Goal: Task Accomplishment & Management: Use online tool/utility

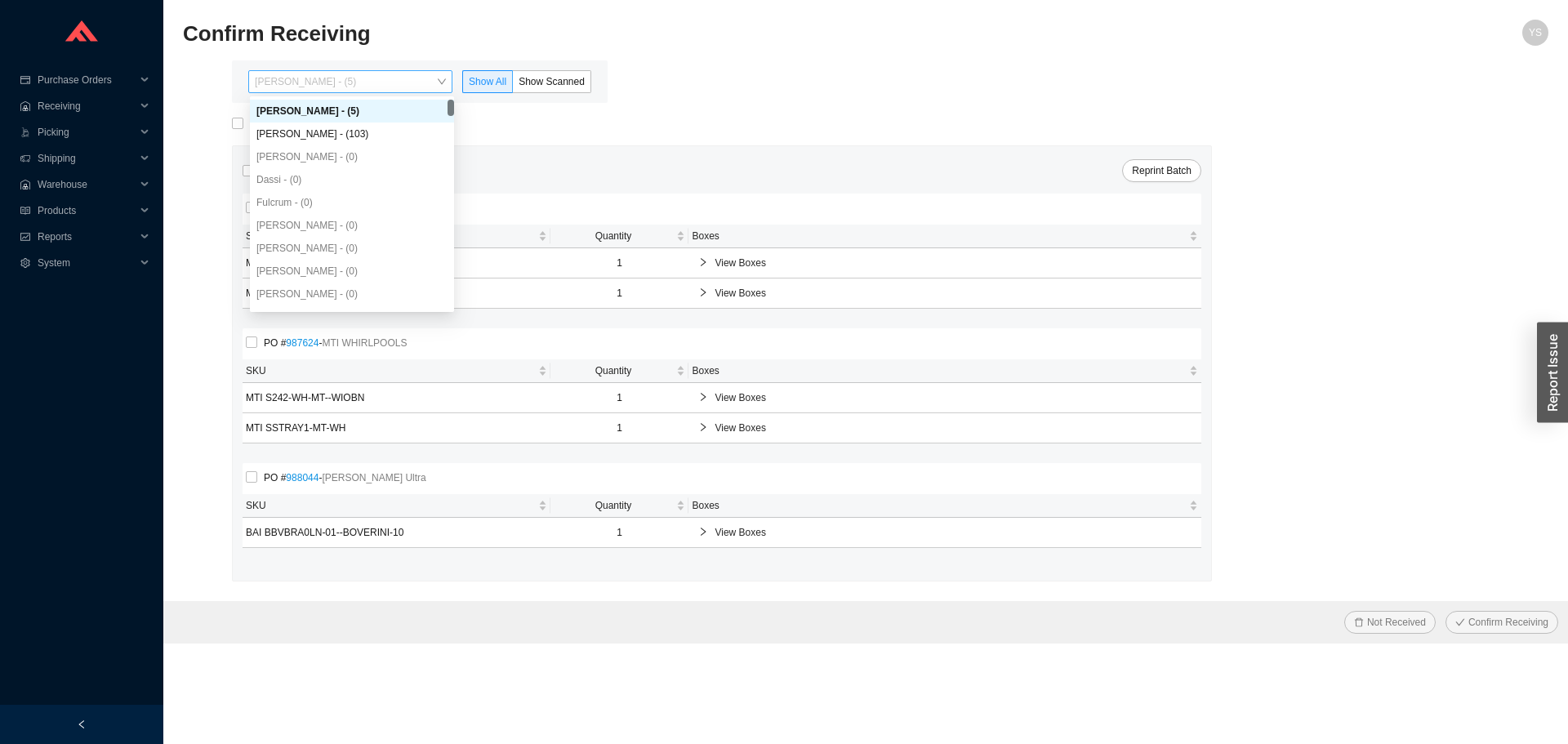
click at [297, 76] on span "Yossi Siff - (5)" at bounding box center [350, 81] width 192 height 21
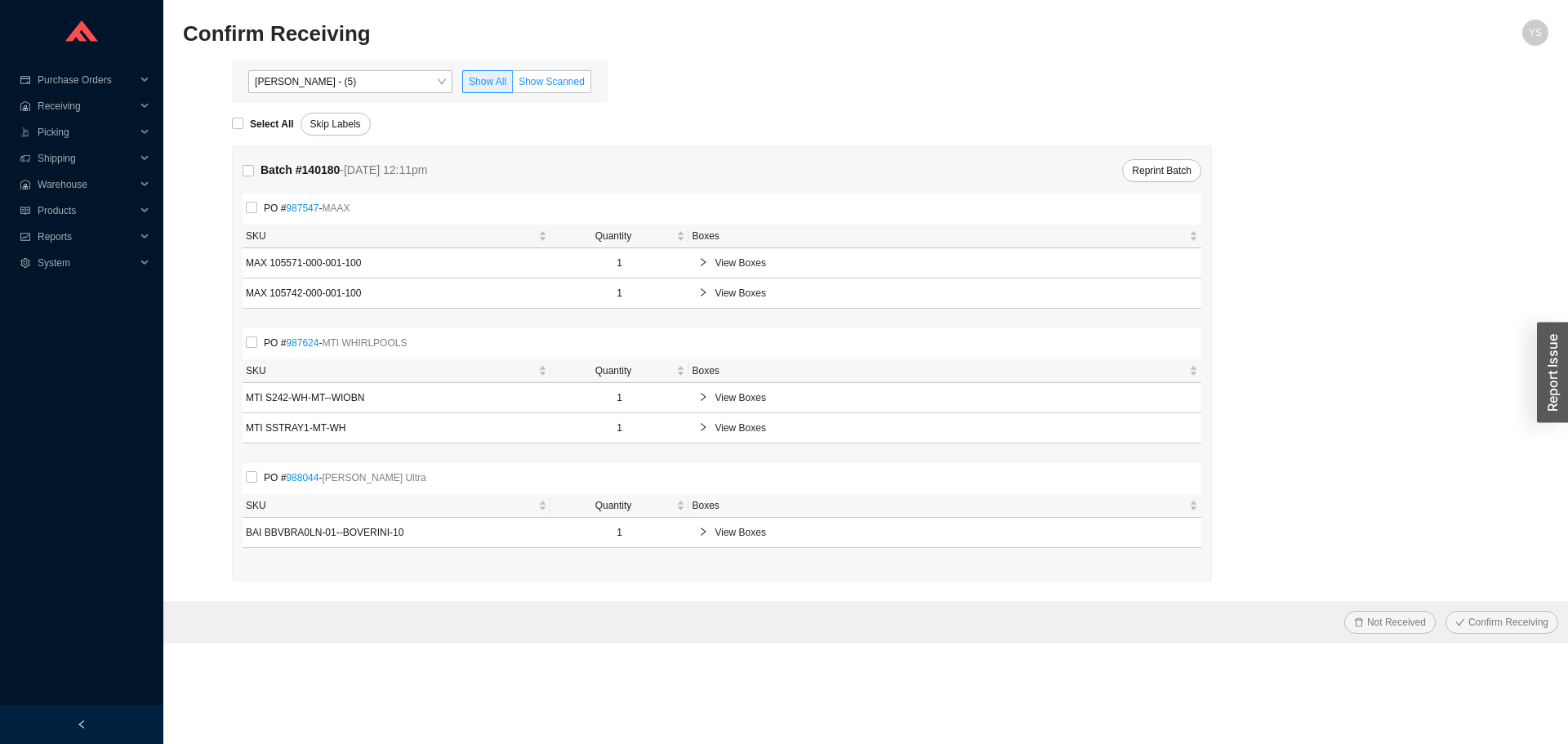
click at [553, 77] on span "Show Scanned" at bounding box center [551, 82] width 66 height 12
click at [513, 85] on input "Show Scanned" at bounding box center [513, 85] width 0 height 0
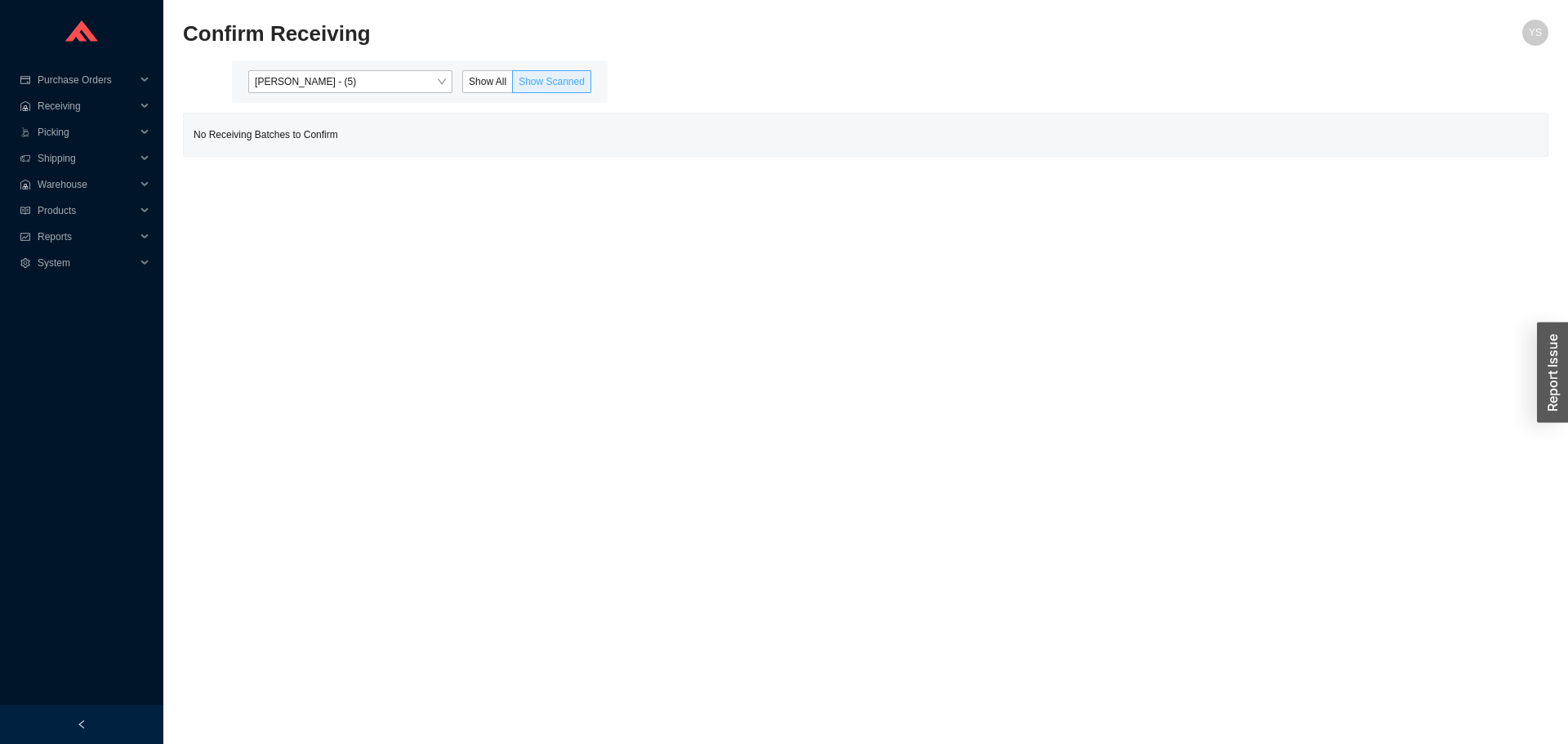
click at [518, 86] on span at bounding box center [551, 81] width 77 height 21
click at [513, 85] on input "Show Scanned" at bounding box center [513, 85] width 0 height 0
click at [500, 86] on span "Show All" at bounding box center [488, 82] width 38 height 12
click at [463, 85] on input "Show All" at bounding box center [463, 85] width 0 height 0
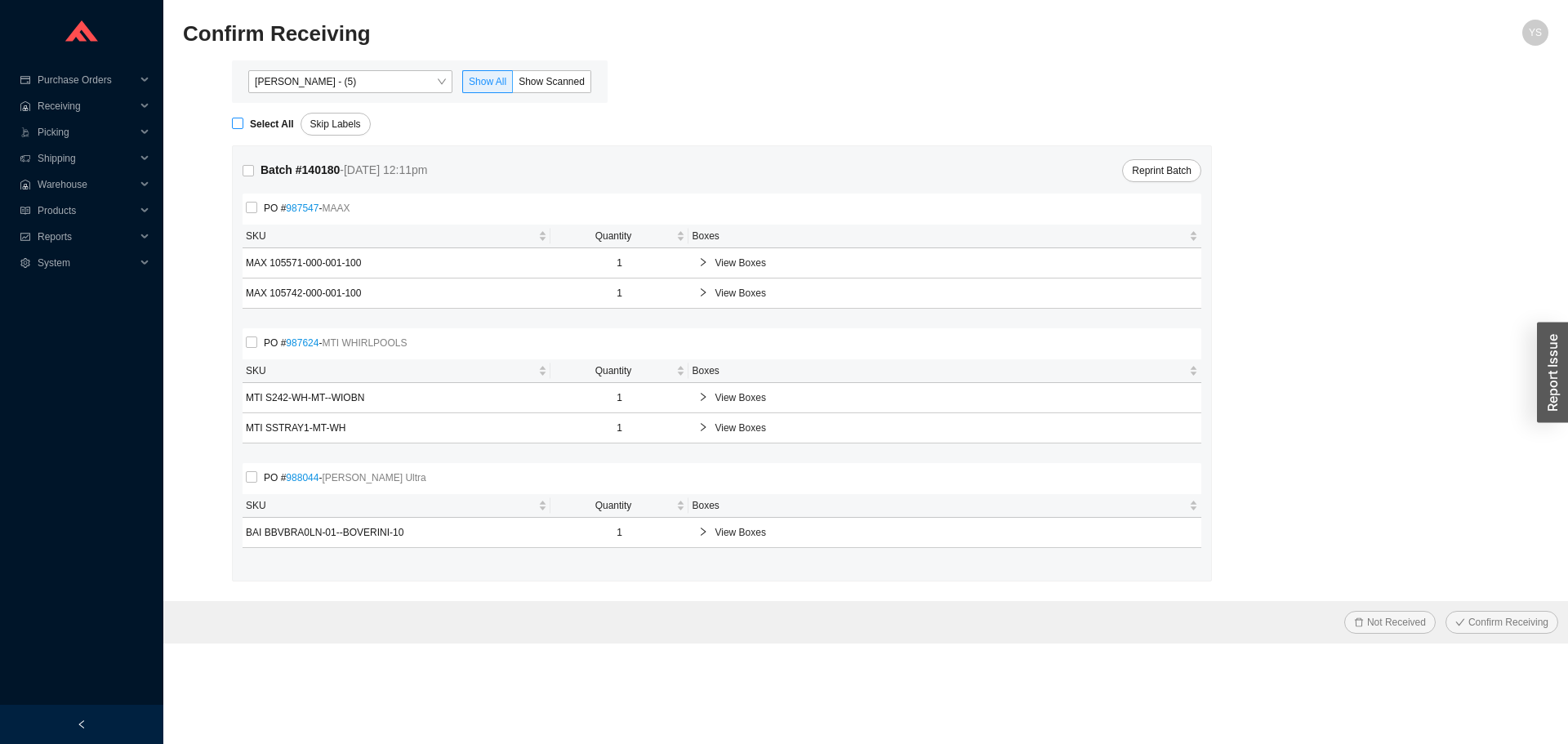
click at [268, 127] on strong "Select All" at bounding box center [272, 124] width 44 height 12
click at [244, 127] on input "Select All" at bounding box center [238, 124] width 12 height 12
checkbox input "true"
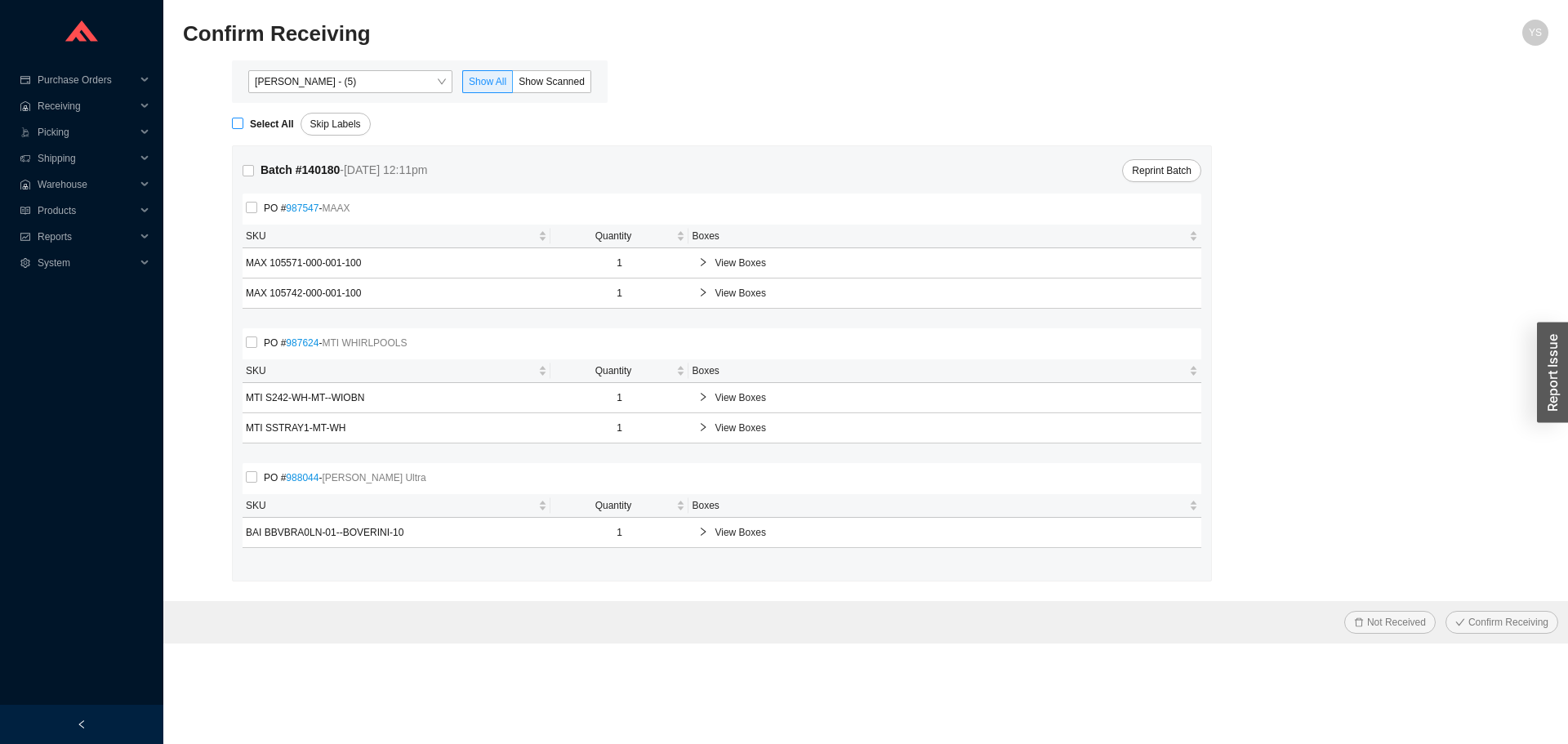
checkbox input "true"
click at [1478, 627] on span "Confirm Receiving" at bounding box center [1508, 622] width 80 height 16
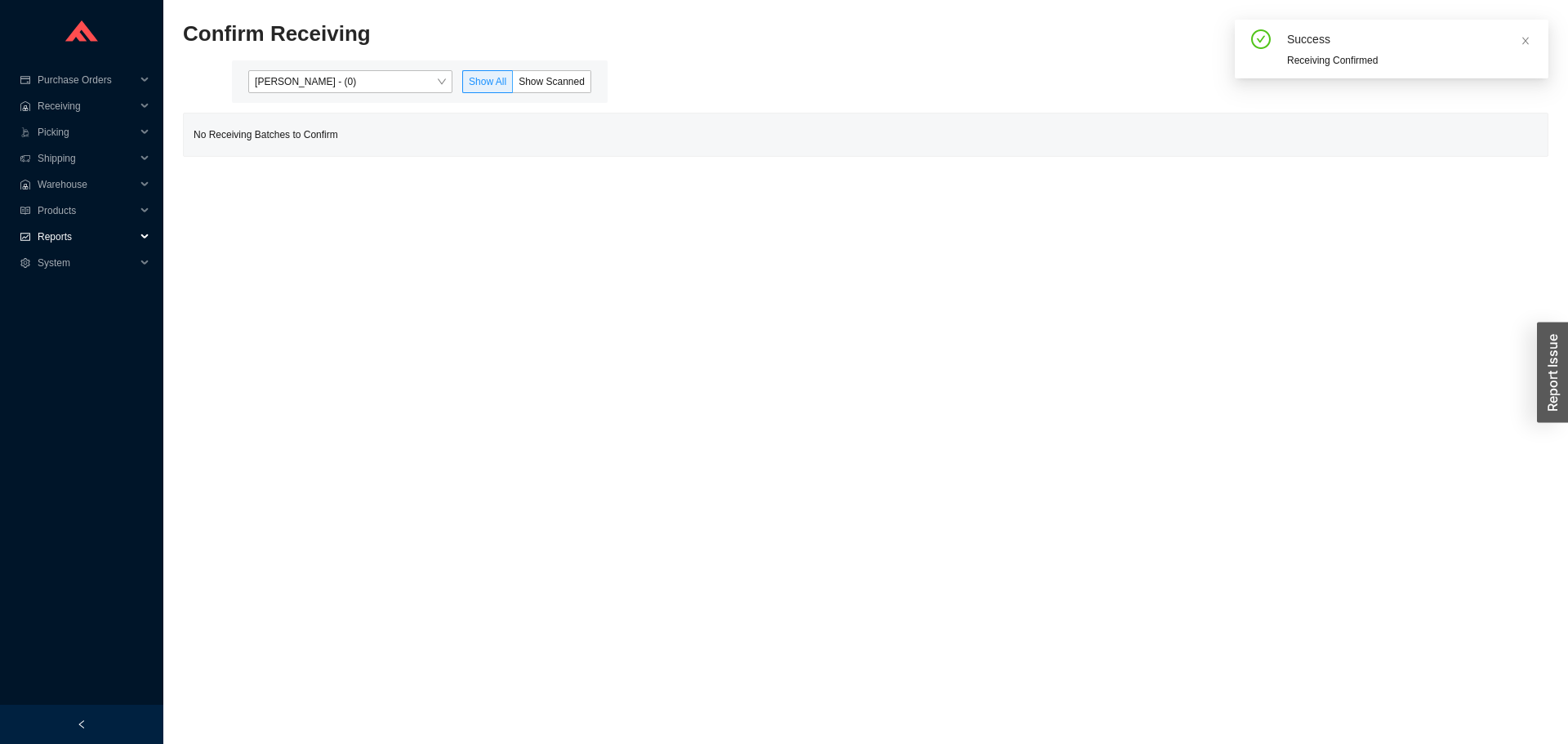
click at [79, 232] on span "Reports" at bounding box center [86, 236] width 98 height 26
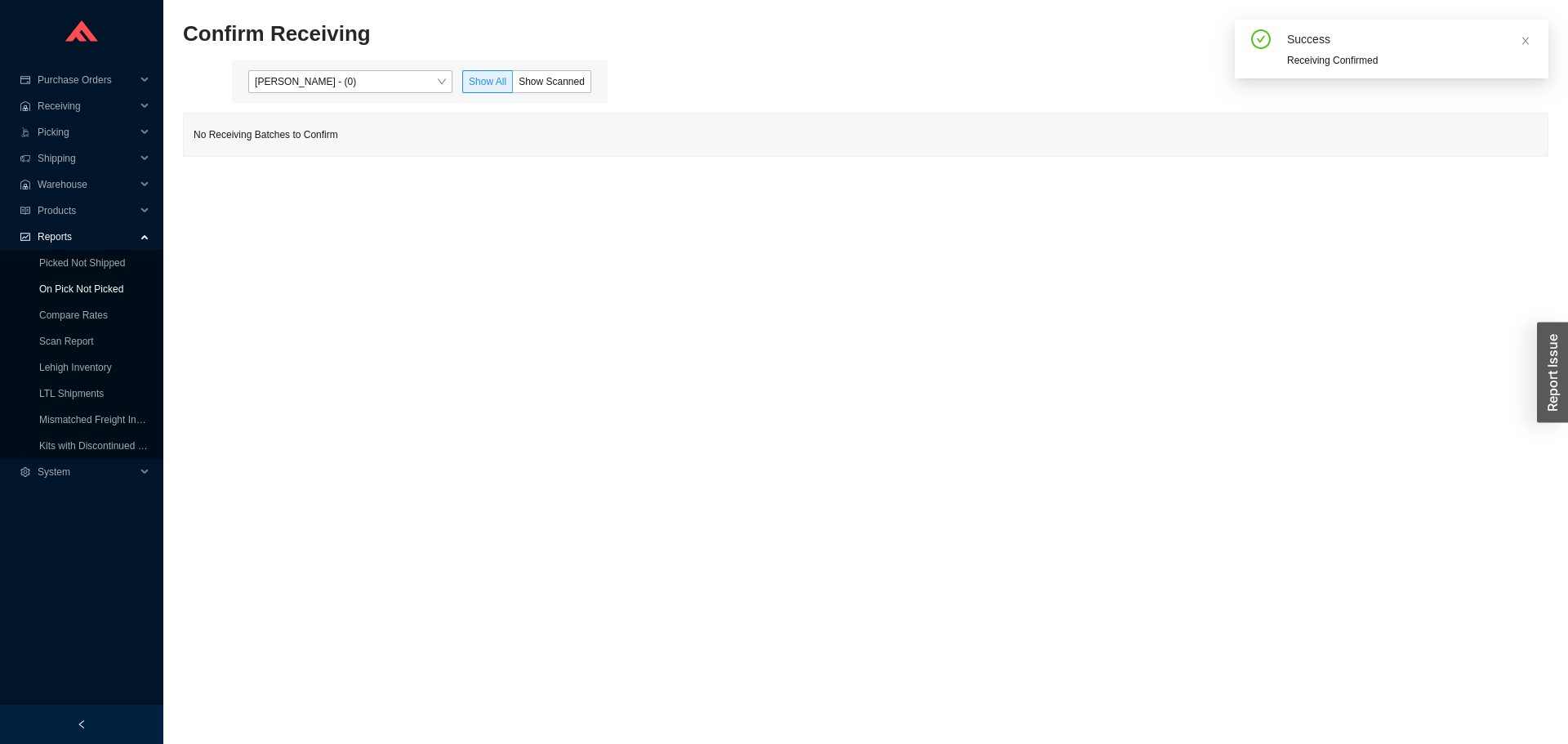
click at [61, 283] on link "On Pick Not Picked" at bounding box center [81, 289] width 84 height 12
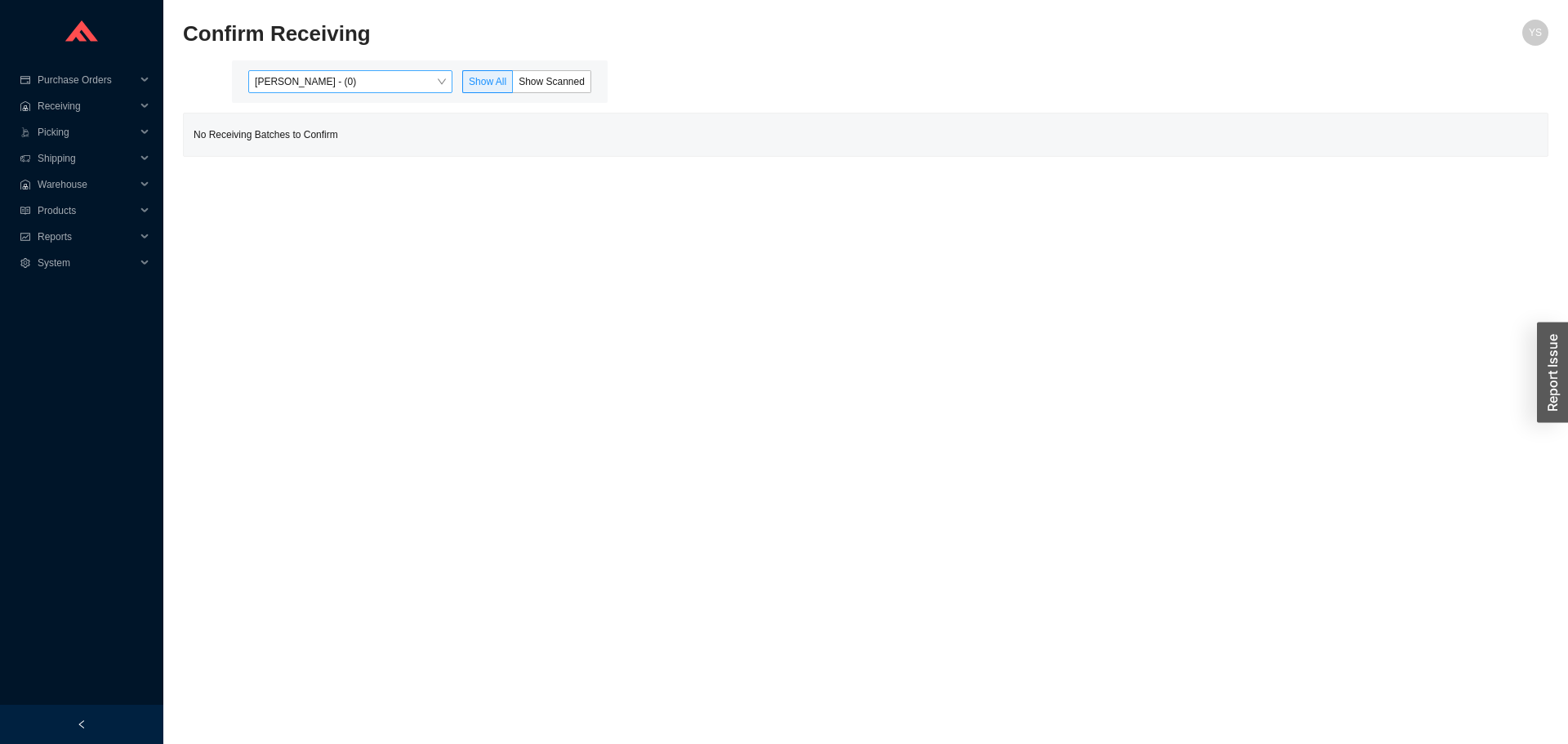
click at [393, 86] on span "Yossi Siff - (0)" at bounding box center [350, 81] width 192 height 21
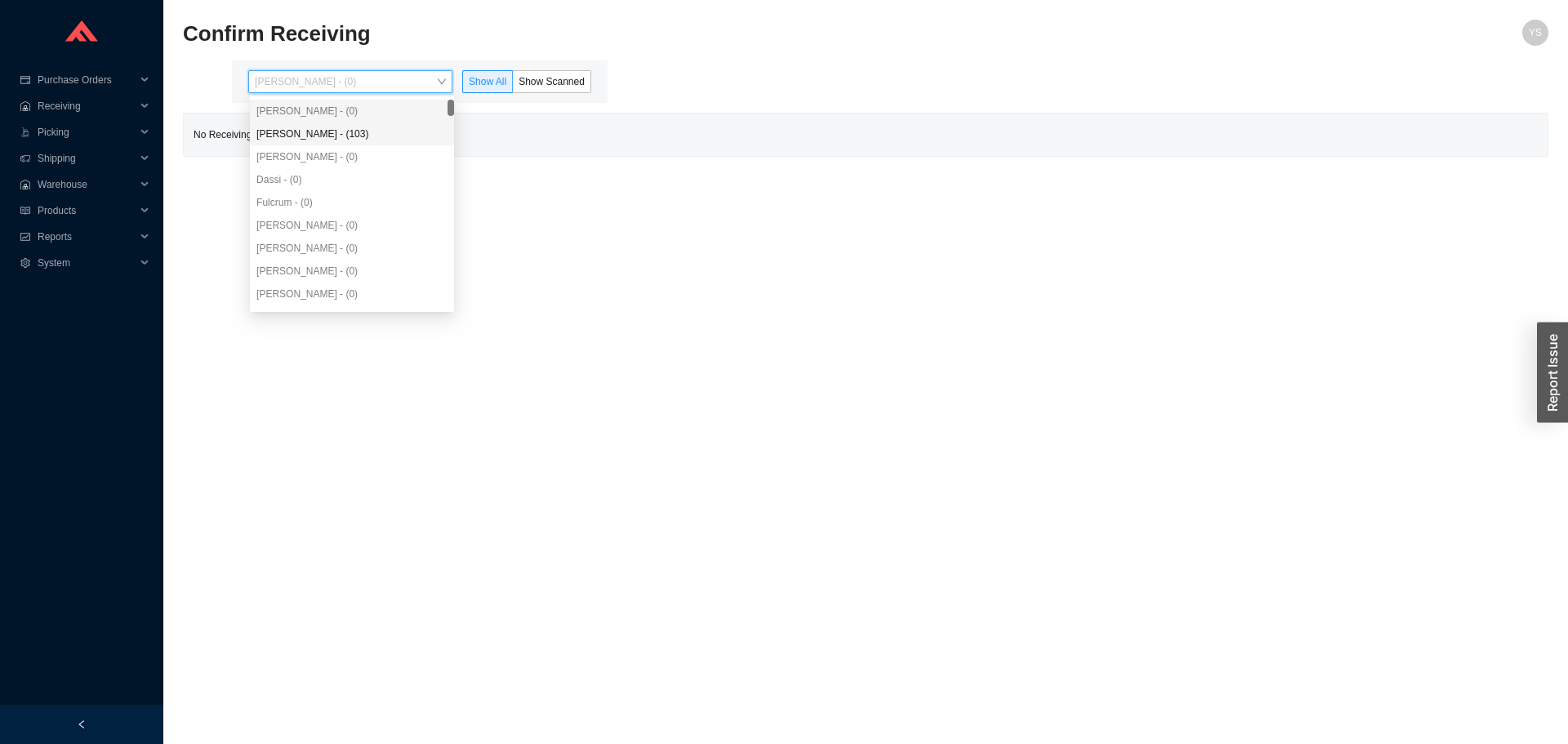
click at [368, 130] on div "Angel Negron - (103)" at bounding box center [352, 134] width 192 height 15
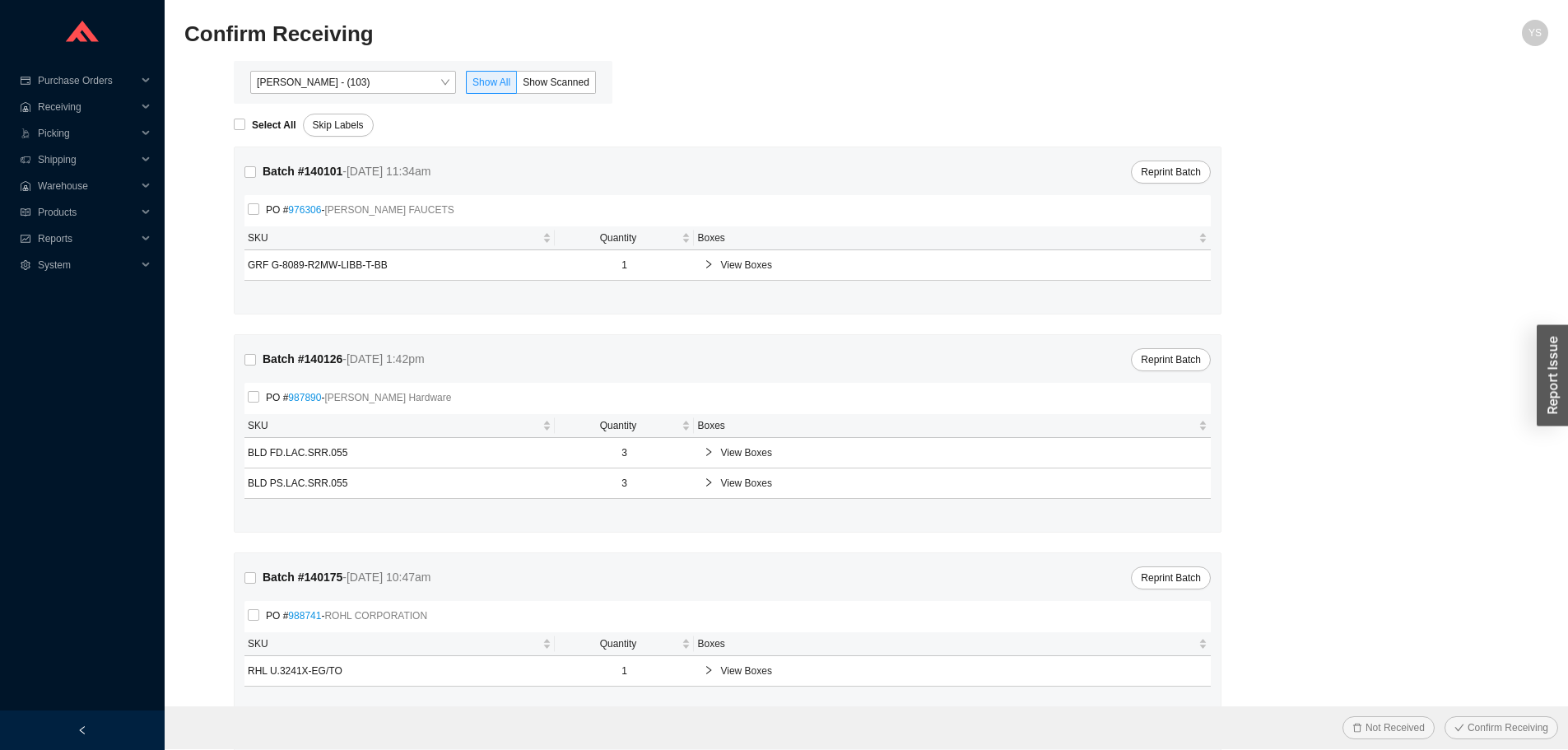
click at [595, 56] on div "Confirm Receiving" at bounding box center [695, 39] width 1023 height 40
click at [577, 85] on span "Show Scanned" at bounding box center [556, 83] width 66 height 12
click at [517, 86] on input "Show Scanned" at bounding box center [517, 86] width 0 height 0
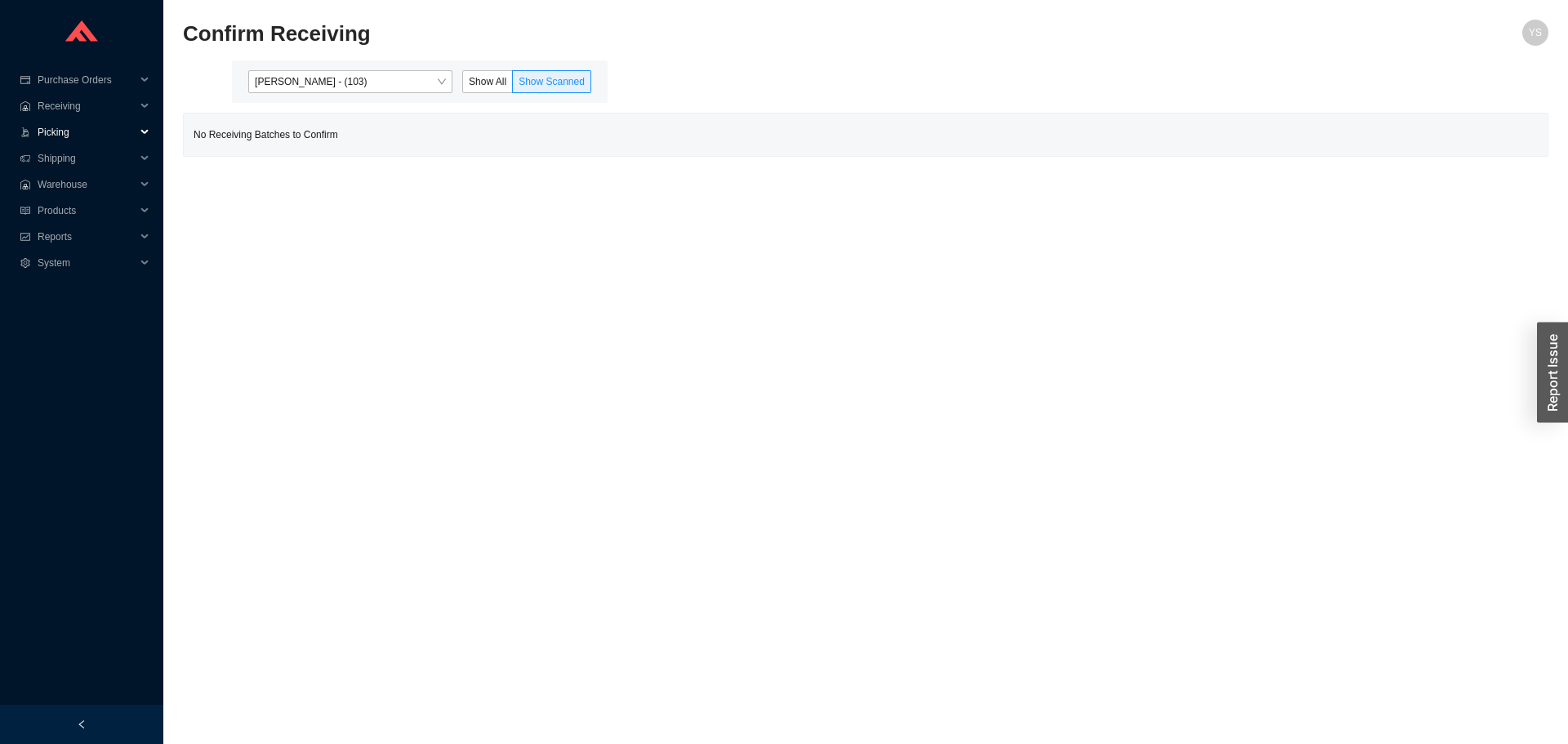
click at [86, 136] on span "Picking" at bounding box center [86, 132] width 98 height 26
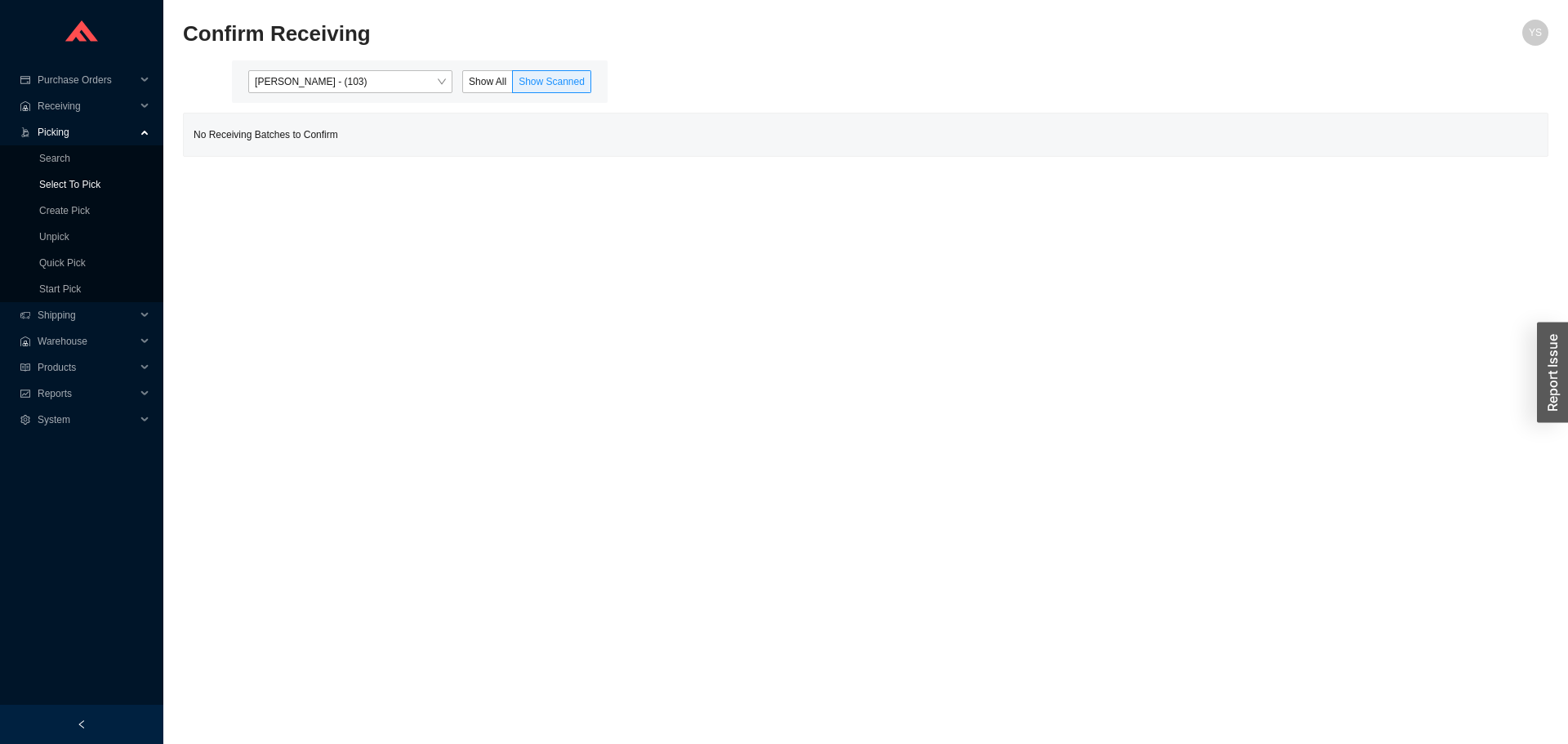
click at [71, 191] on link "Select To Pick" at bounding box center [70, 185] width 61 height 12
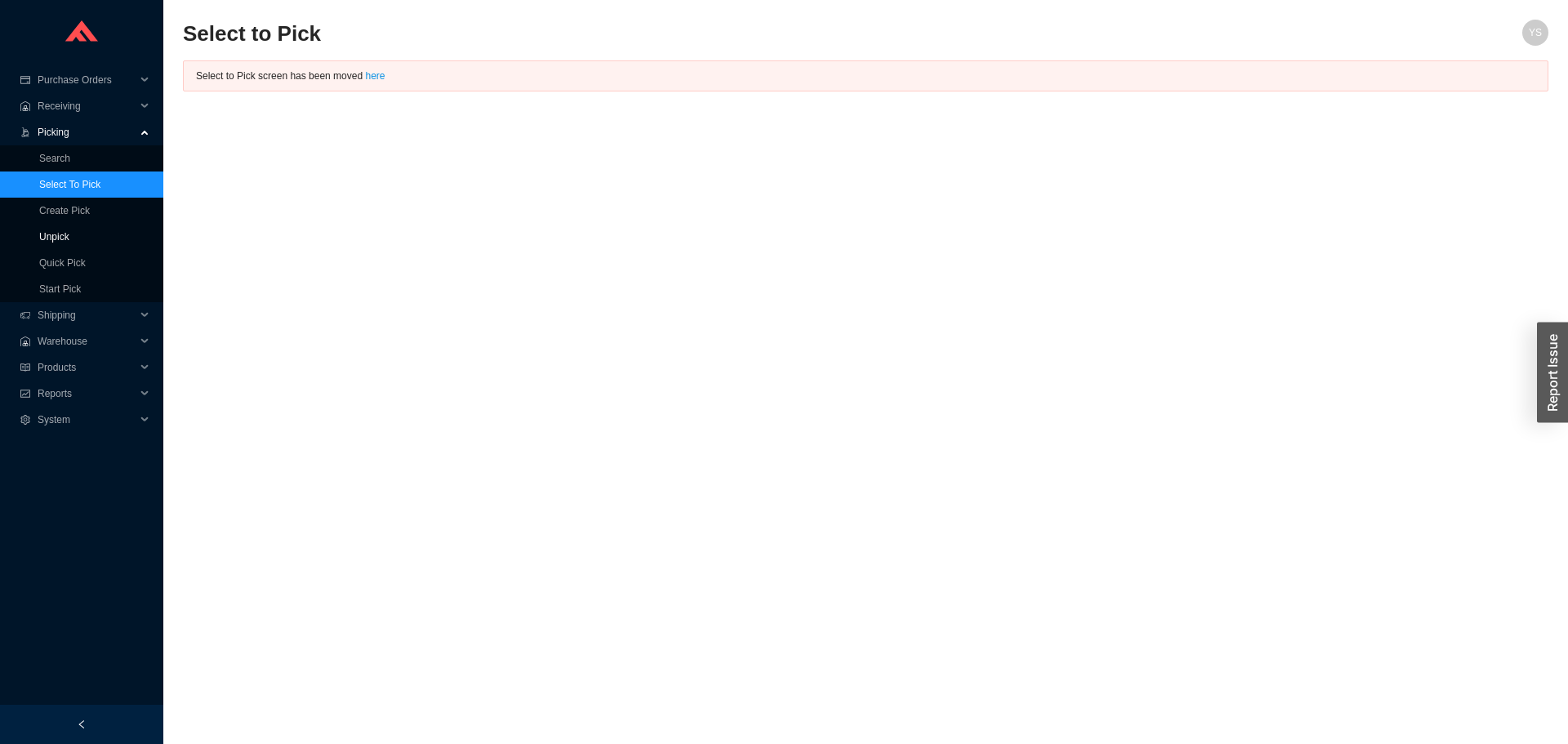
click at [70, 241] on link "Unpick" at bounding box center [54, 237] width 30 height 12
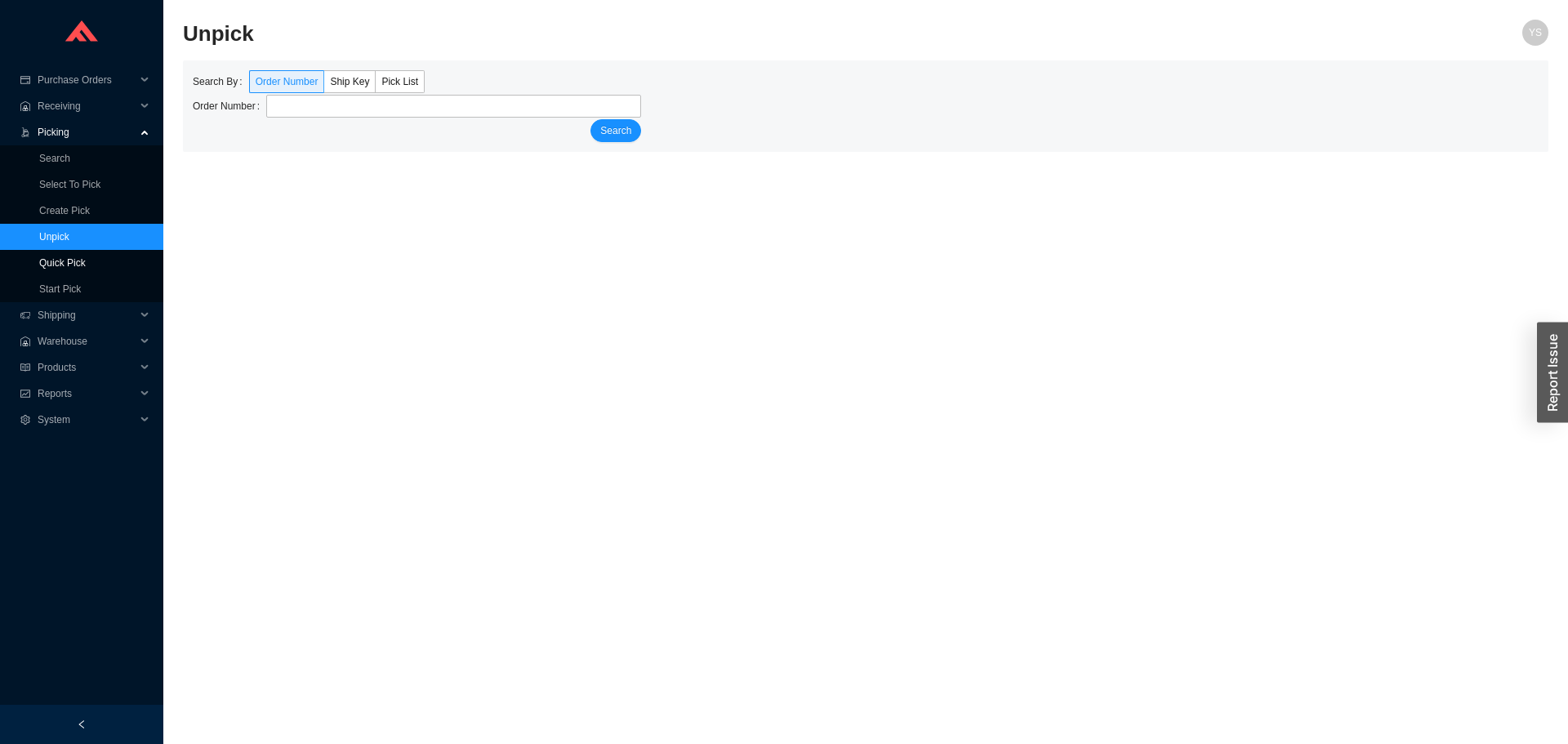
click at [86, 269] on link "Quick Pick" at bounding box center [63, 263] width 46 height 12
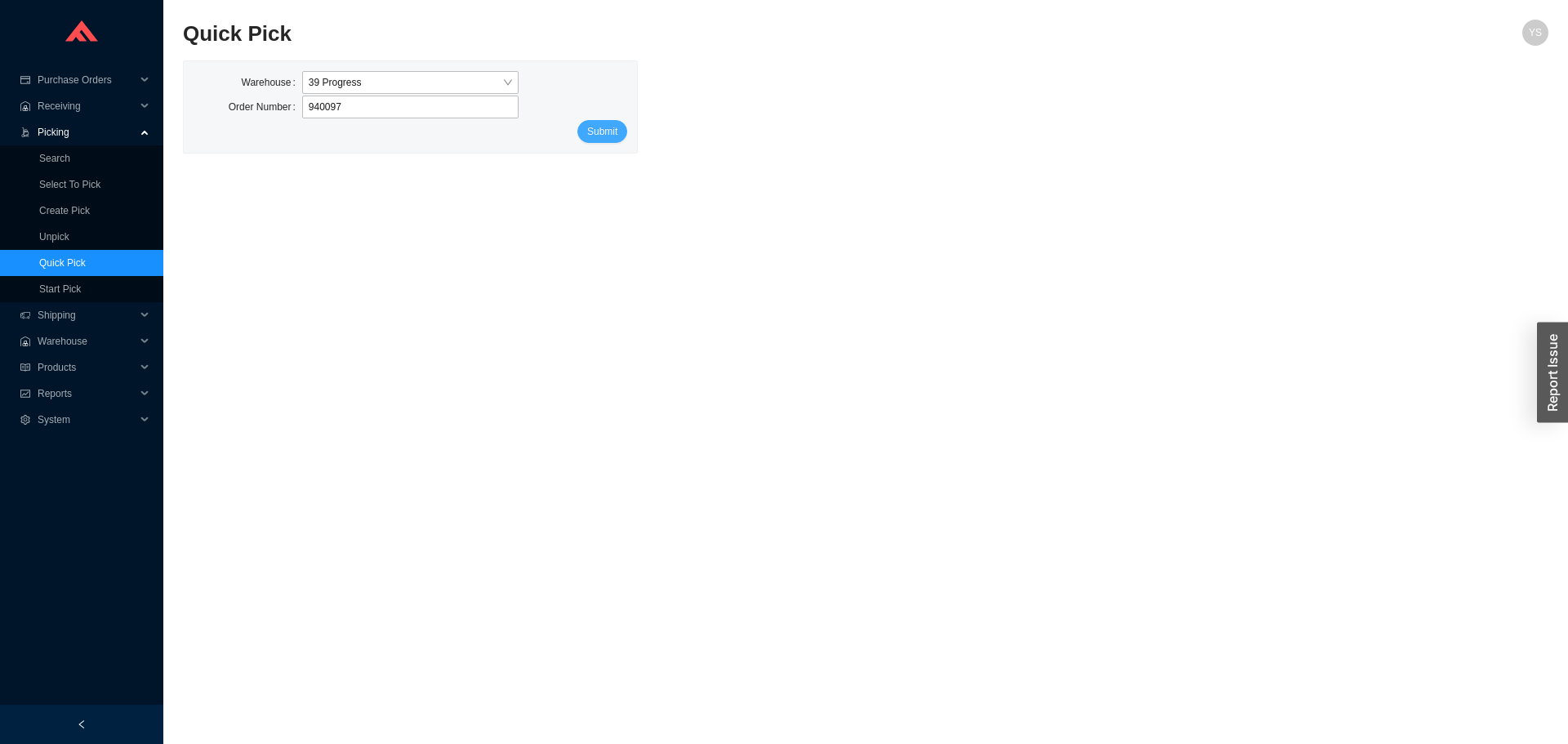
type input "940097"
click at [605, 141] on button "Submit" at bounding box center [602, 132] width 49 height 23
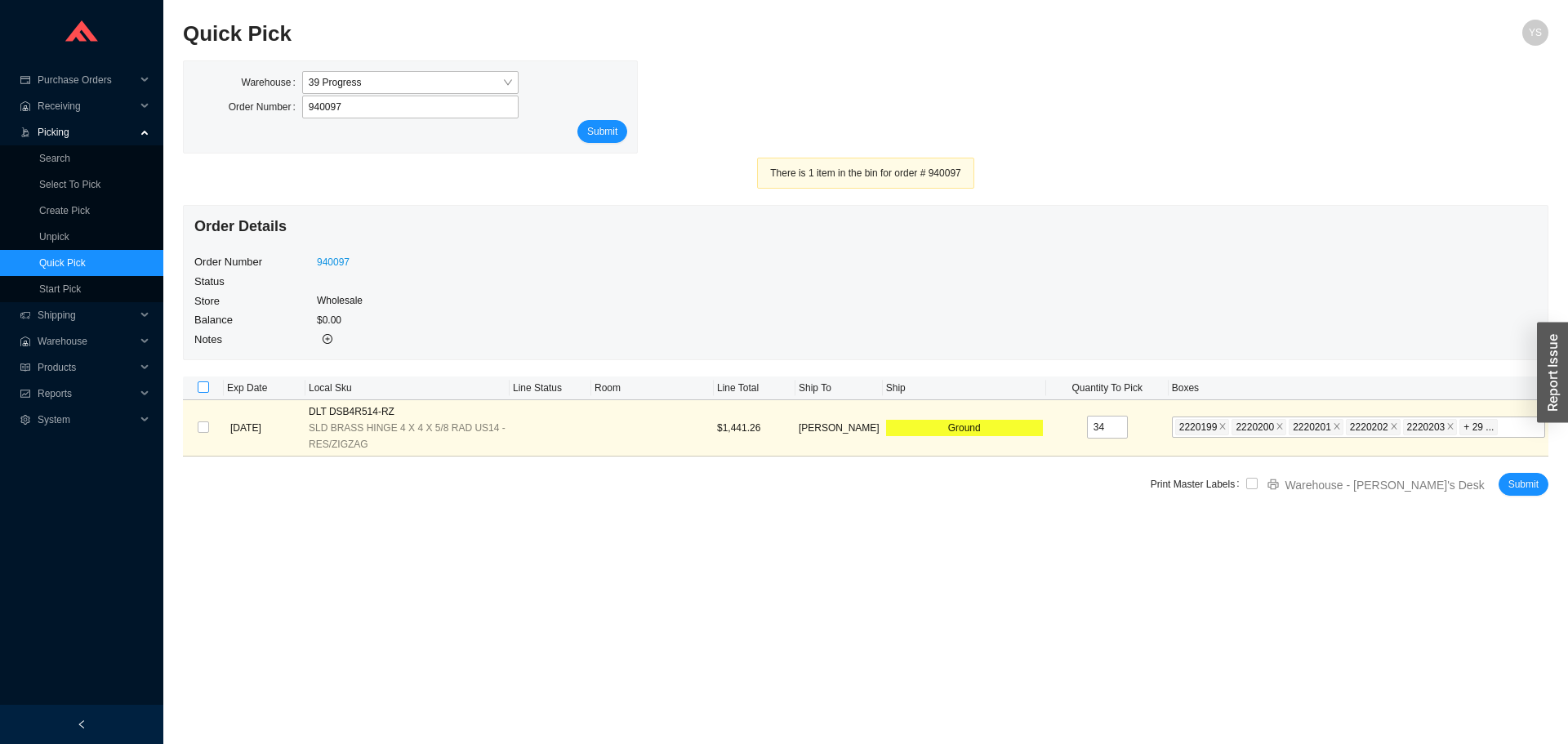
click at [199, 393] on input "checkbox" at bounding box center [203, 387] width 12 height 12
checkbox input "true"
click at [1246, 483] on label "Print Master Labels" at bounding box center [1198, 485] width 96 height 23
click at [1257, 481] on input "checkbox" at bounding box center [1252, 484] width 12 height 12
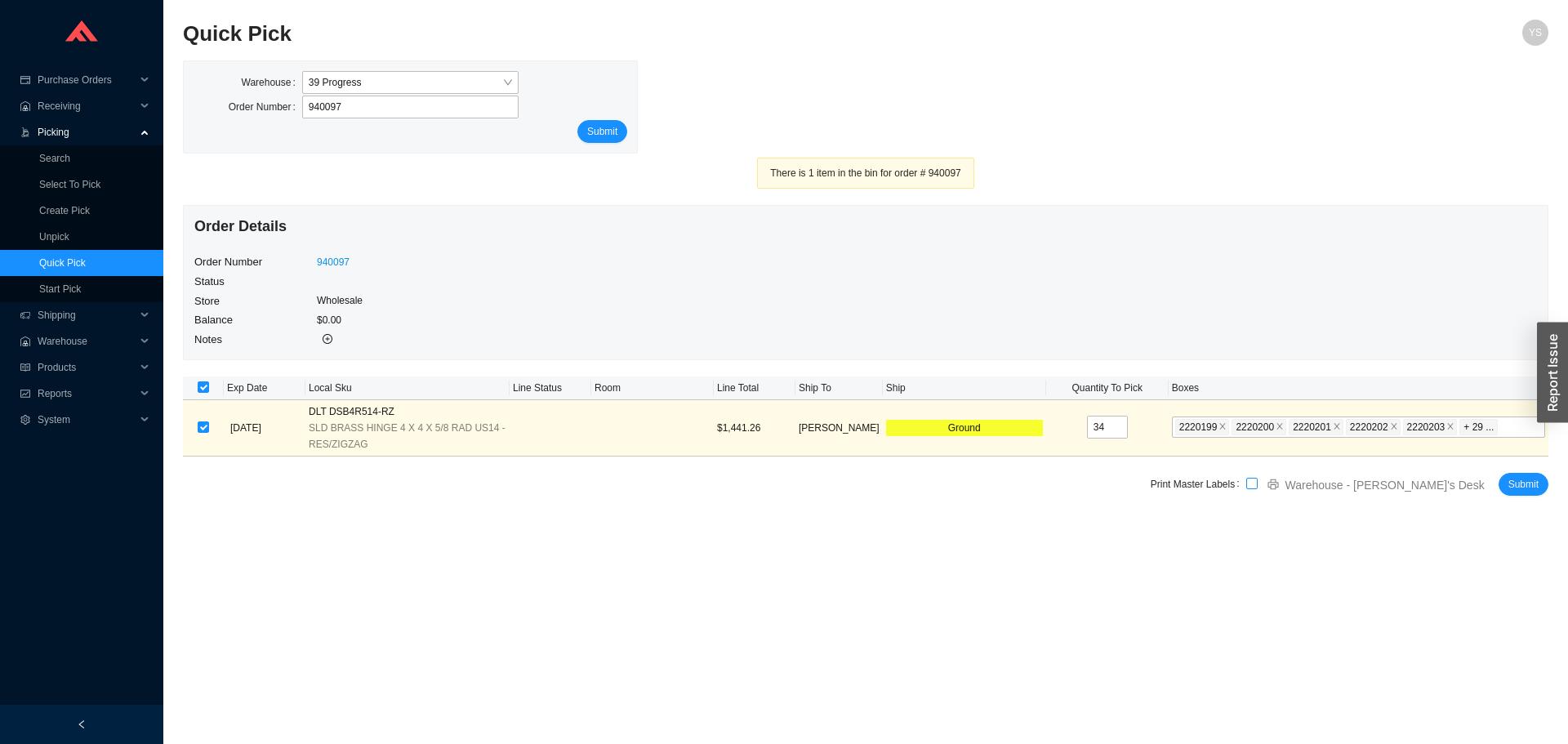
checkbox input "true"
click at [1508, 481] on span "Submit" at bounding box center [1523, 484] width 30 height 16
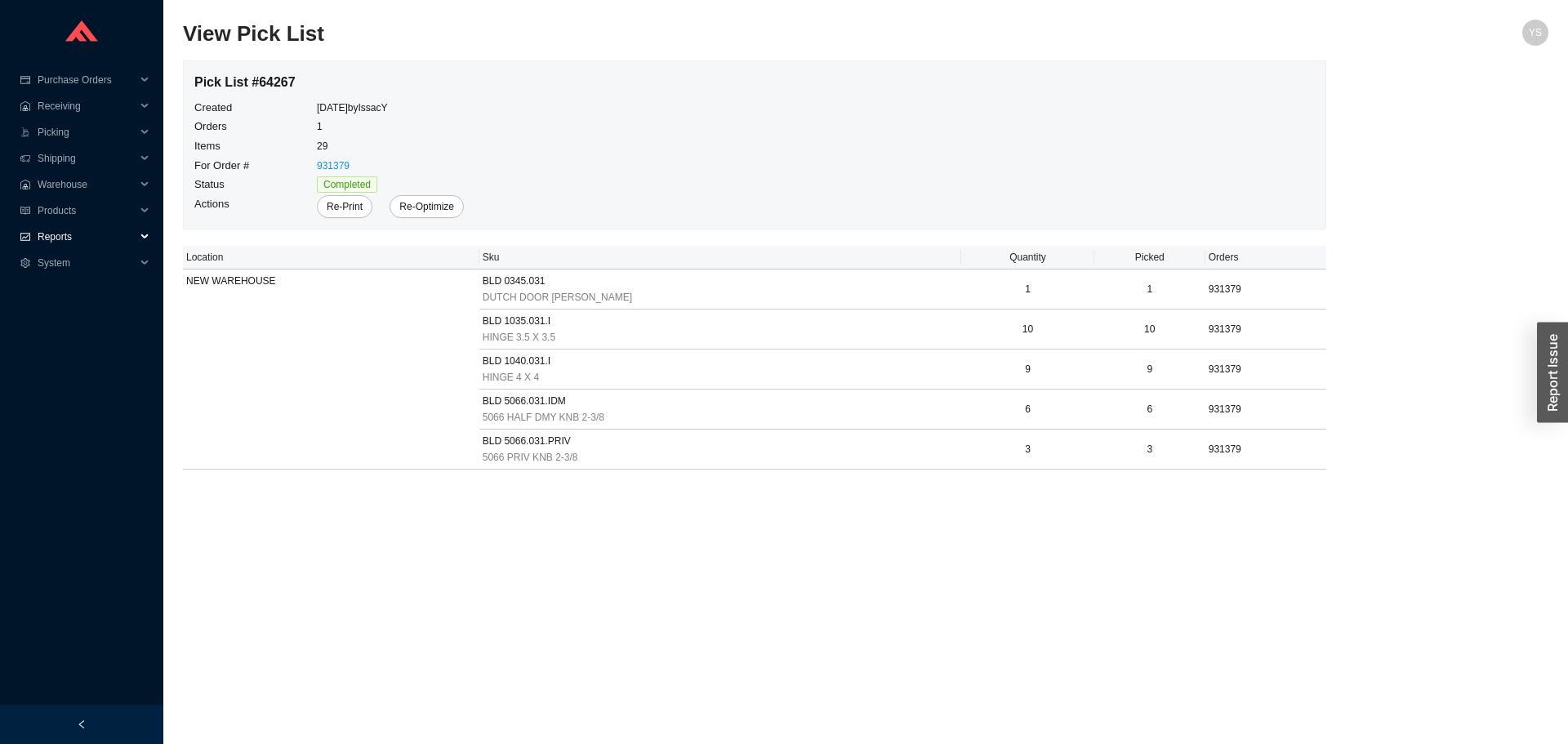
click at [32, 233] on div "Reports" at bounding box center [81, 236] width 163 height 26
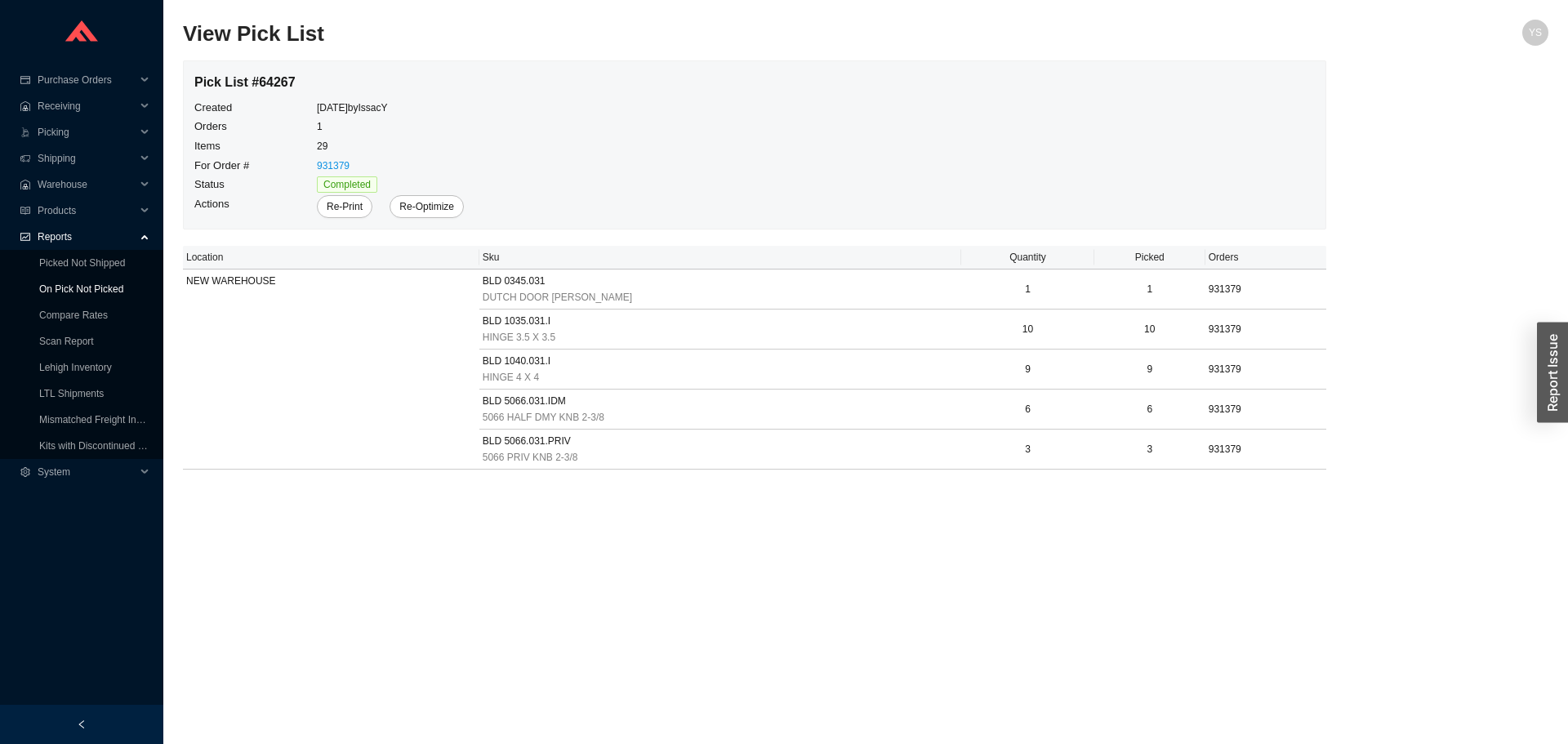
click at [44, 295] on link "On Pick Not Picked" at bounding box center [81, 289] width 84 height 12
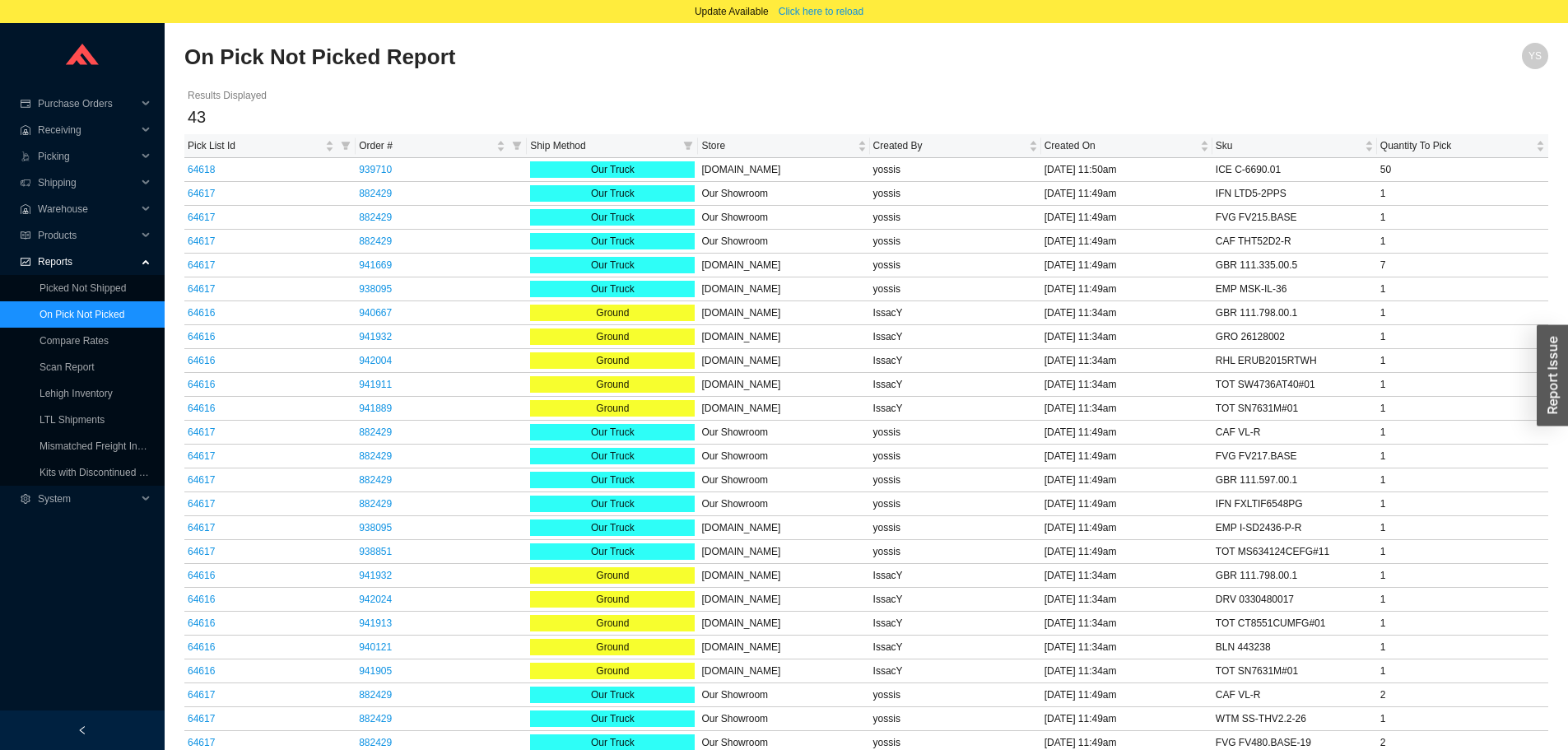
click at [59, 268] on span "Reports" at bounding box center [87, 261] width 98 height 26
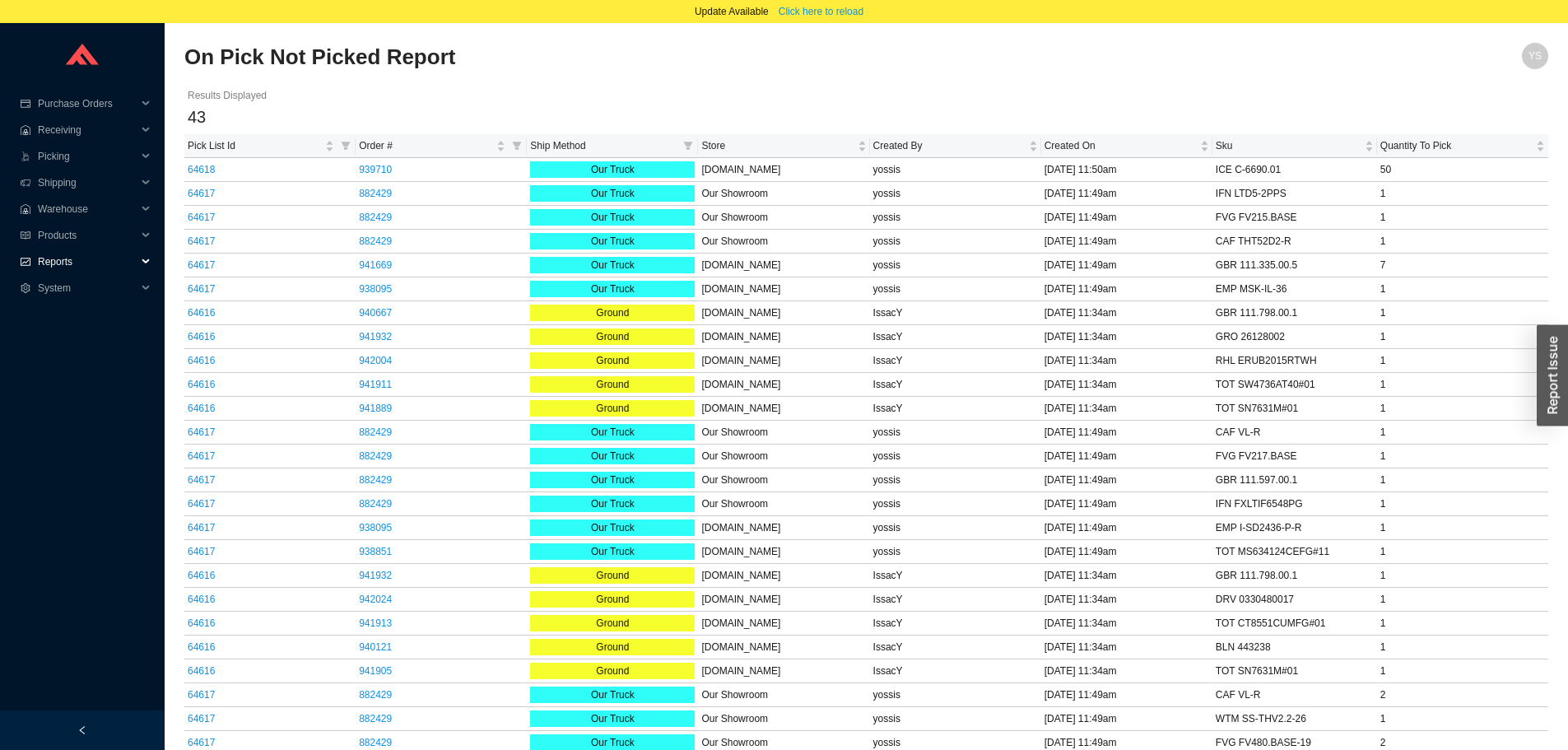
click at [56, 263] on span "Reports" at bounding box center [87, 261] width 98 height 26
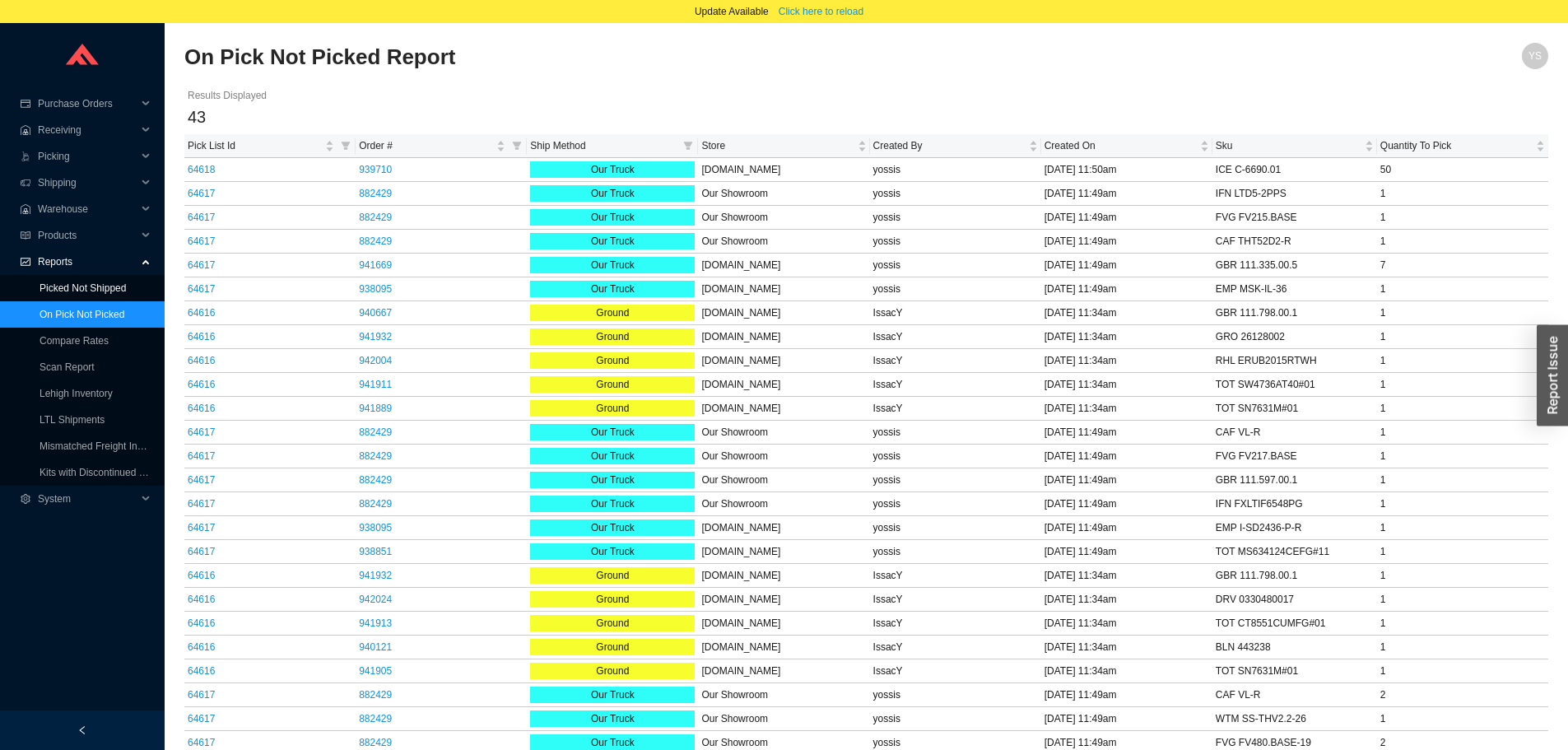
click at [57, 290] on link "Picked Not Shipped" at bounding box center [83, 289] width 87 height 12
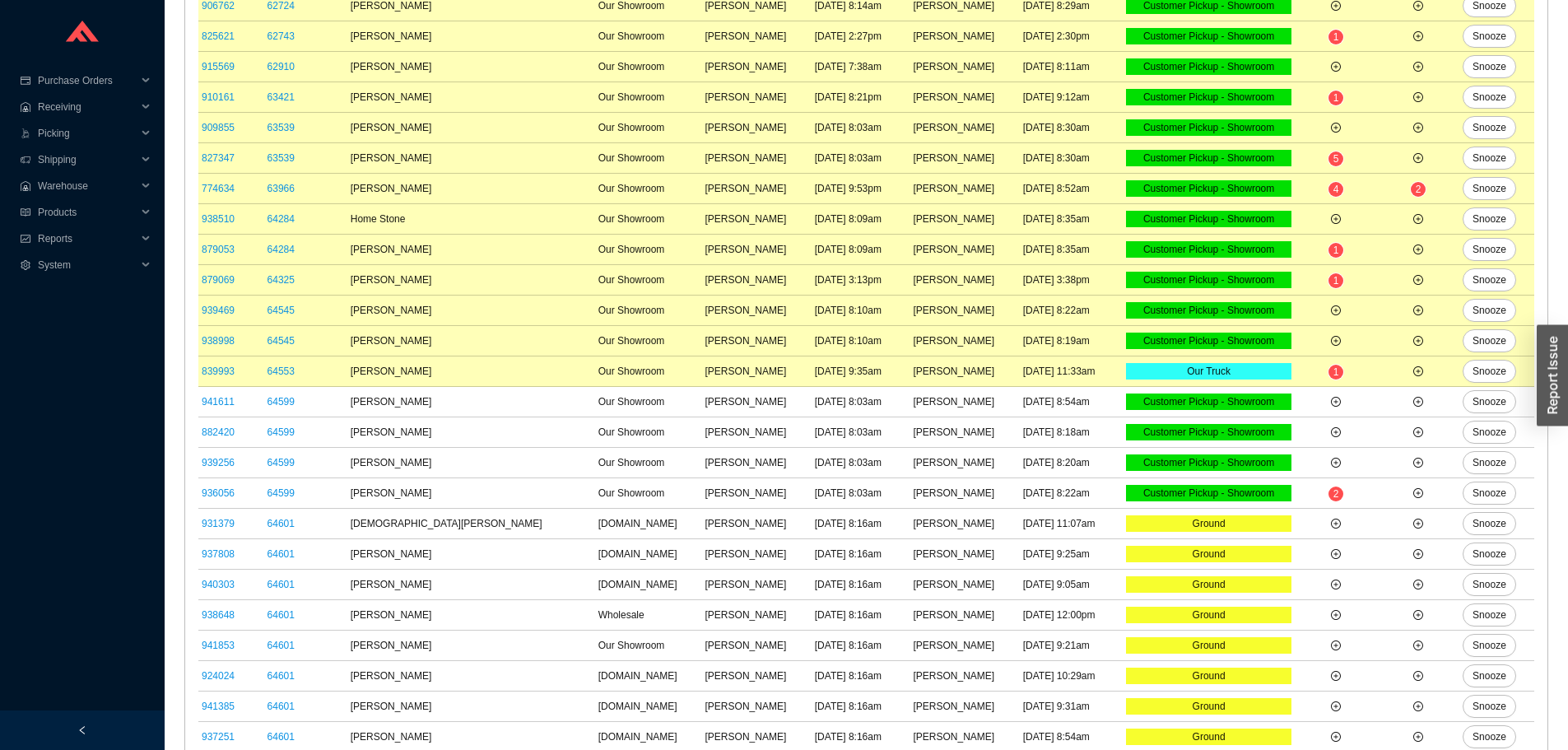
scroll to position [576, 0]
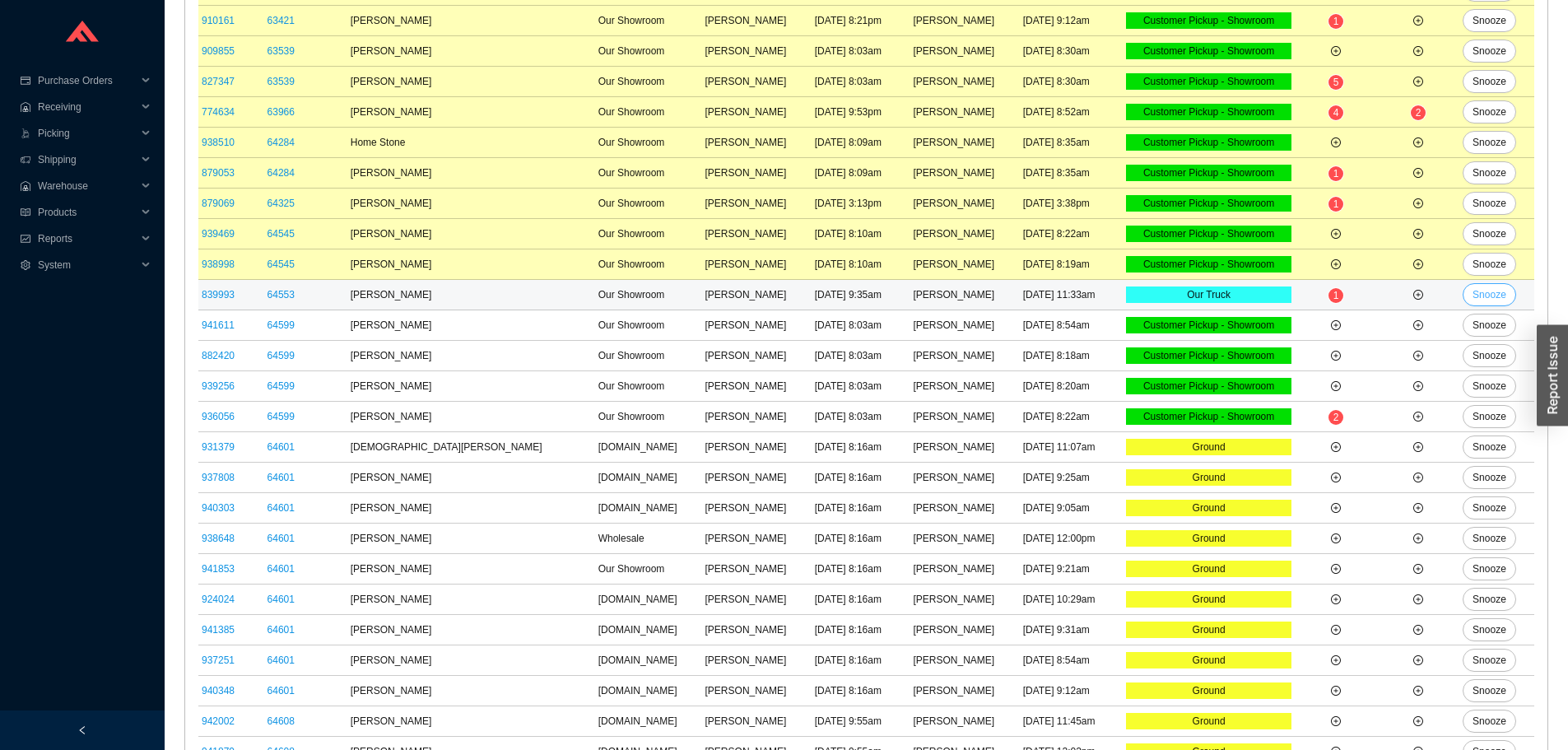
click at [1483, 297] on span "Snooze" at bounding box center [1489, 295] width 34 height 17
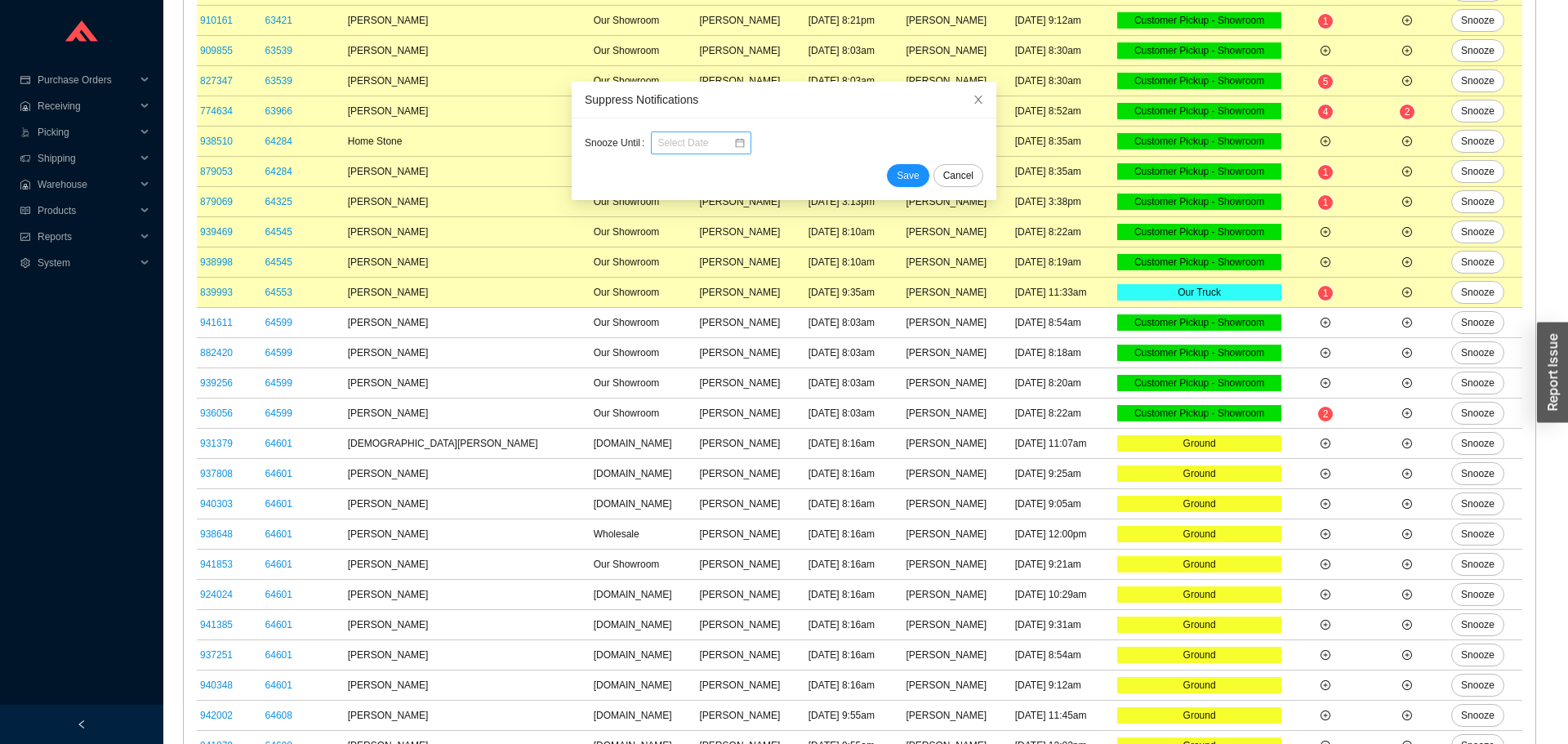
click at [651, 134] on div at bounding box center [701, 143] width 101 height 23
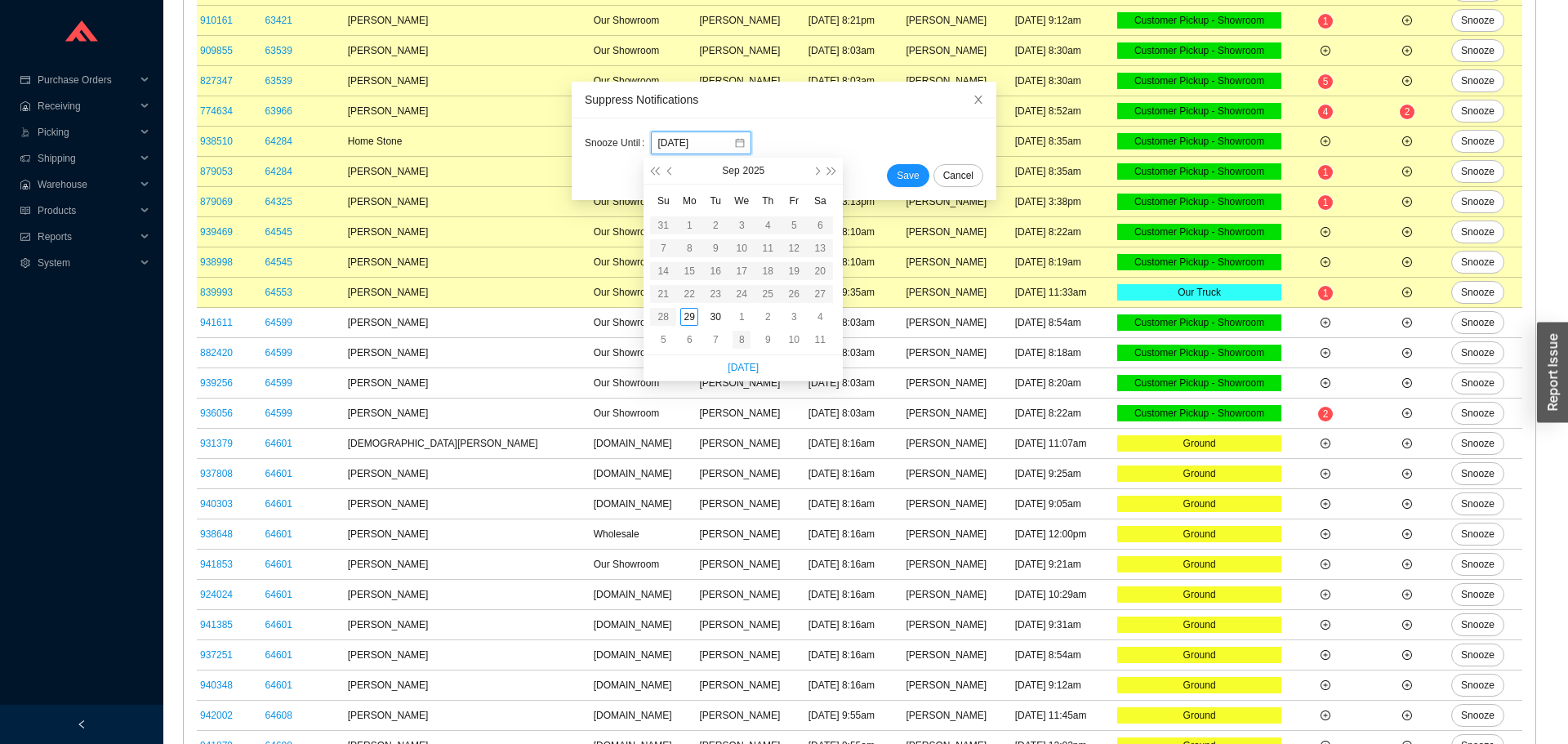
type input "10/08/2025"
click at [736, 335] on div "8" at bounding box center [741, 340] width 18 height 18
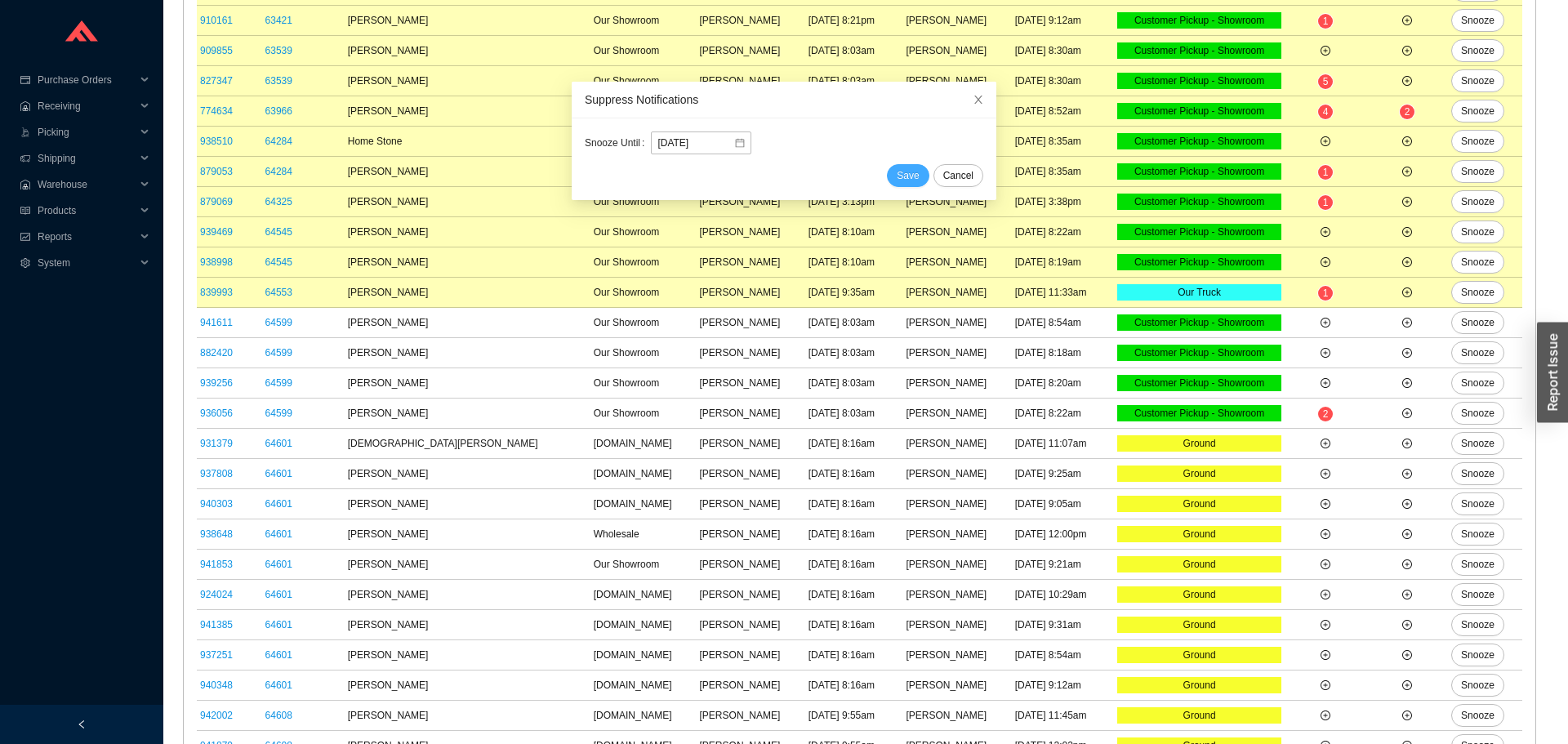
click at [897, 179] on span "Save" at bounding box center [907, 175] width 22 height 16
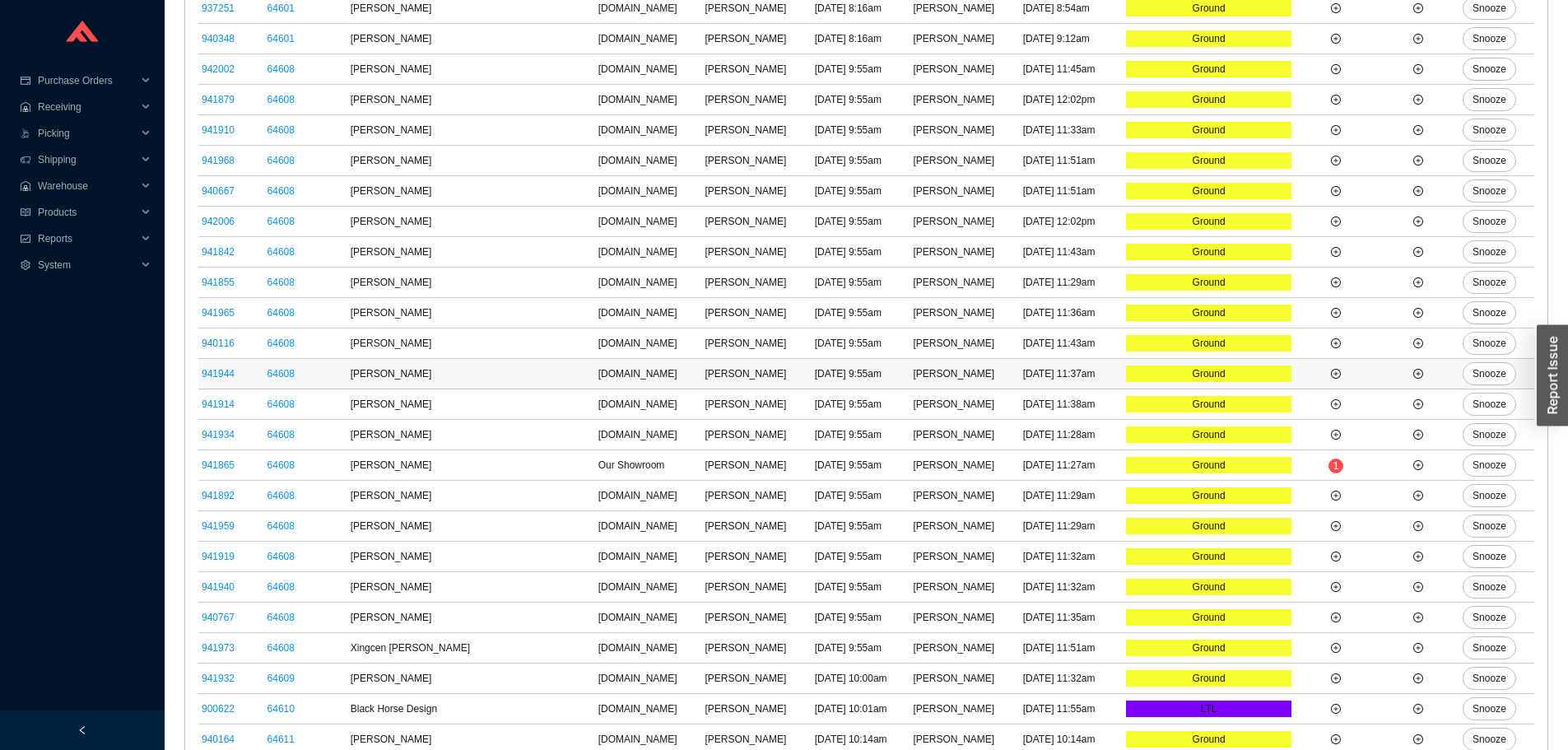
scroll to position [1393, 0]
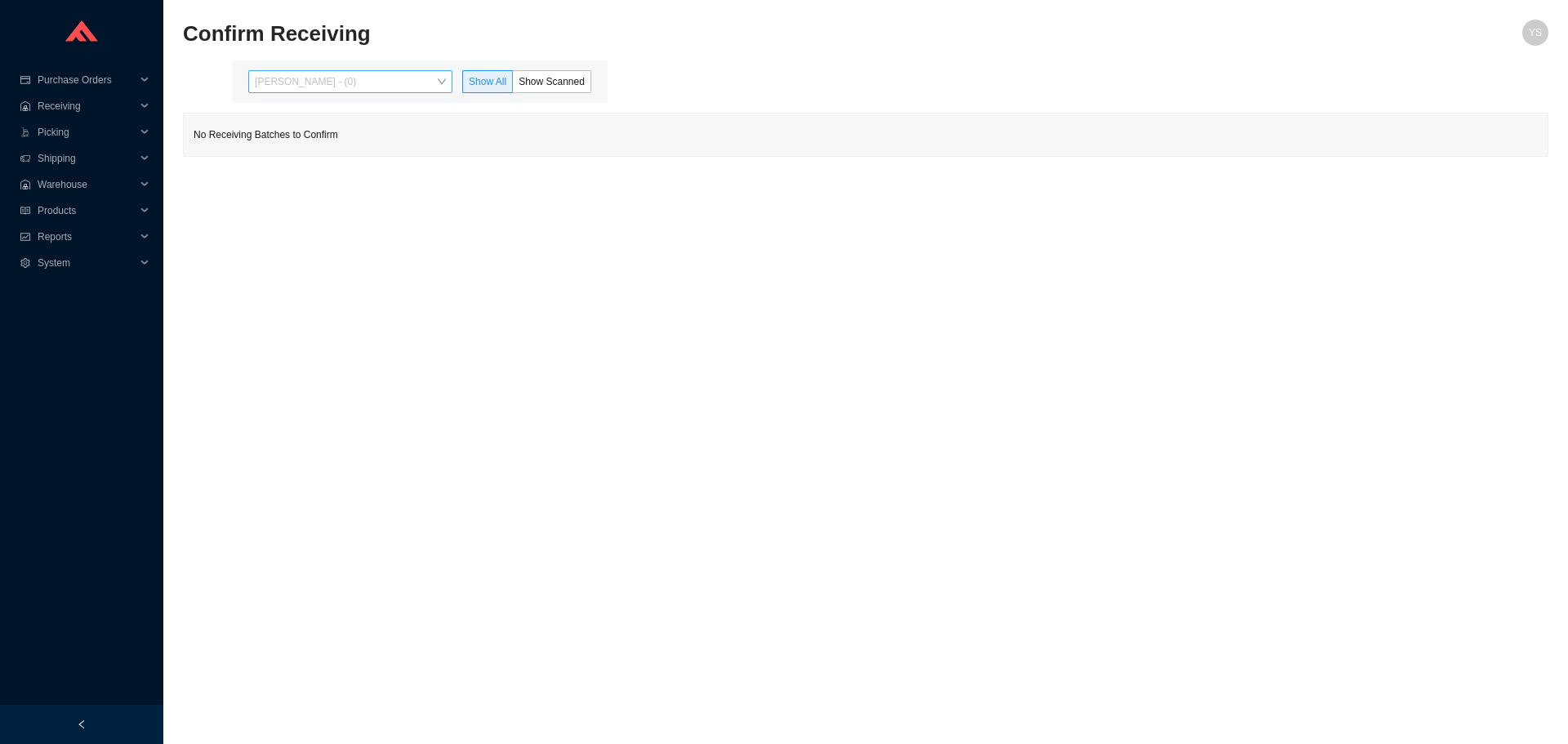
click at [282, 75] on span "[PERSON_NAME] - (0)" at bounding box center [350, 81] width 192 height 21
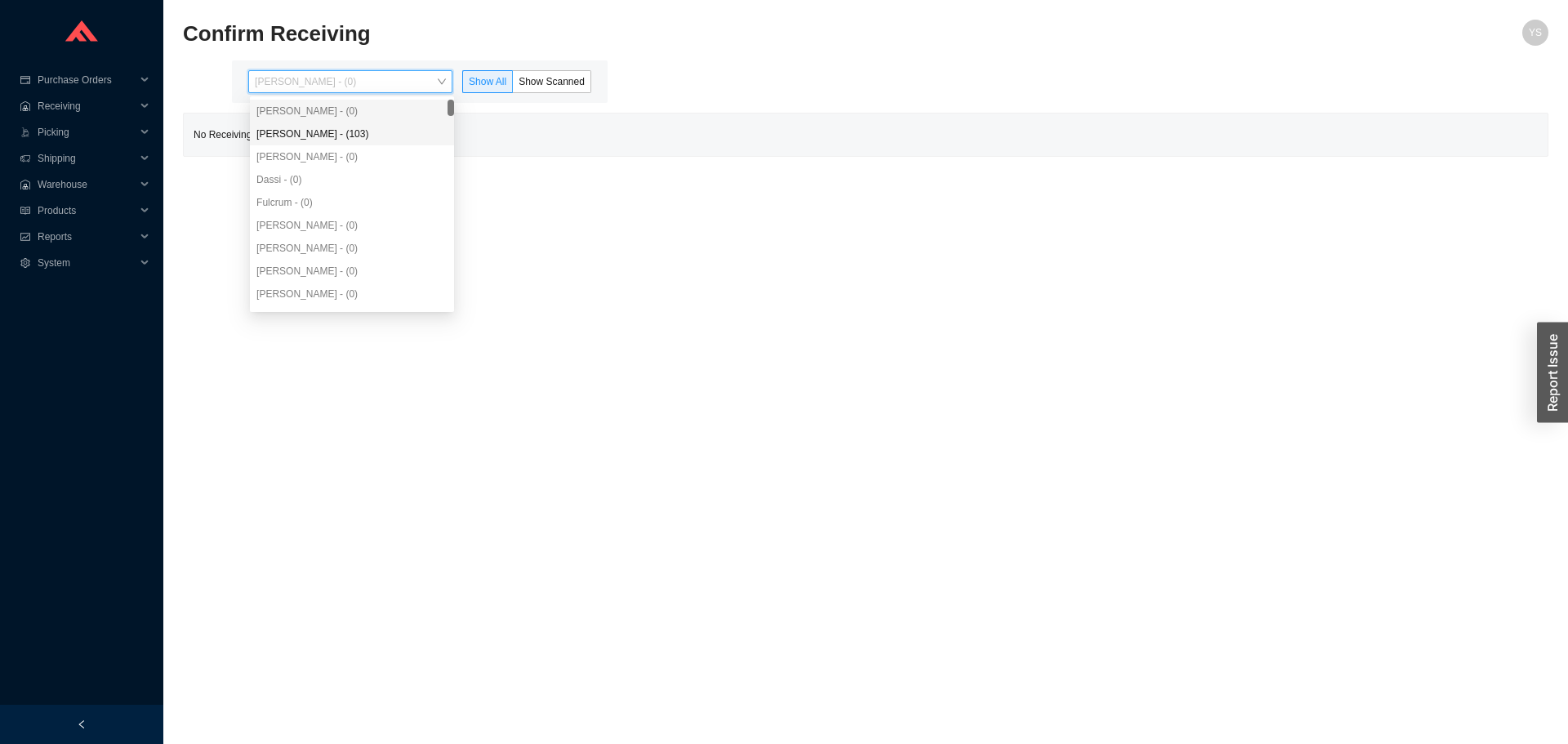
click at [296, 129] on div "Angel Negron - (103)" at bounding box center [352, 134] width 192 height 15
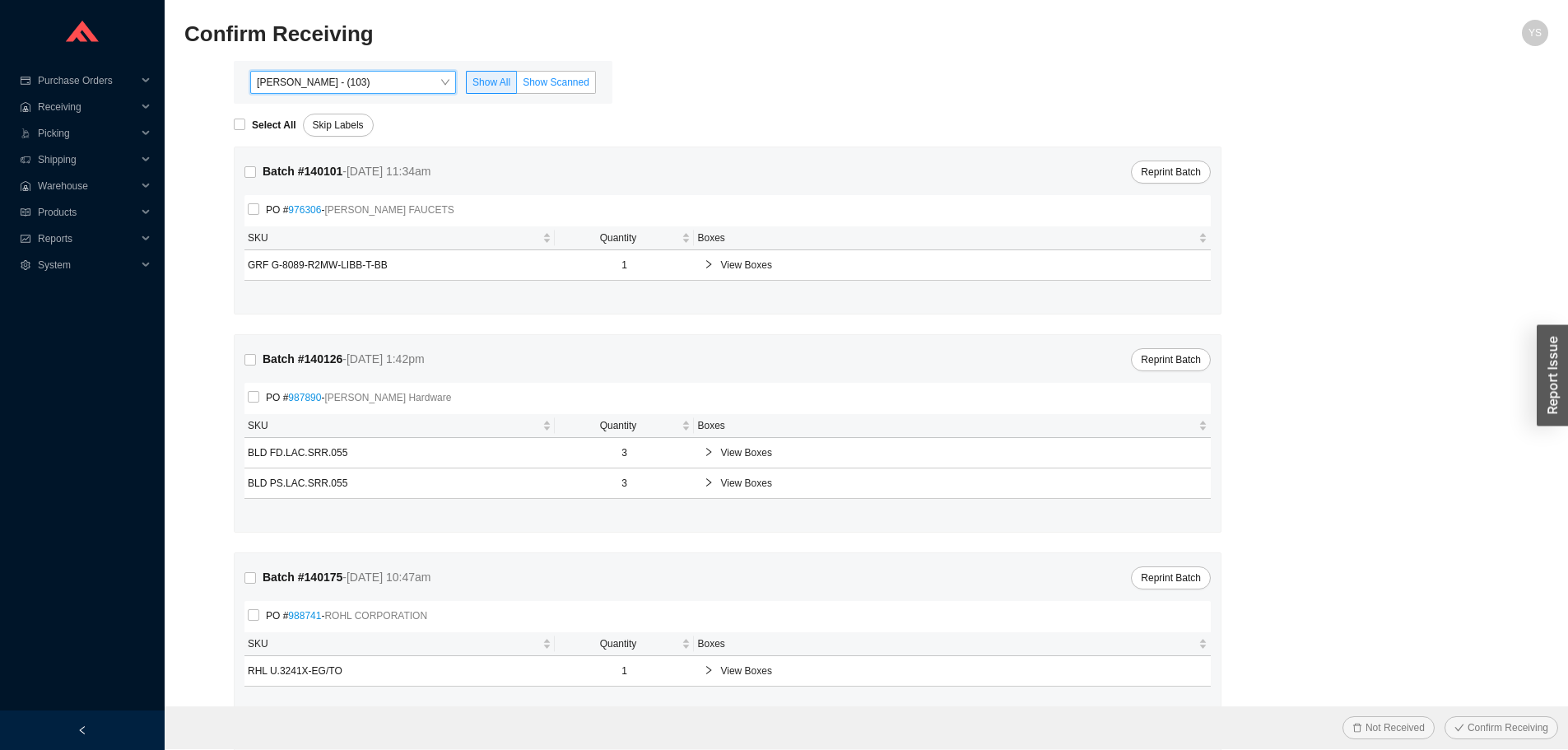
click at [583, 78] on span "Show Scanned" at bounding box center [556, 83] width 66 height 12
click at [517, 86] on input "Show Scanned" at bounding box center [517, 86] width 0 height 0
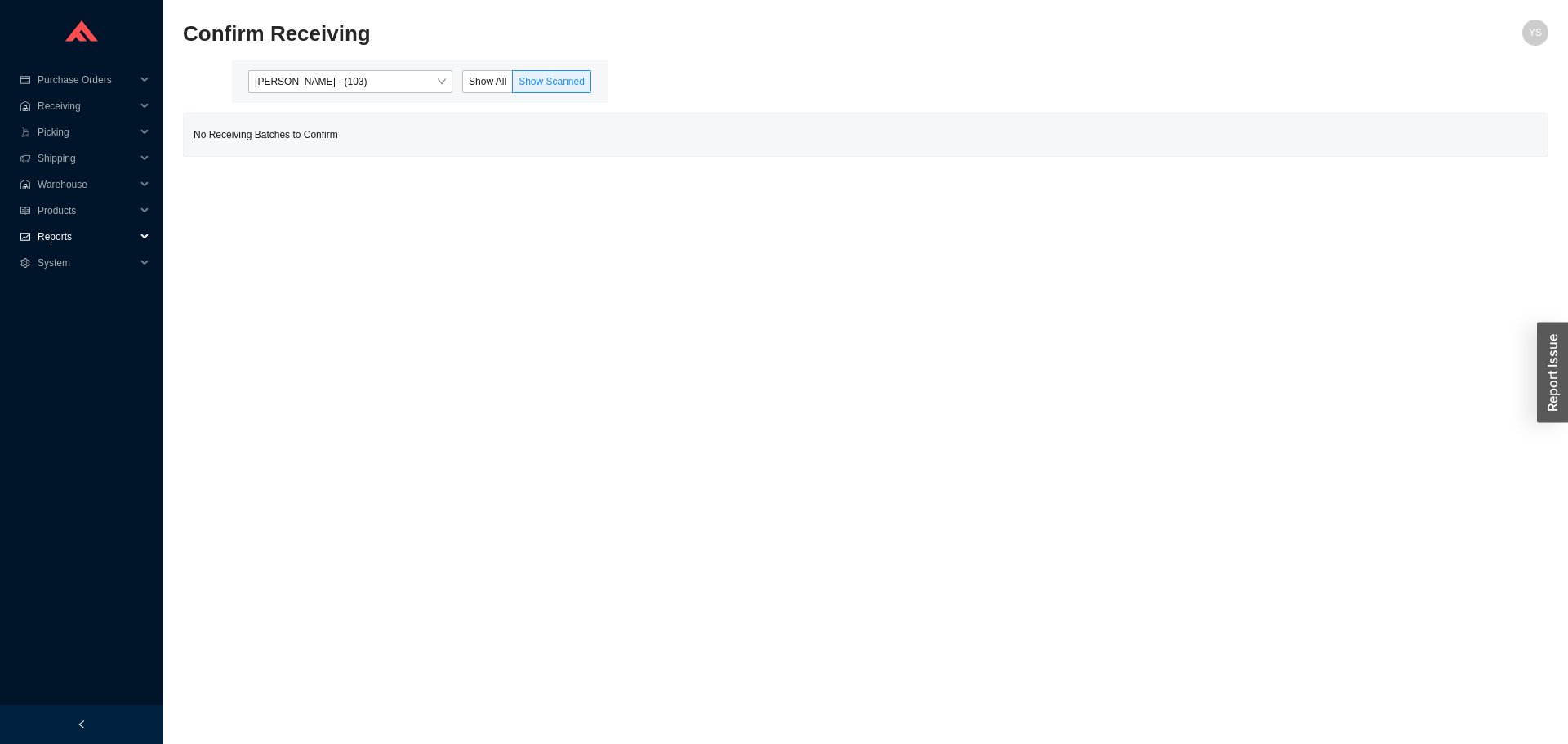
drag, startPoint x: 44, startPoint y: 228, endPoint x: 55, endPoint y: 241, distance: 17.0
click at [46, 228] on span "Reports" at bounding box center [86, 236] width 98 height 26
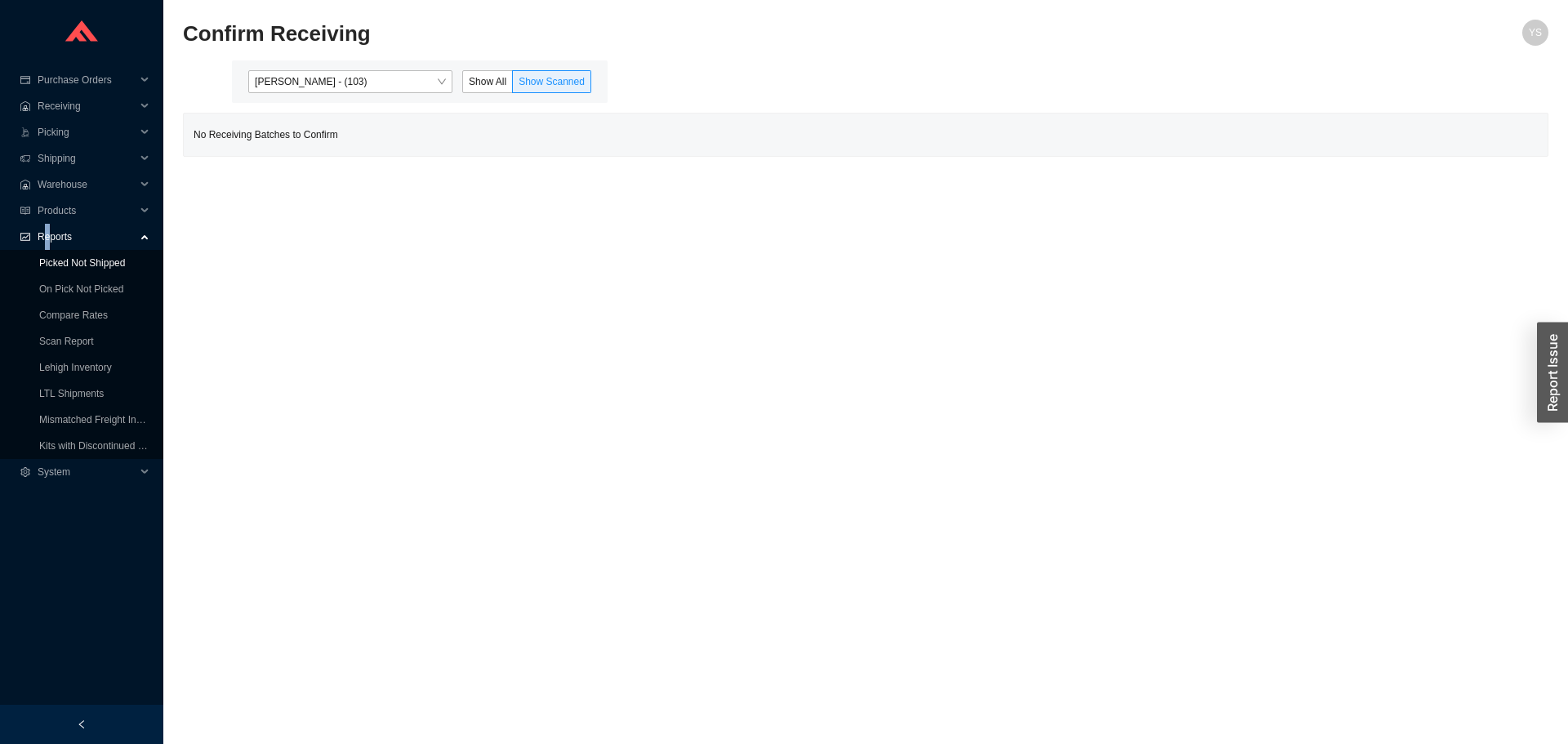
click at [71, 269] on link "Picked Not Shipped" at bounding box center [82, 263] width 86 height 12
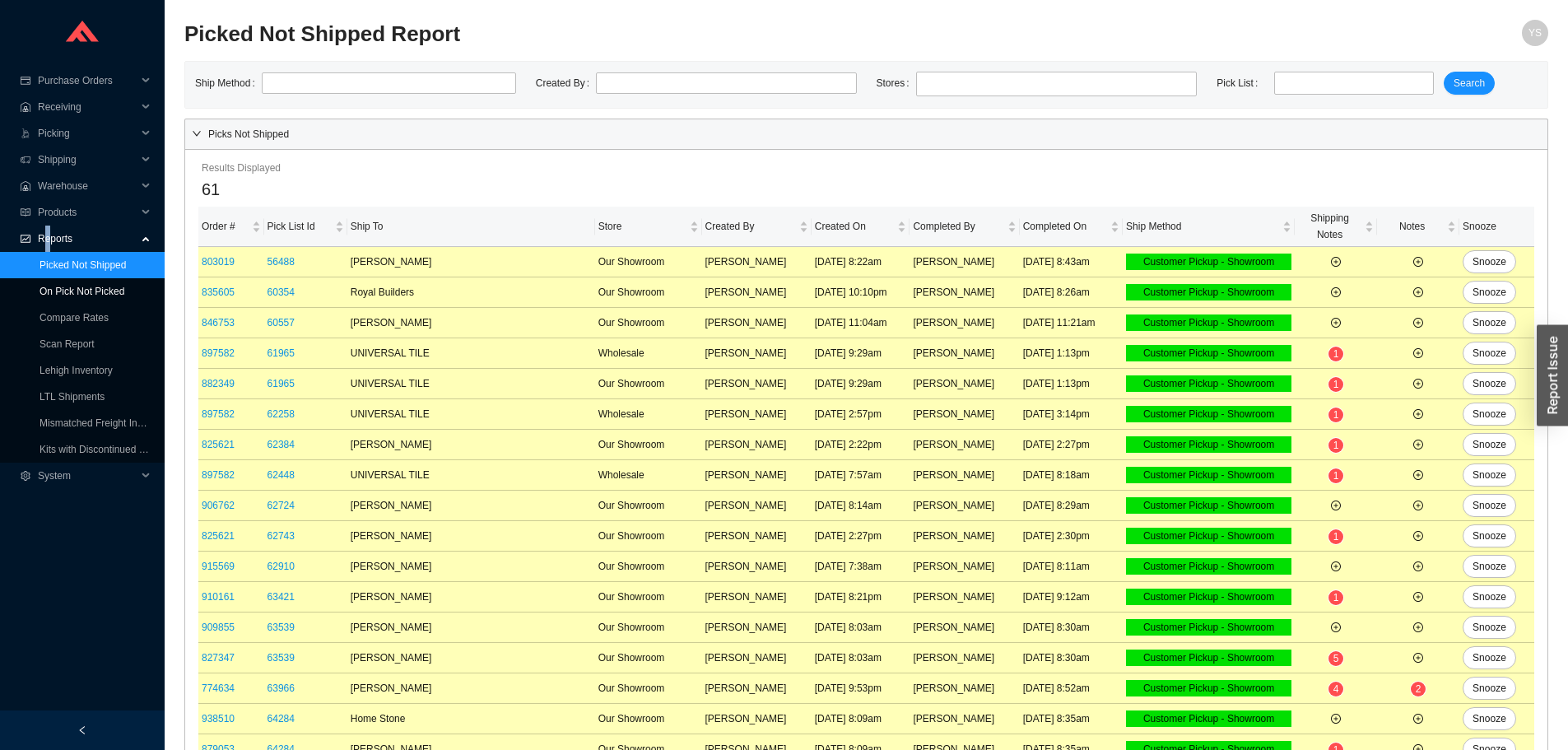
click at [73, 286] on link "On Pick Not Picked" at bounding box center [82, 292] width 85 height 12
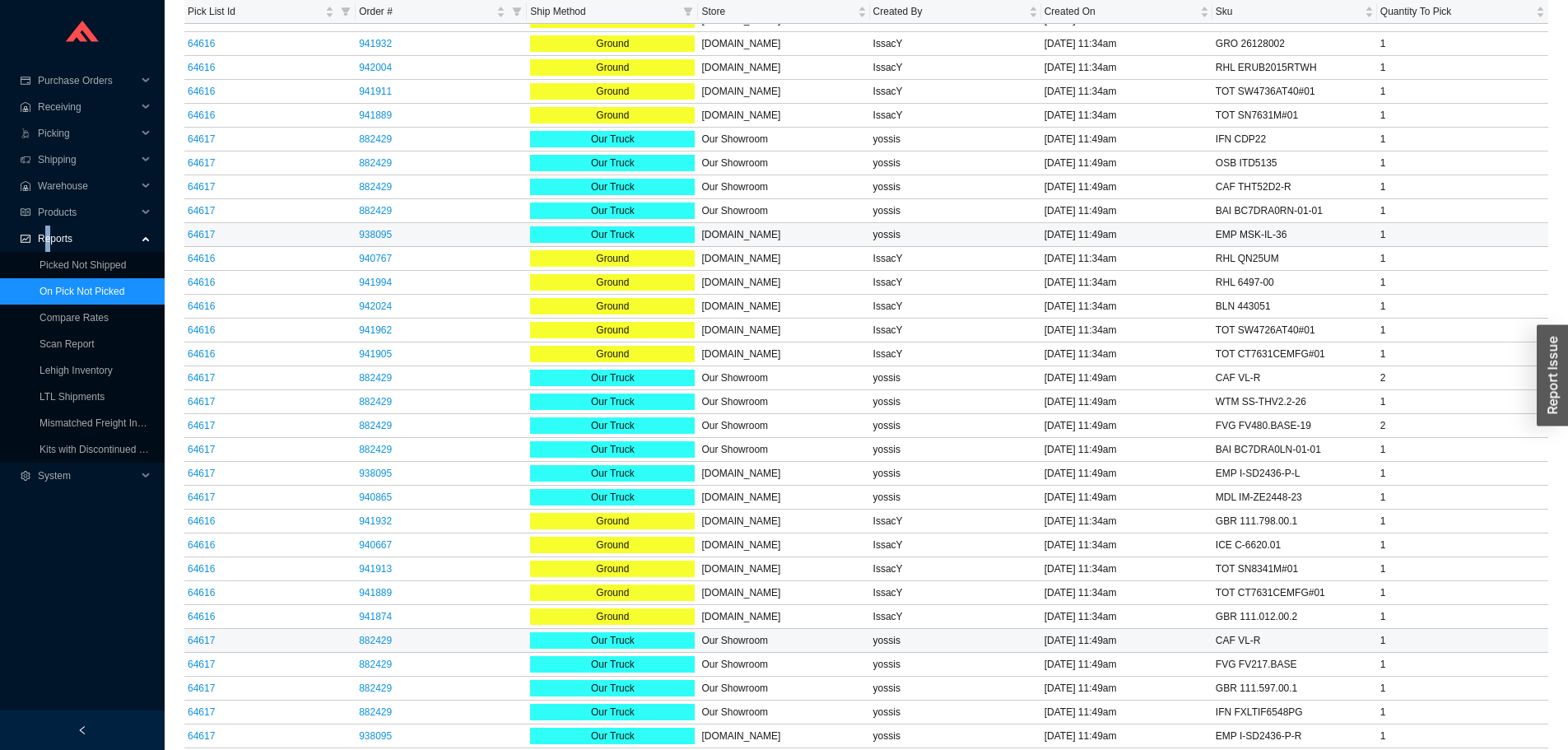
scroll to position [412, 0]
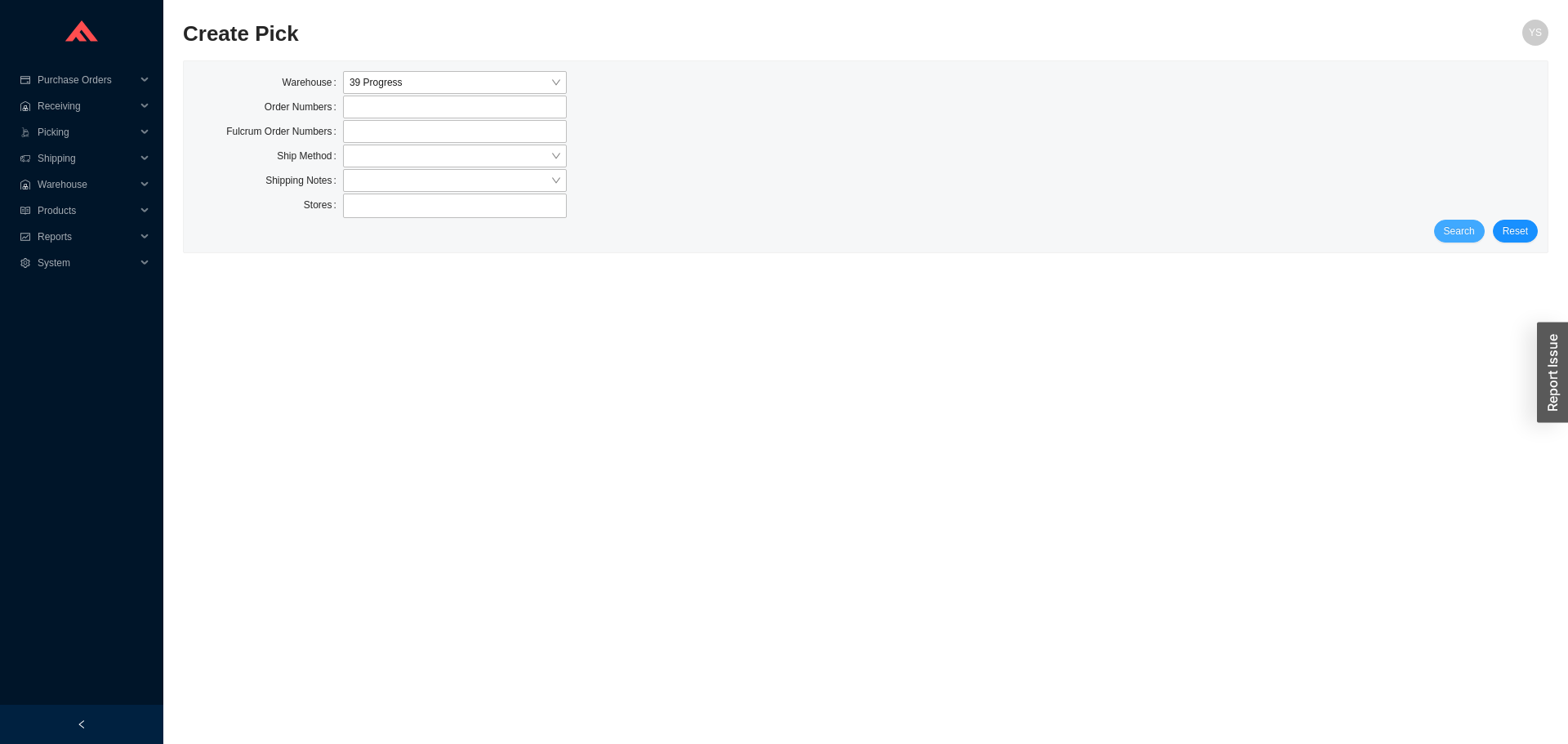
click at [1469, 236] on span "Search" at bounding box center [1460, 230] width 31 height 16
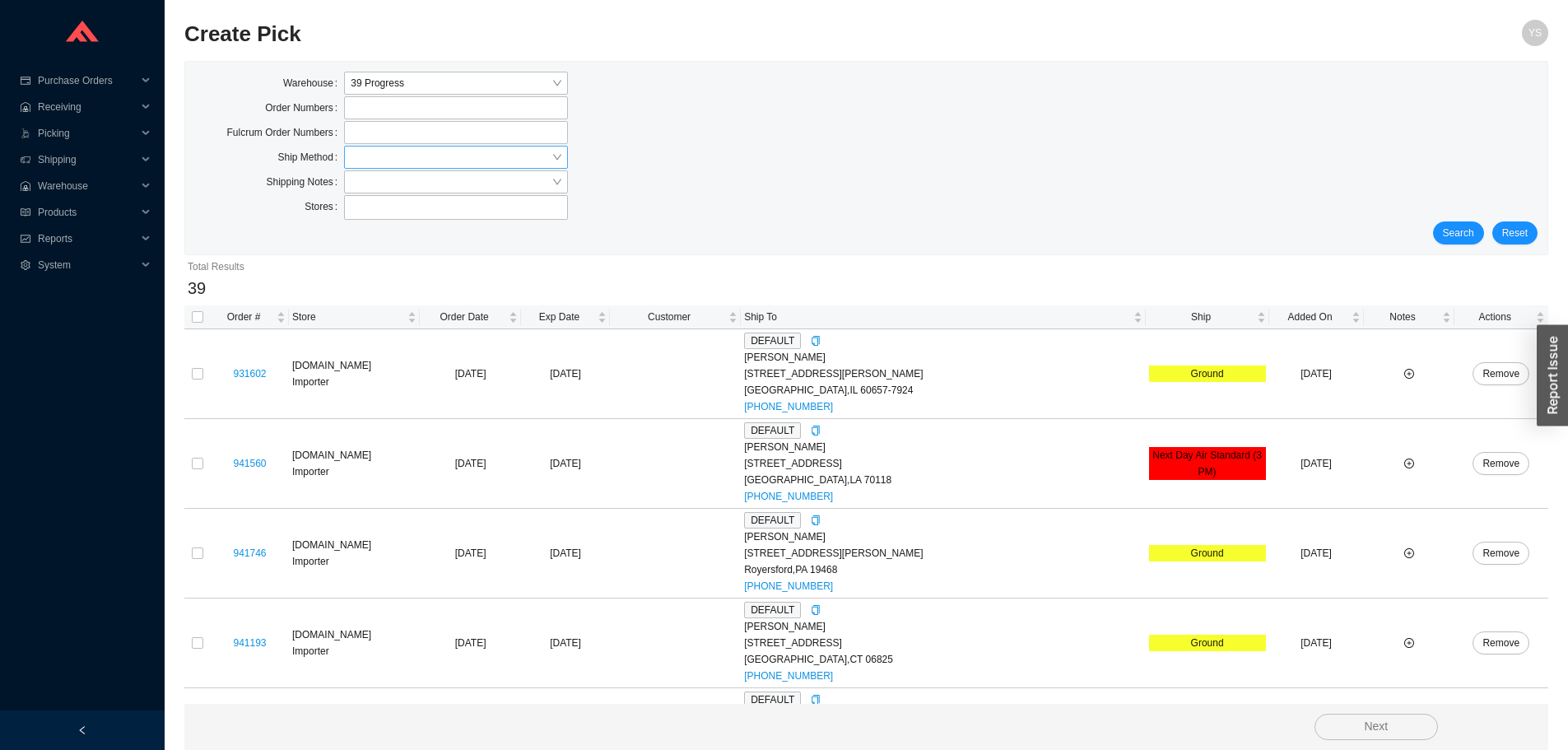
click at [361, 151] on input "search" at bounding box center [451, 157] width 201 height 21
click at [366, 268] on div "UPS" at bounding box center [456, 279] width 224 height 23
click at [1471, 234] on span "Search" at bounding box center [1459, 232] width 31 height 17
click at [196, 314] on input "checkbox" at bounding box center [198, 317] width 12 height 12
checkbox input "true"
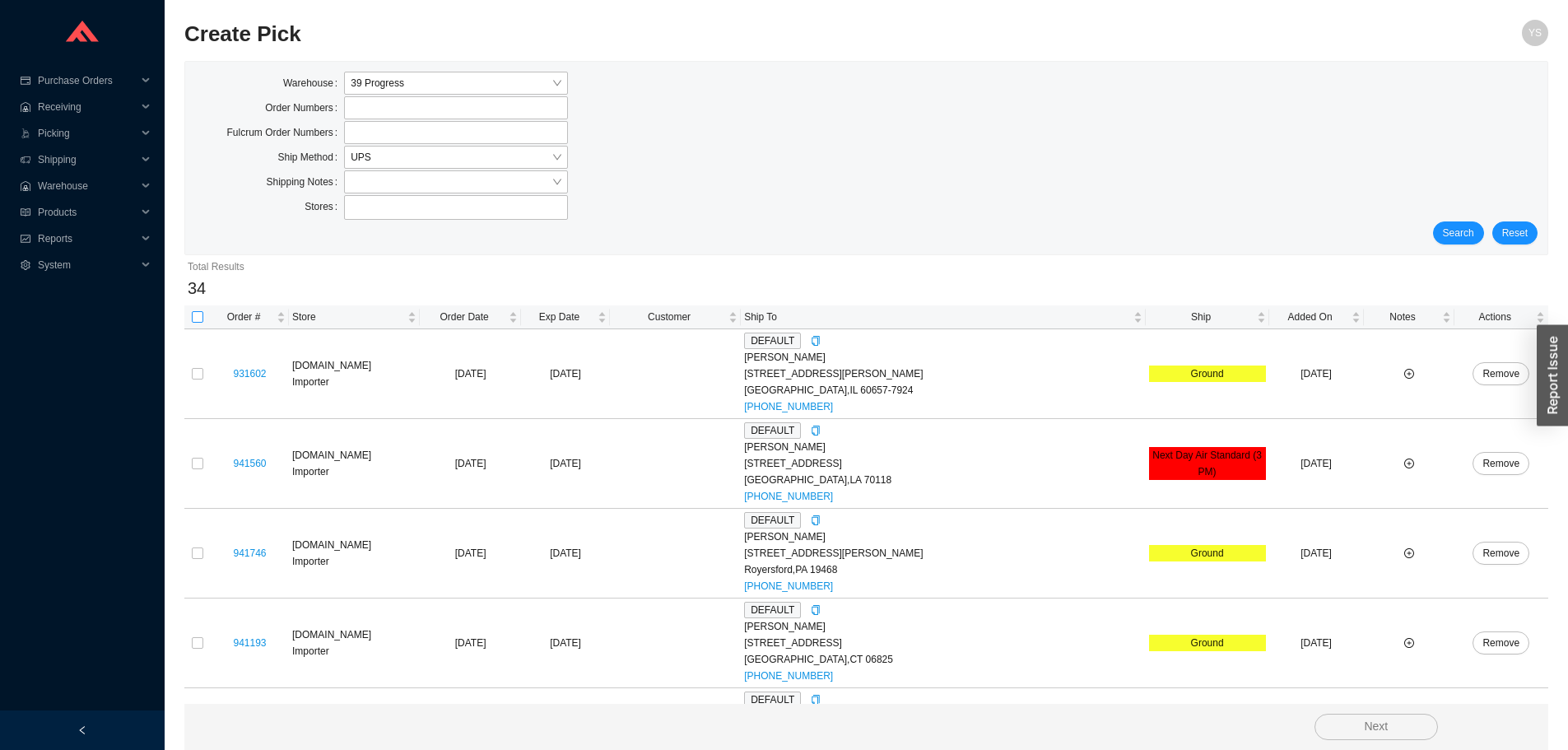
checkbox input "true"
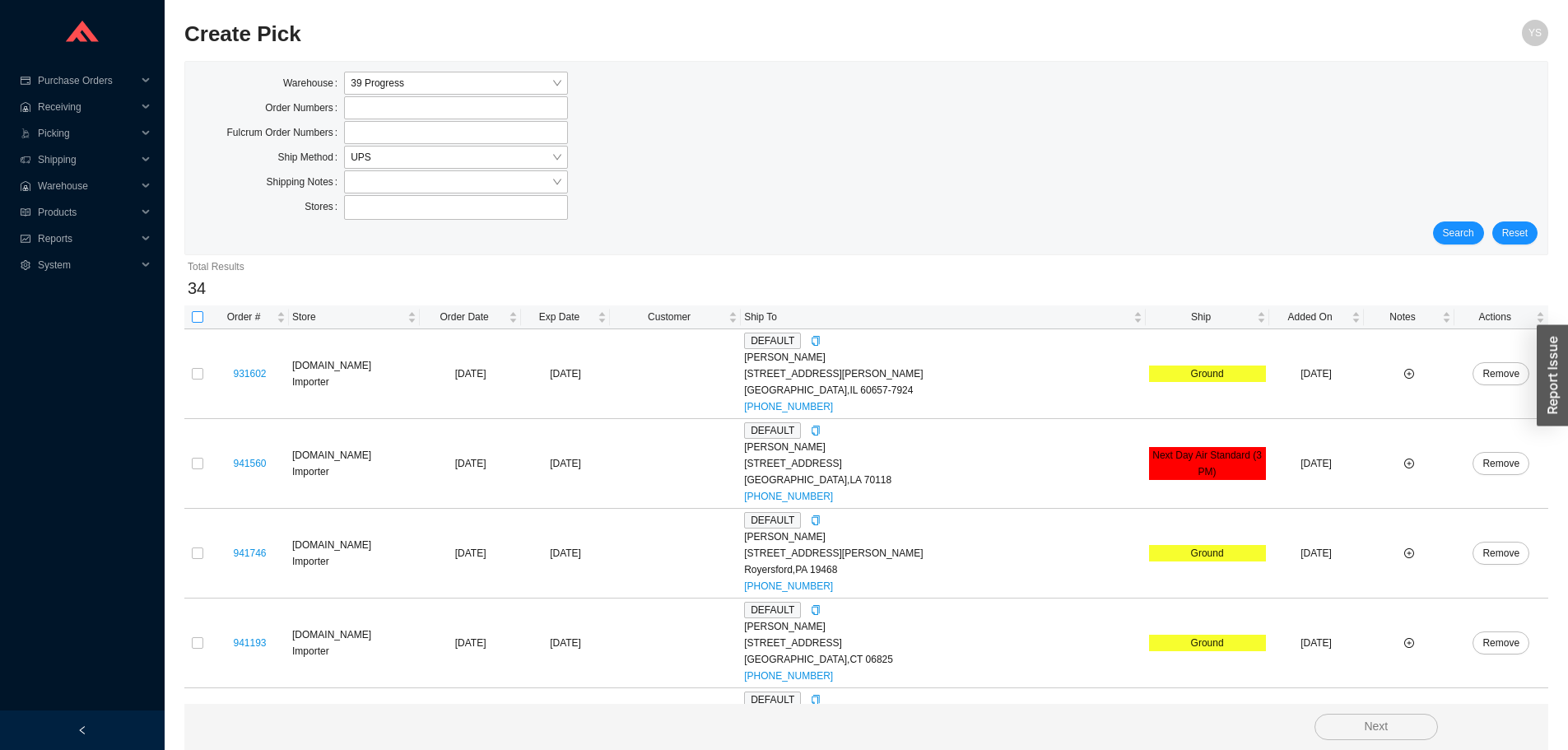
checkbox input "true"
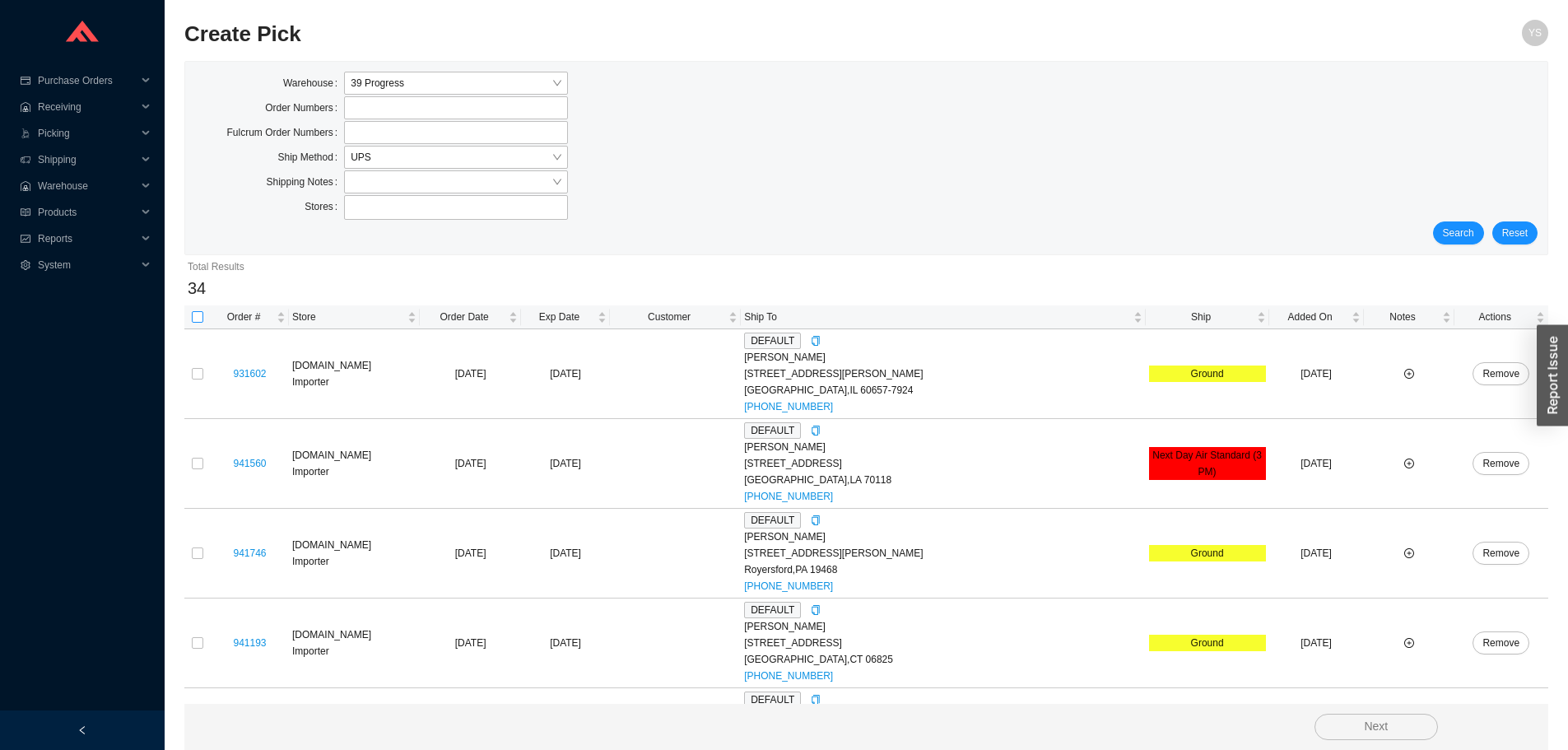
checkbox input "true"
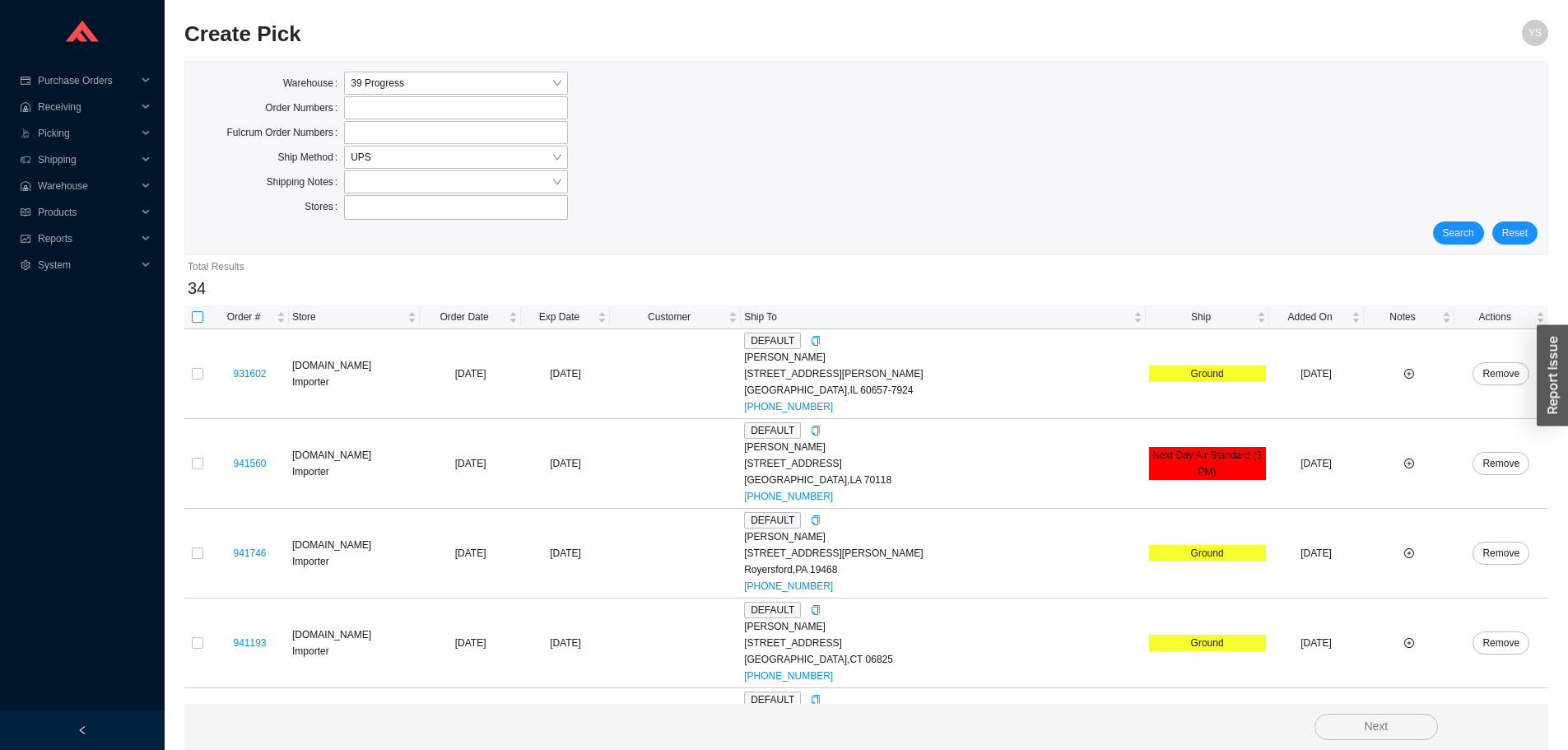
checkbox input "true"
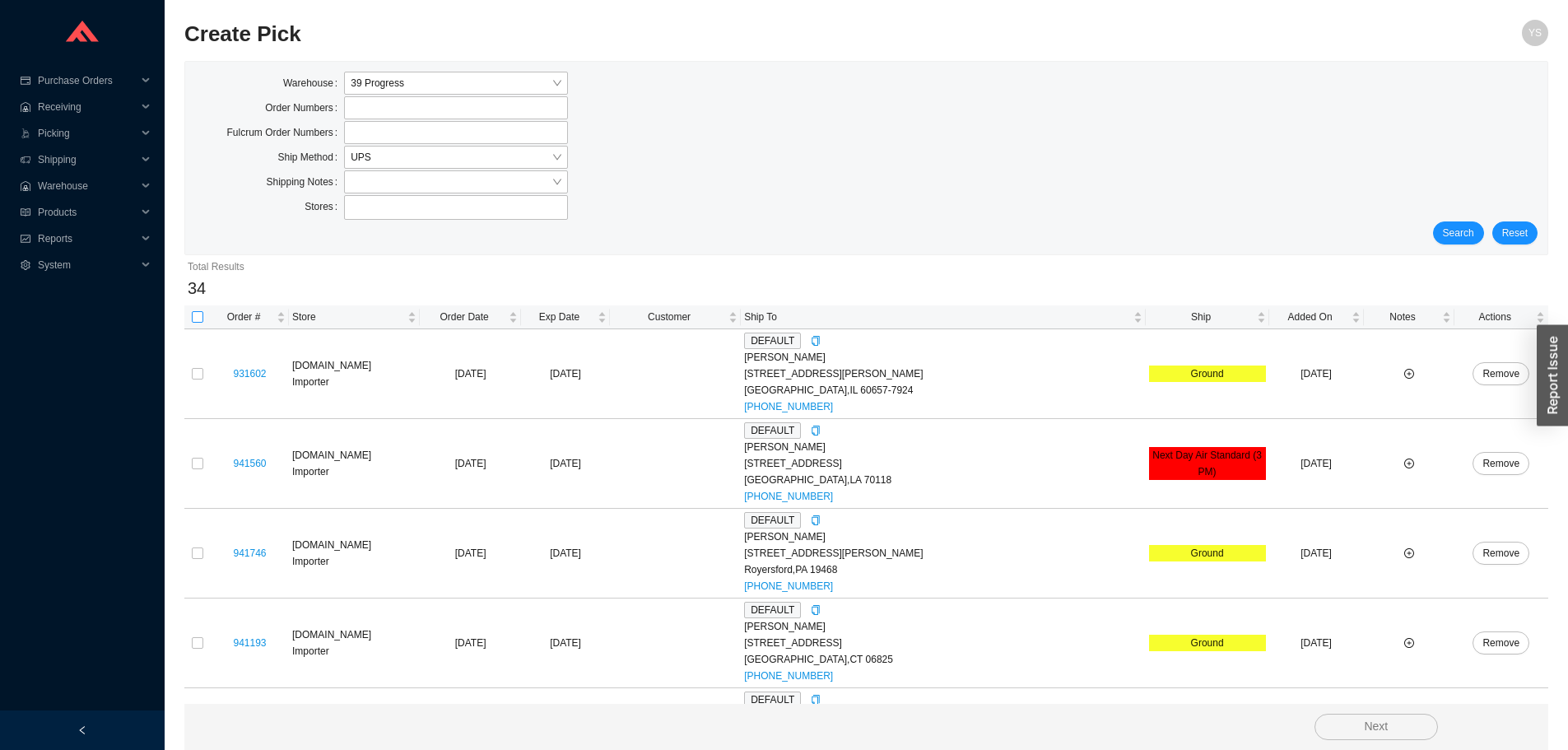
checkbox input "true"
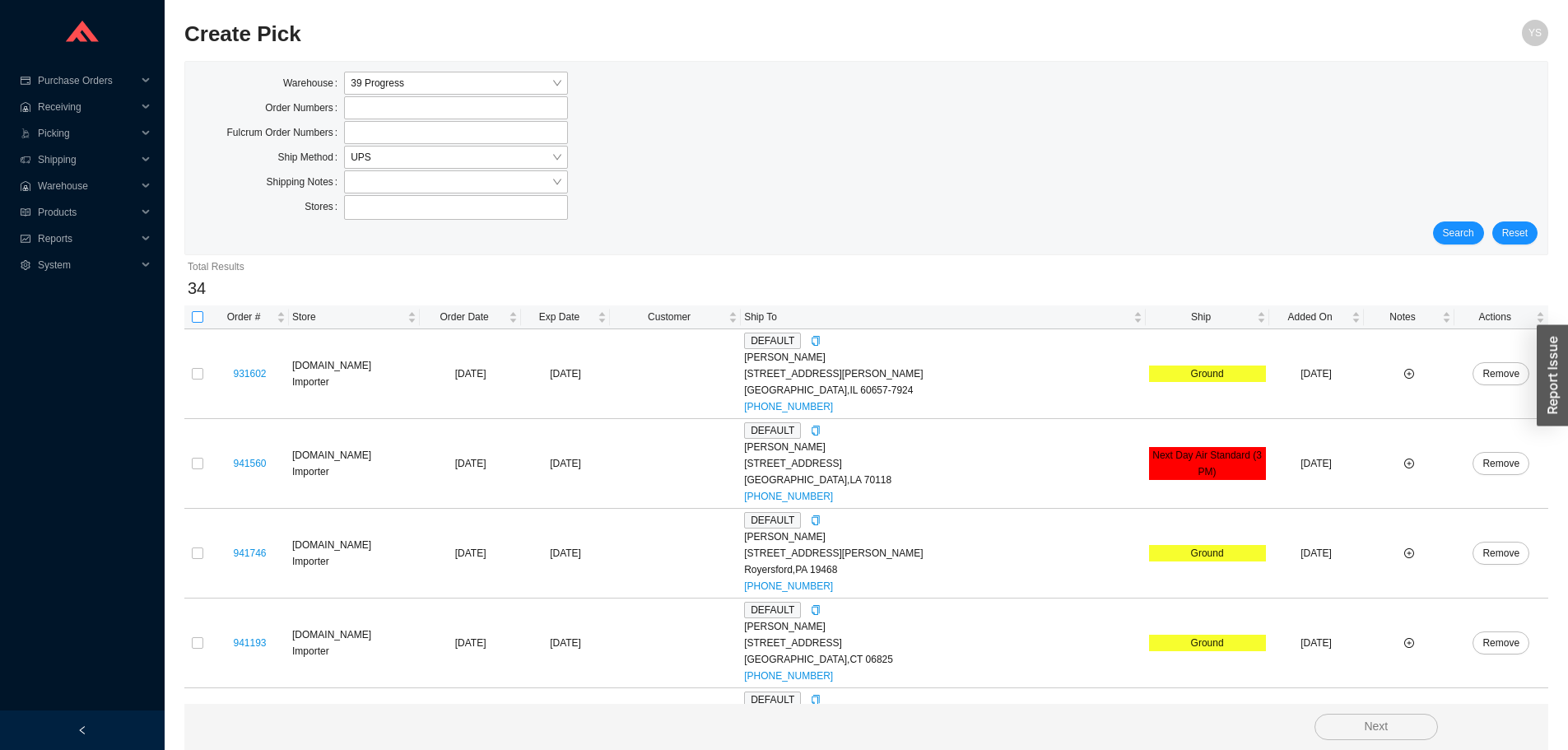
checkbox input "true"
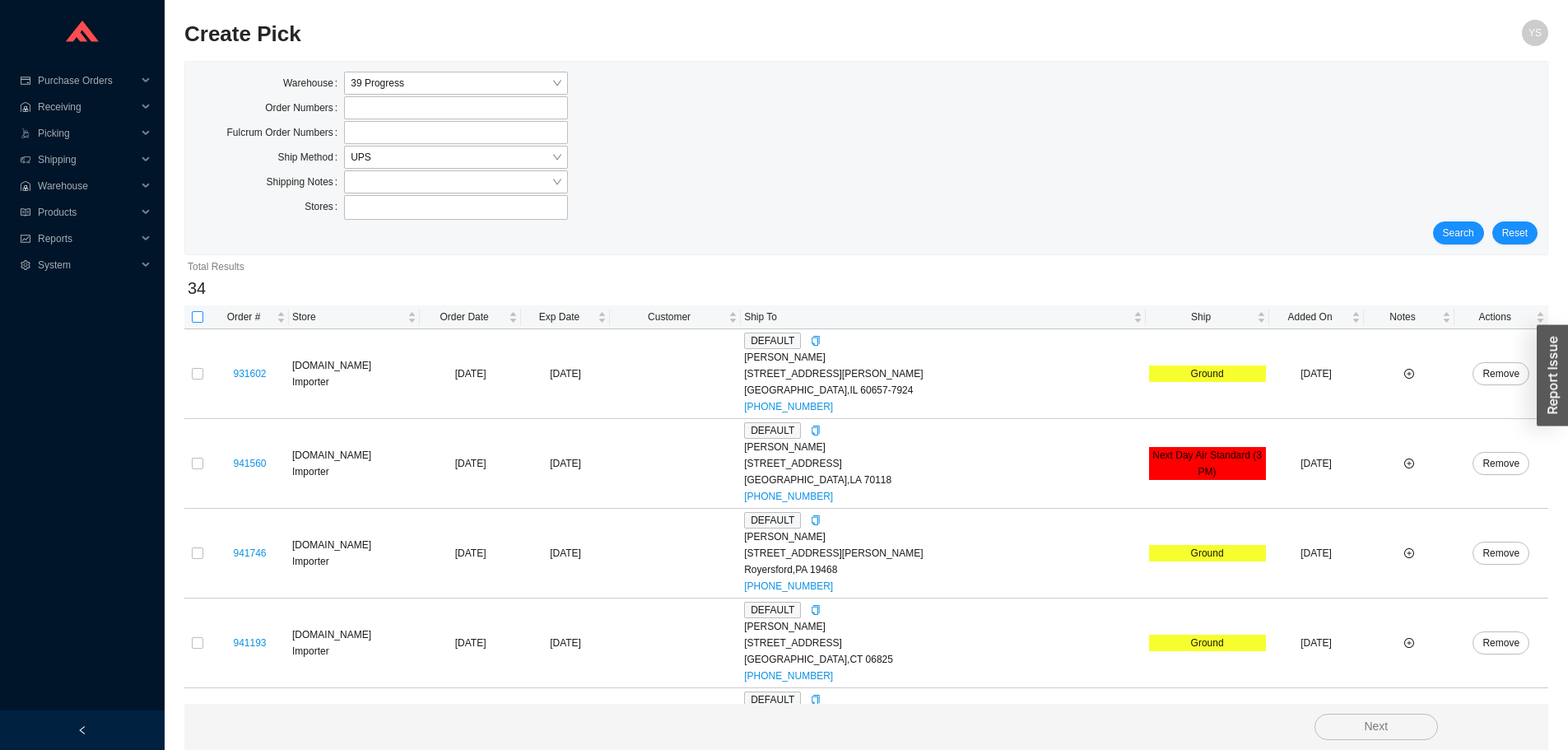
checkbox input "true"
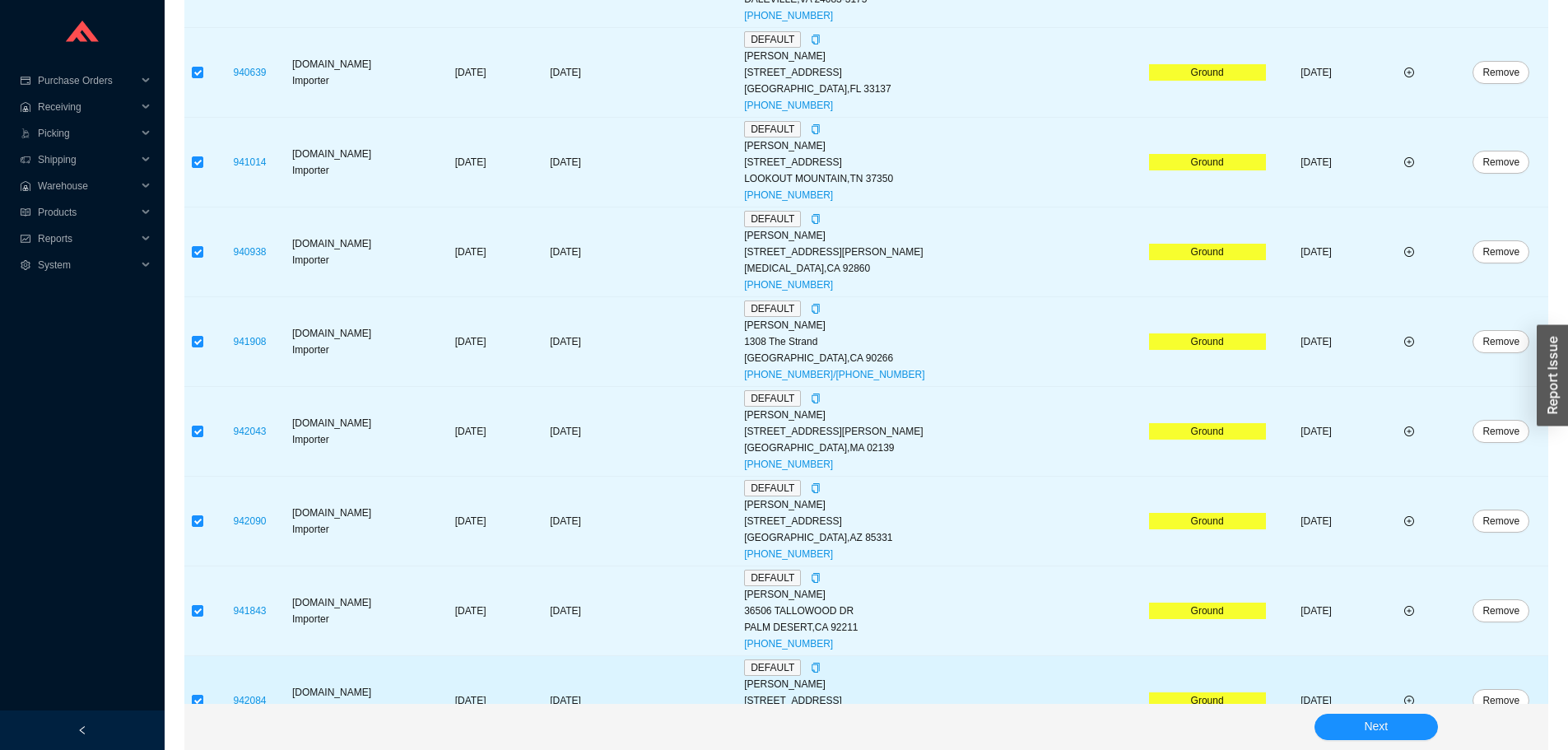
scroll to position [2677, 0]
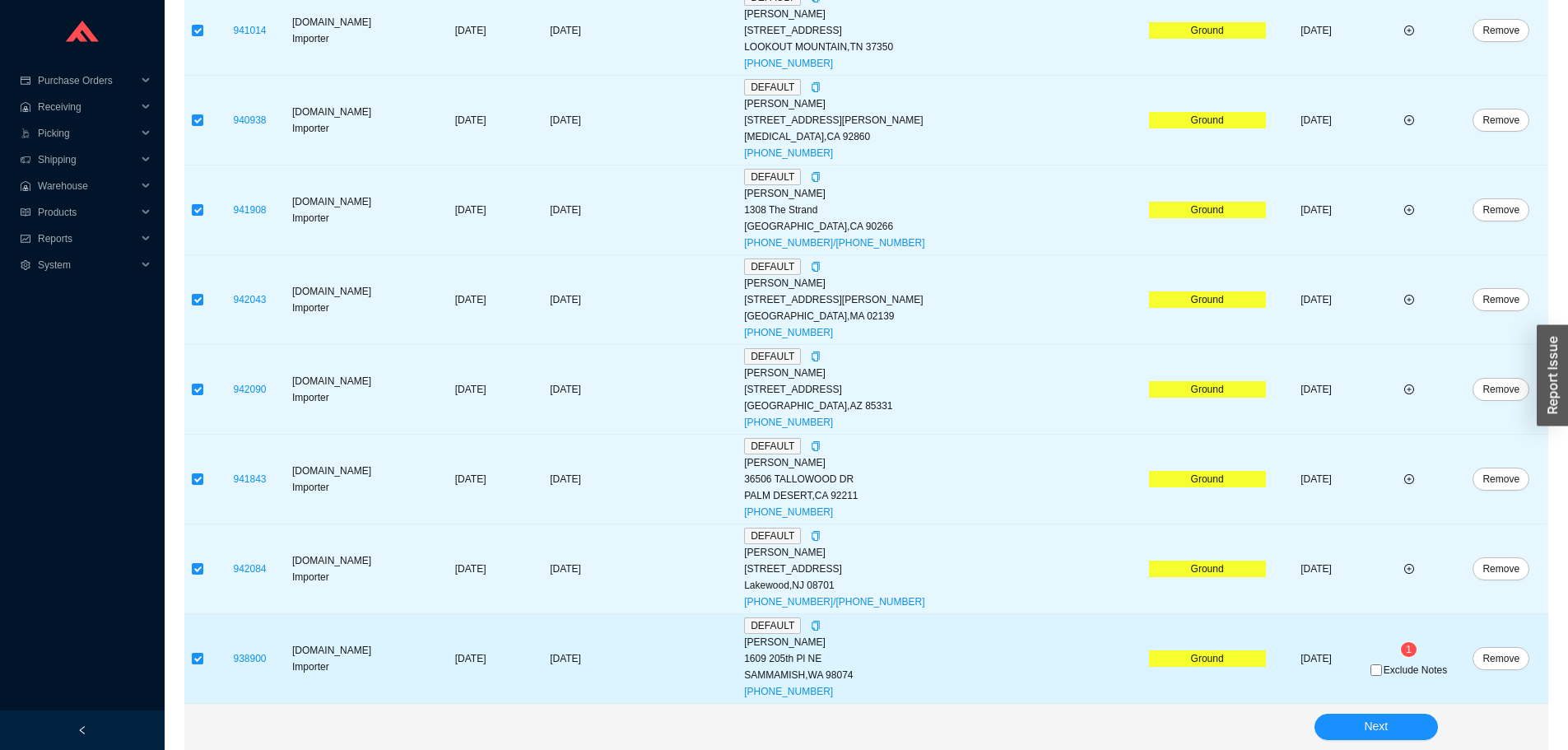
click at [200, 654] on input "checkbox" at bounding box center [198, 658] width 12 height 12
checkbox input "false"
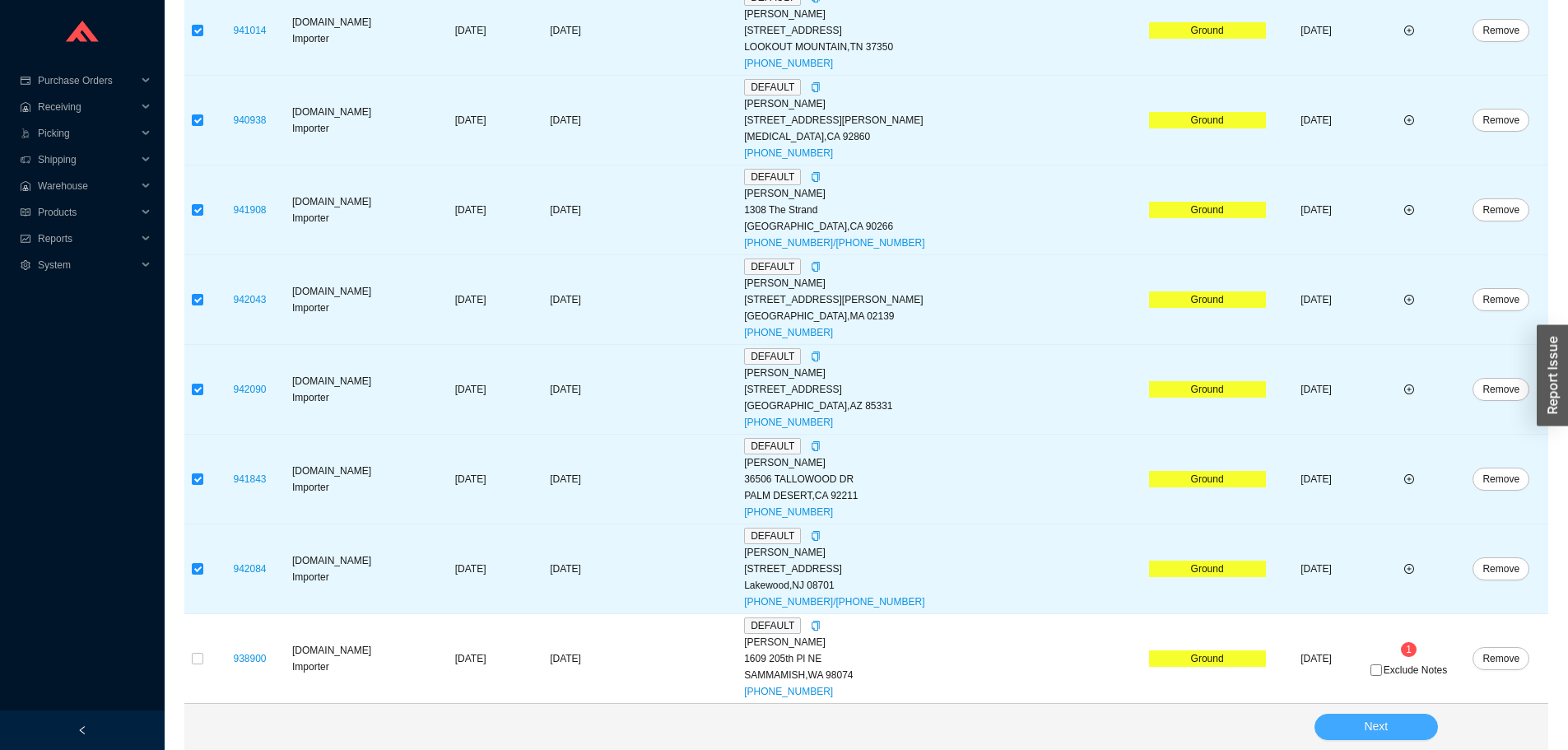
click at [1352, 725] on button "Next" at bounding box center [1376, 727] width 124 height 26
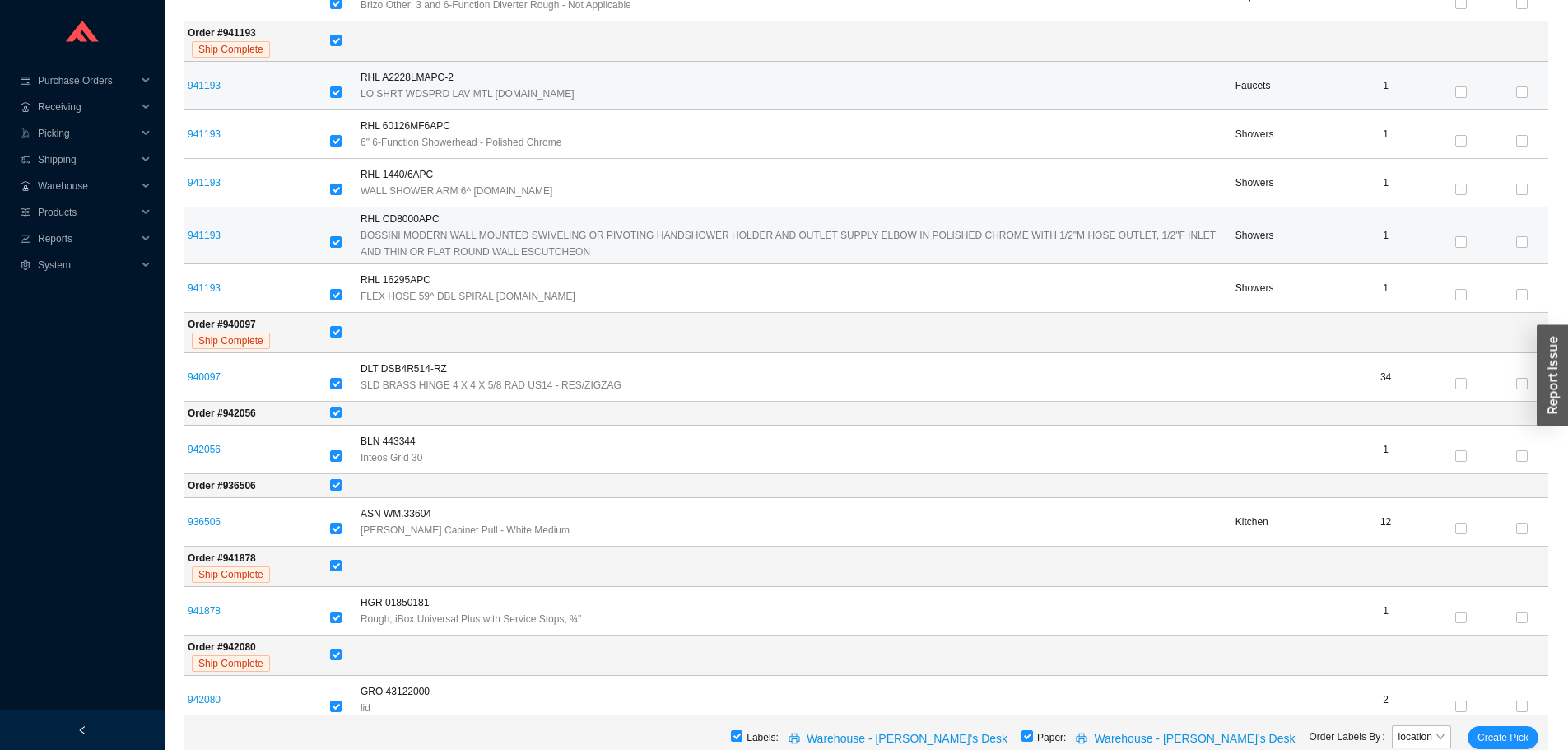
scroll to position [1482, 0]
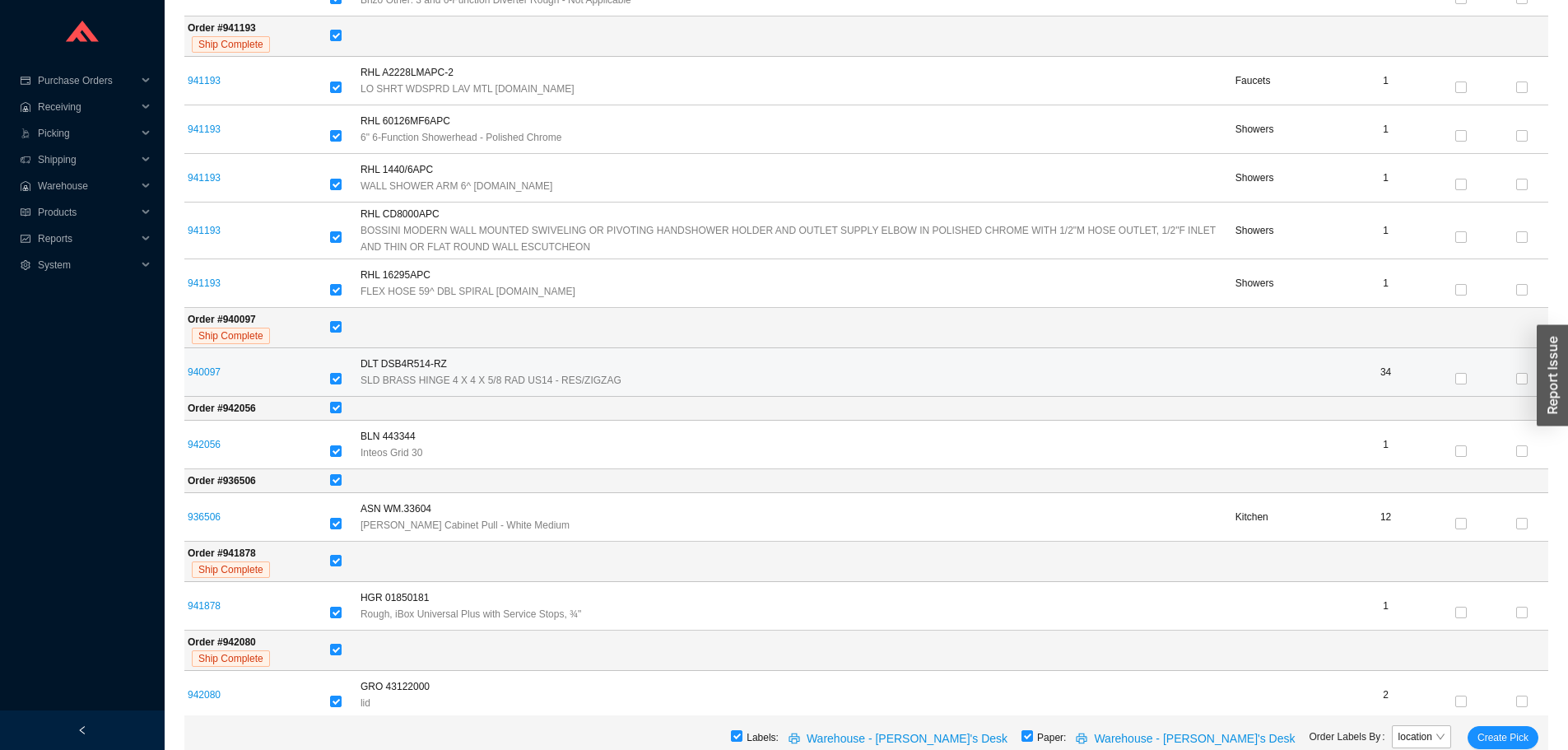
click at [346, 372] on div at bounding box center [342, 379] width 23 height 17
click at [341, 373] on input "checkbox" at bounding box center [336, 378] width 12 height 12
checkbox input "false"
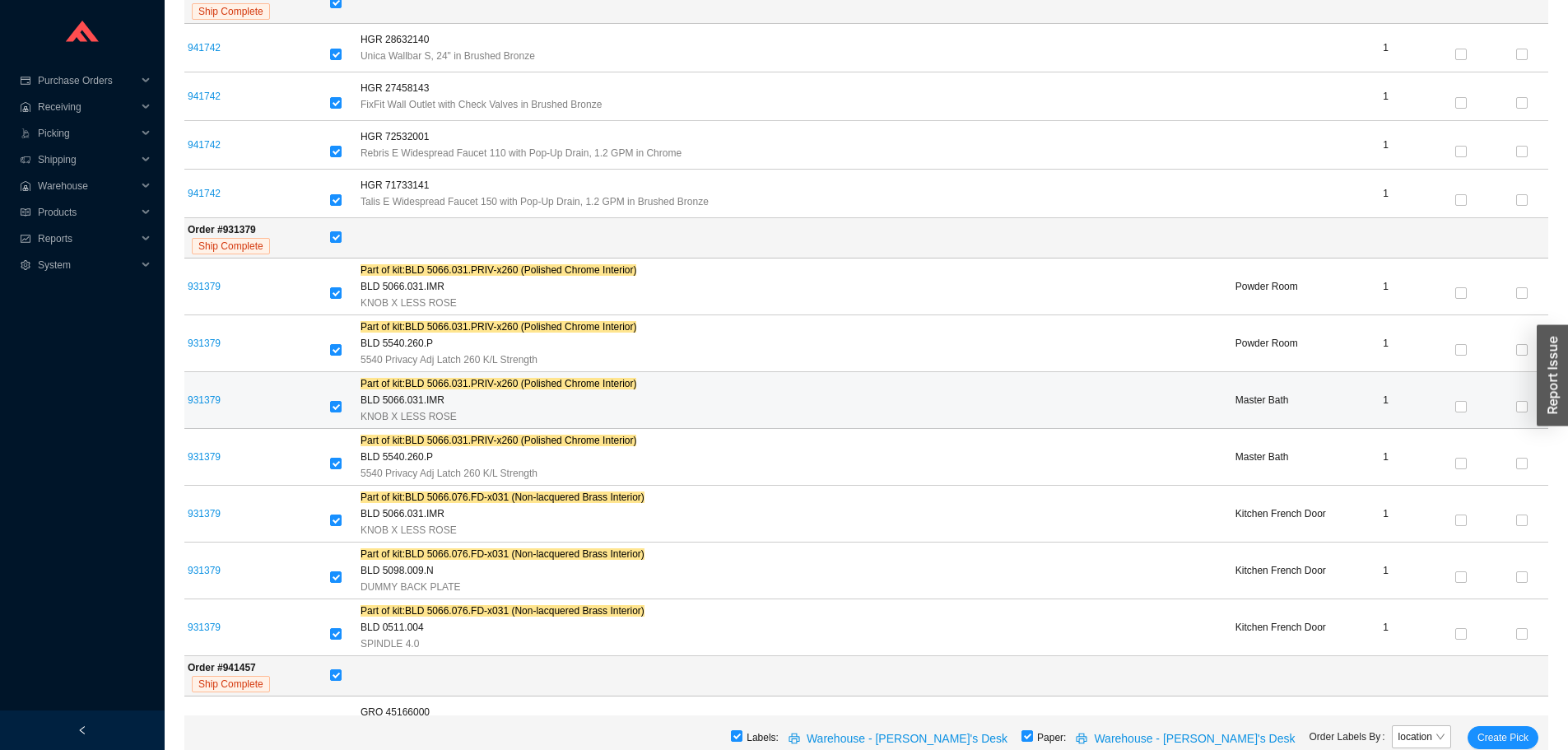
scroll to position [2223, 0]
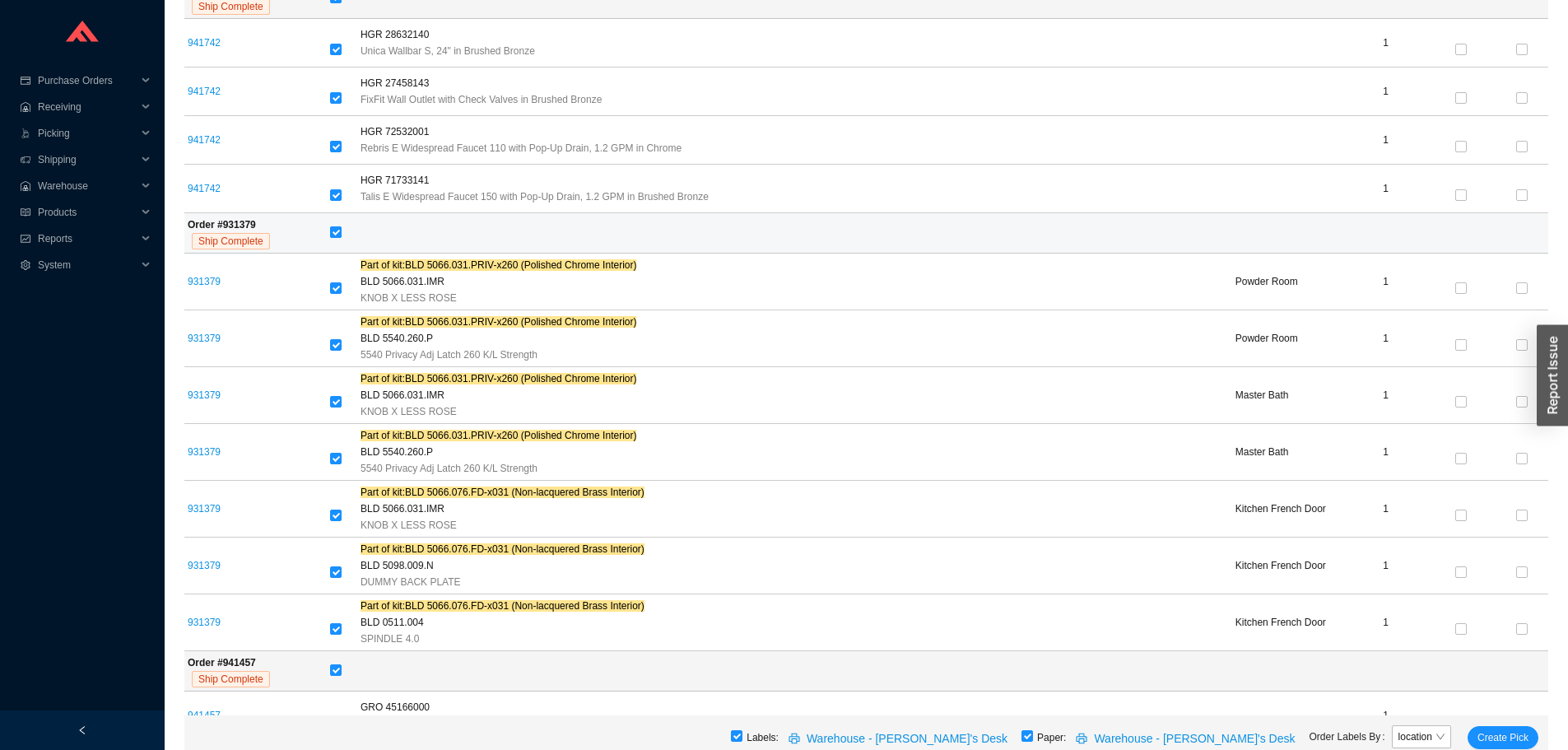
click at [338, 226] on input "checkbox" at bounding box center [336, 232] width 12 height 12
checkbox input "false"
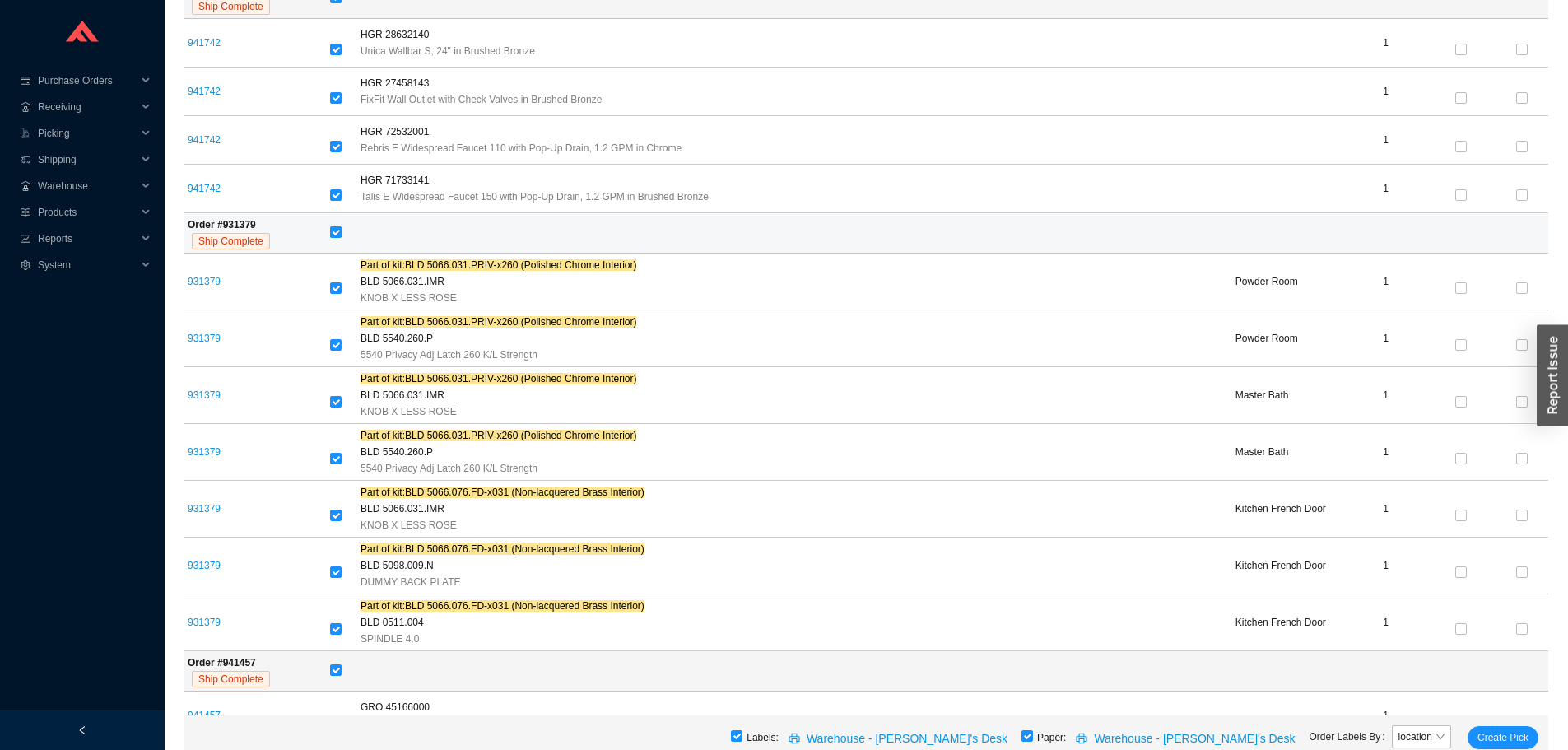
checkbox input "false"
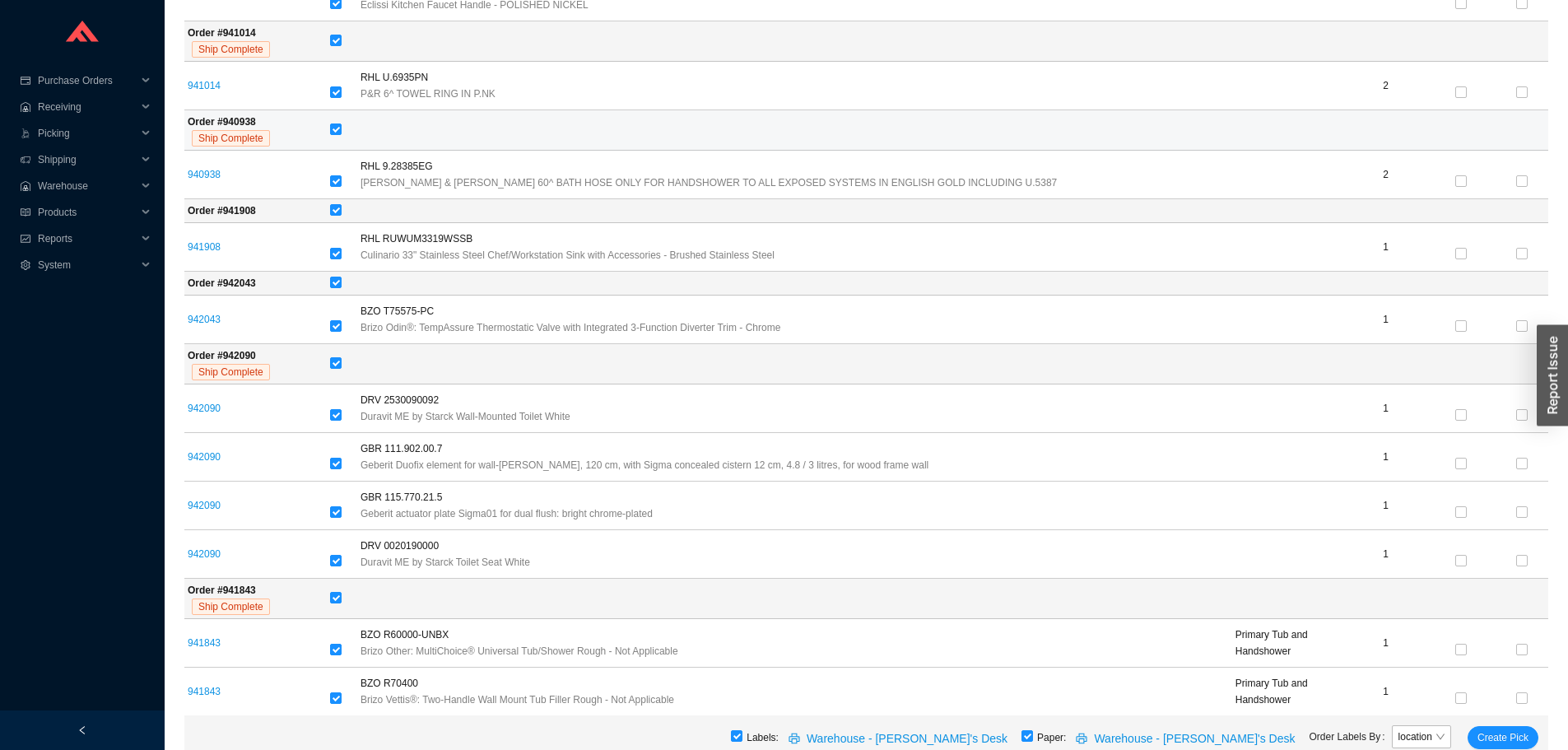
scroll to position [6257, 0]
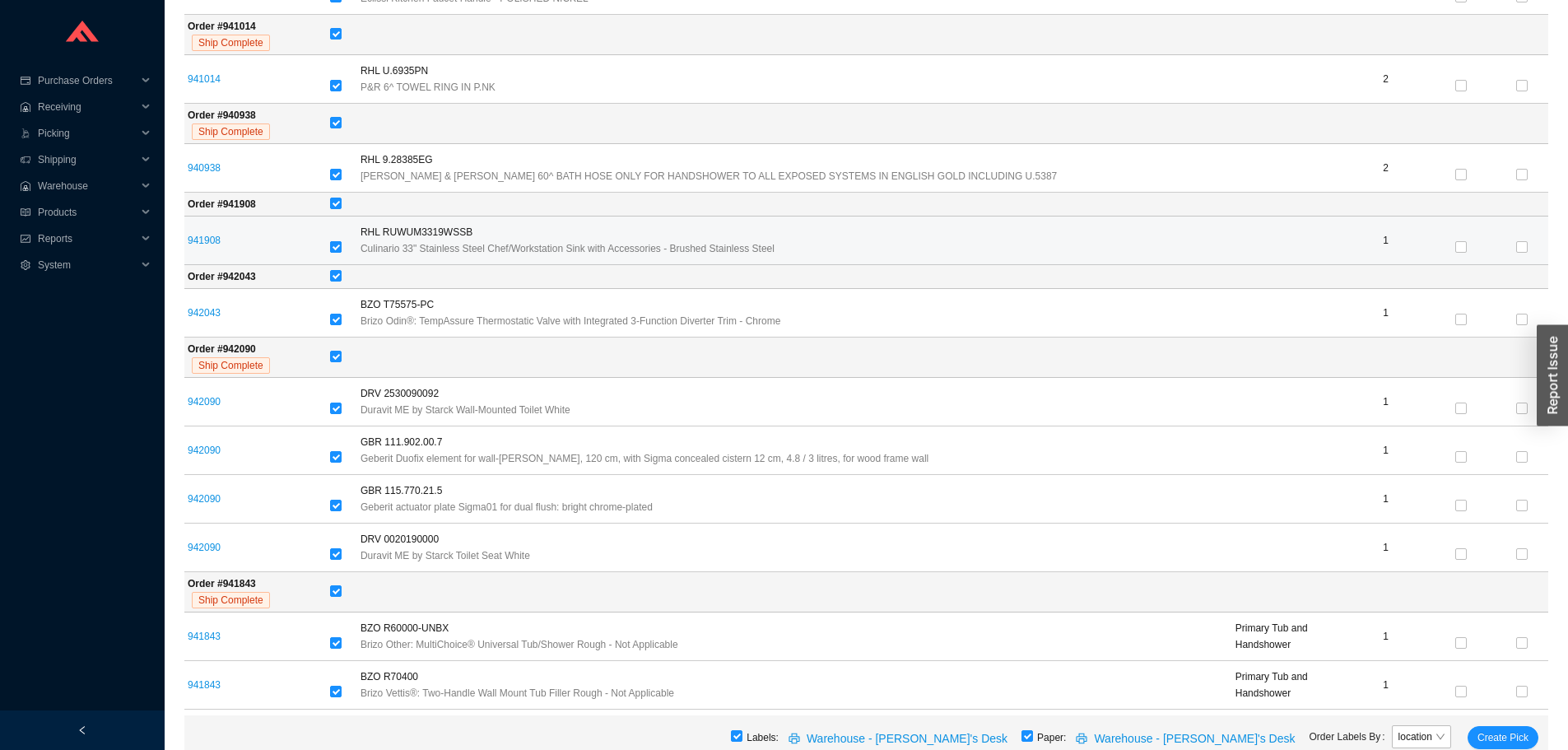
click at [338, 241] on input "checkbox" at bounding box center [336, 247] width 12 height 12
checkbox input "false"
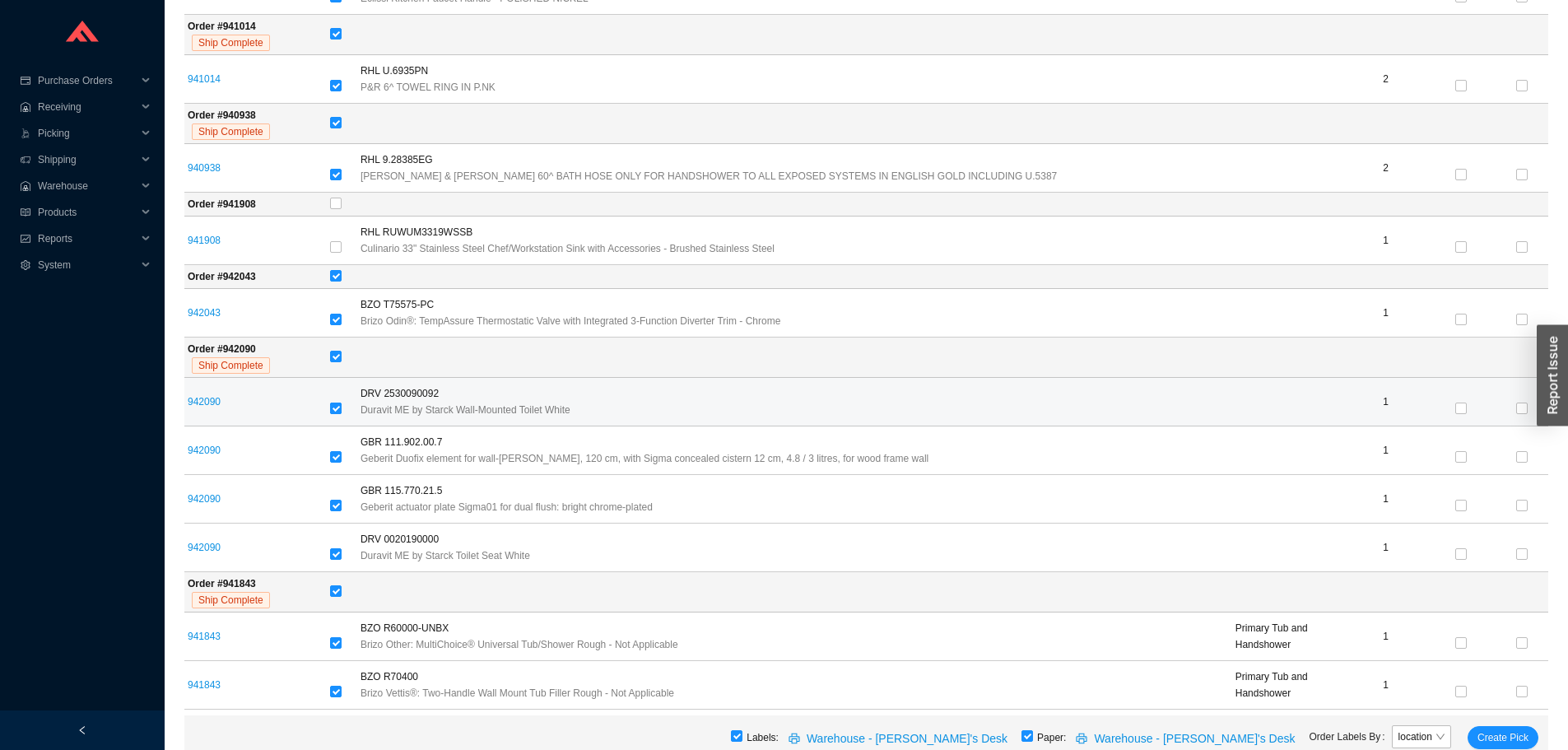
click at [335, 403] on input "checkbox" at bounding box center [336, 409] width 12 height 12
checkbox input "false"
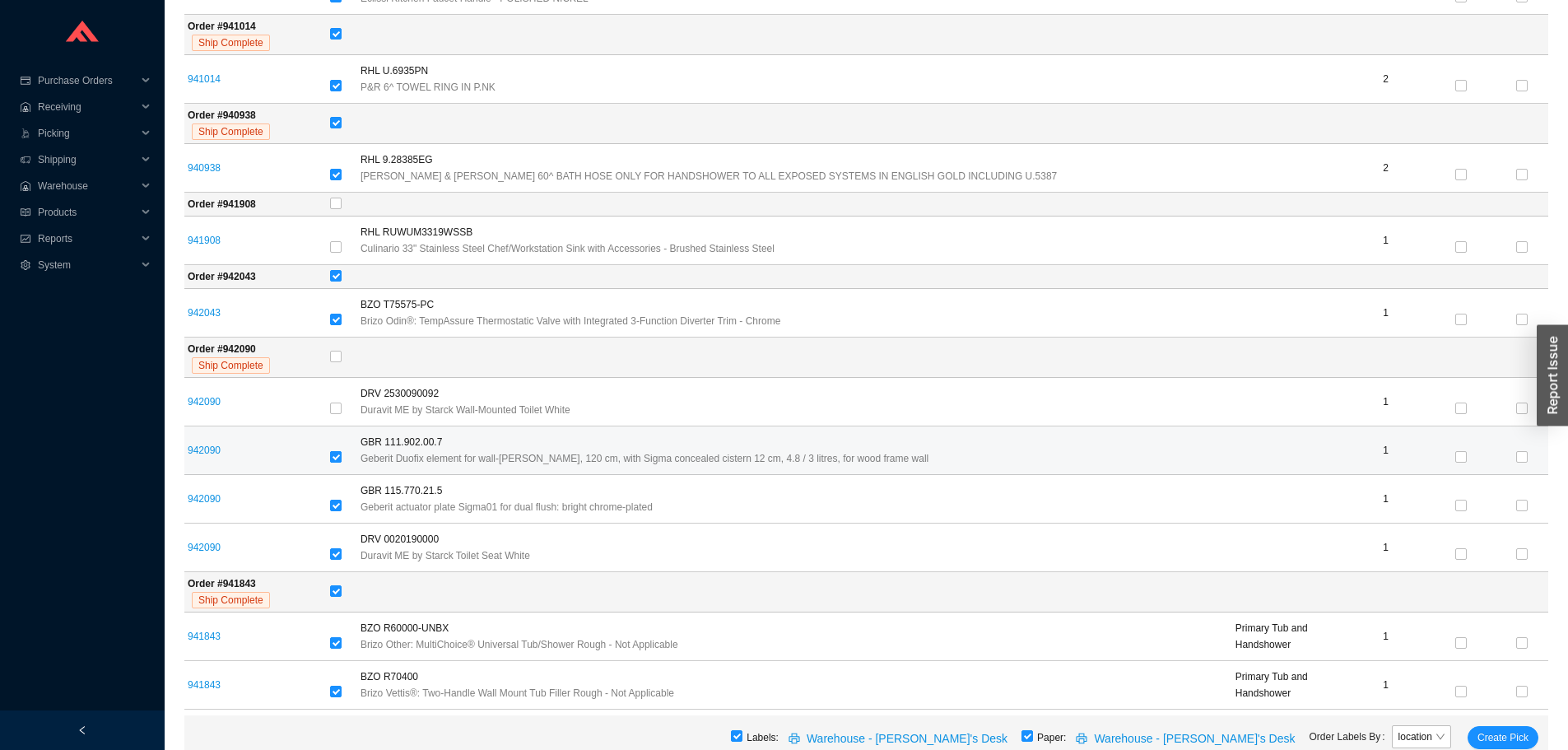
click at [335, 452] on input "checkbox" at bounding box center [336, 457] width 12 height 12
checkbox input "false"
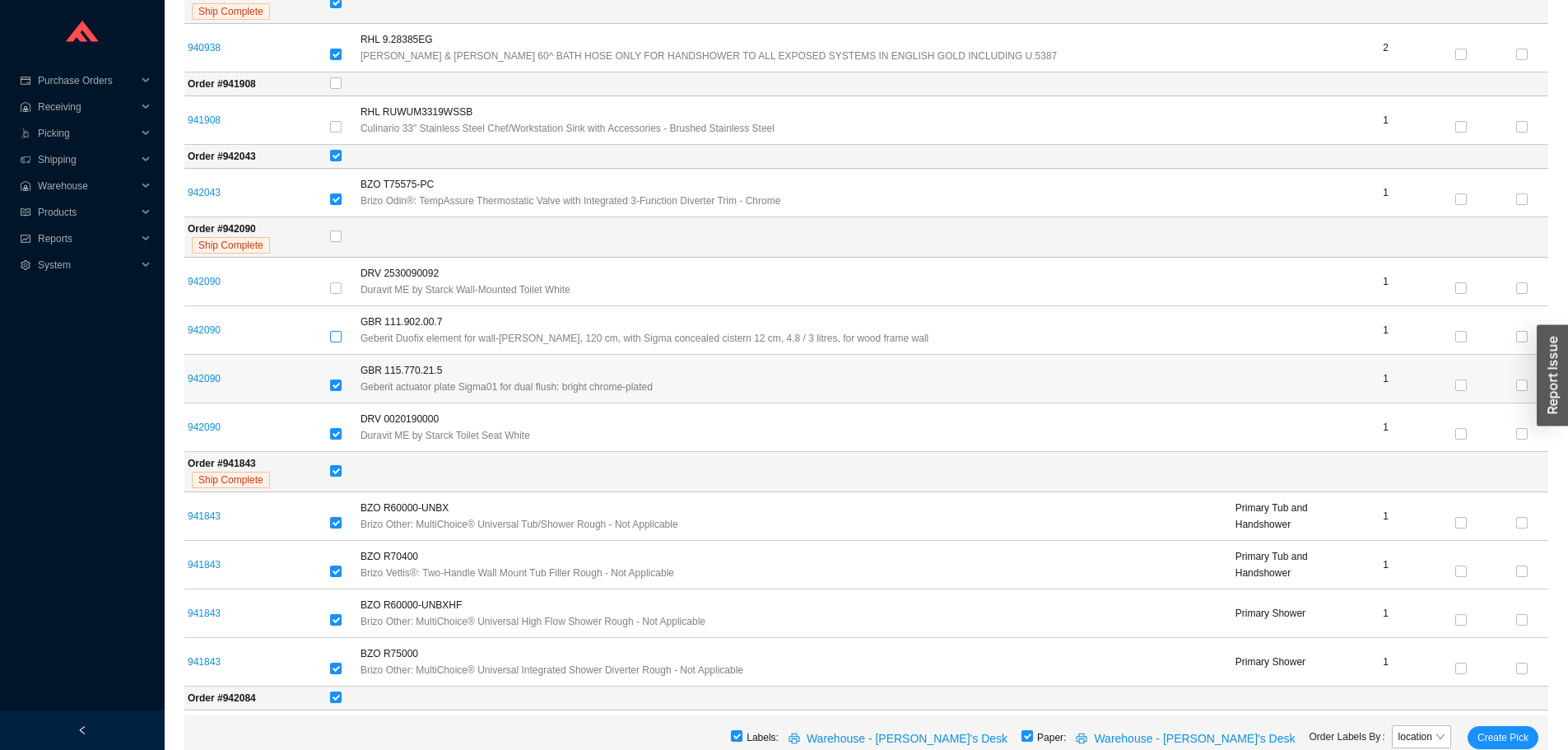
scroll to position [6398, 0]
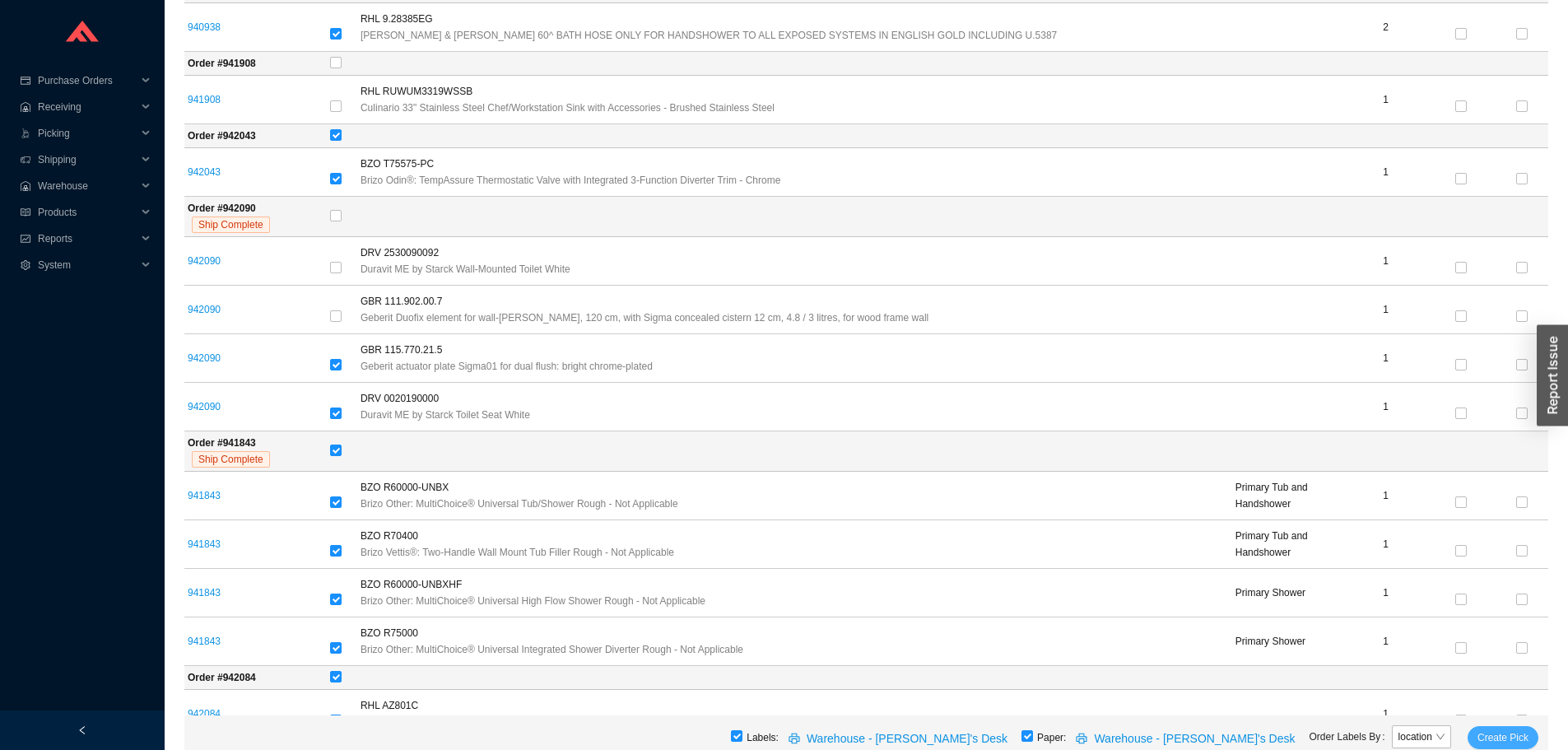
click at [1488, 735] on span "Create Pick" at bounding box center [1503, 737] width 51 height 17
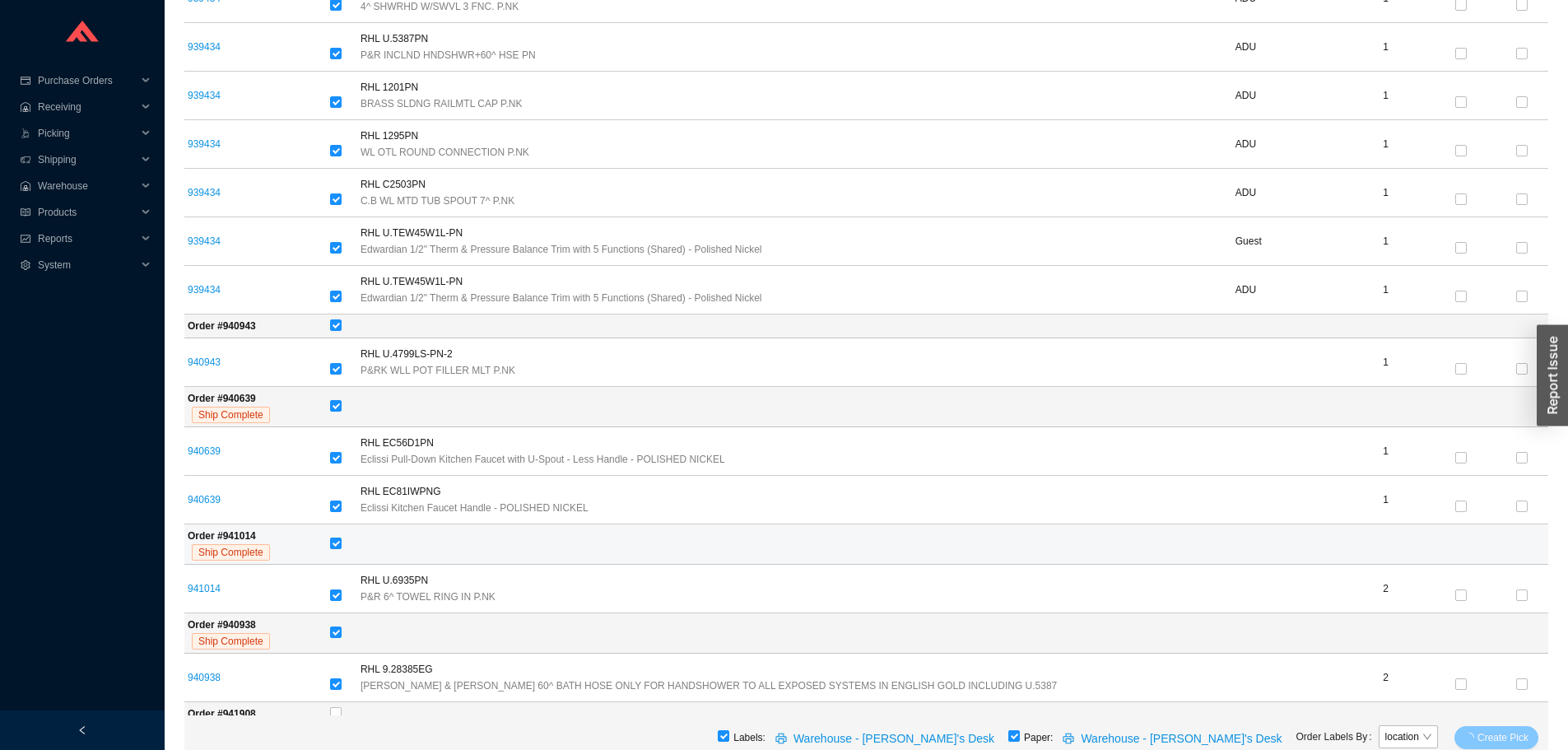
scroll to position [5493, 0]
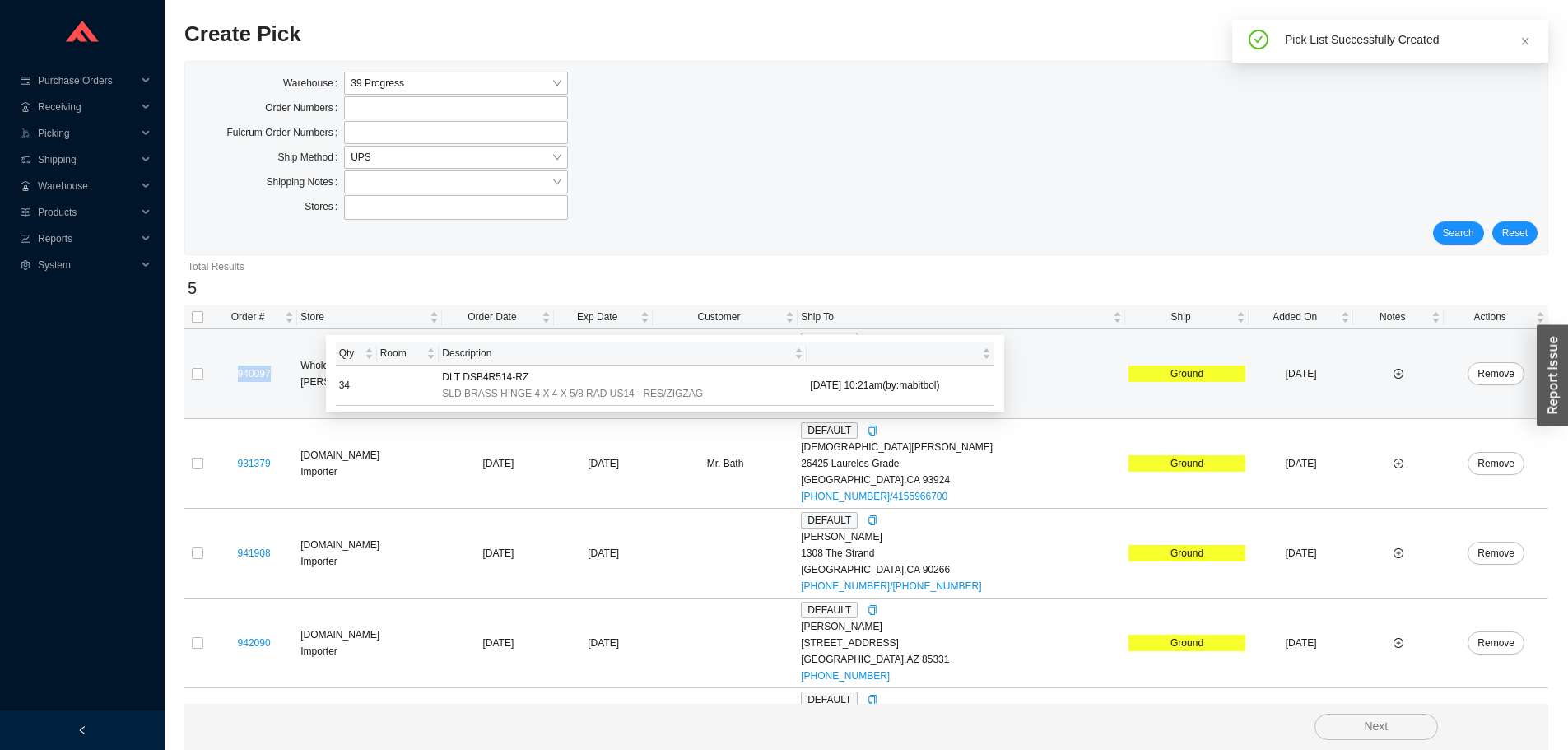
drag, startPoint x: 264, startPoint y: 381, endPoint x: 242, endPoint y: 381, distance: 22.0
click at [242, 381] on div "940097" at bounding box center [254, 374] width 80 height 17
copy link "940097"
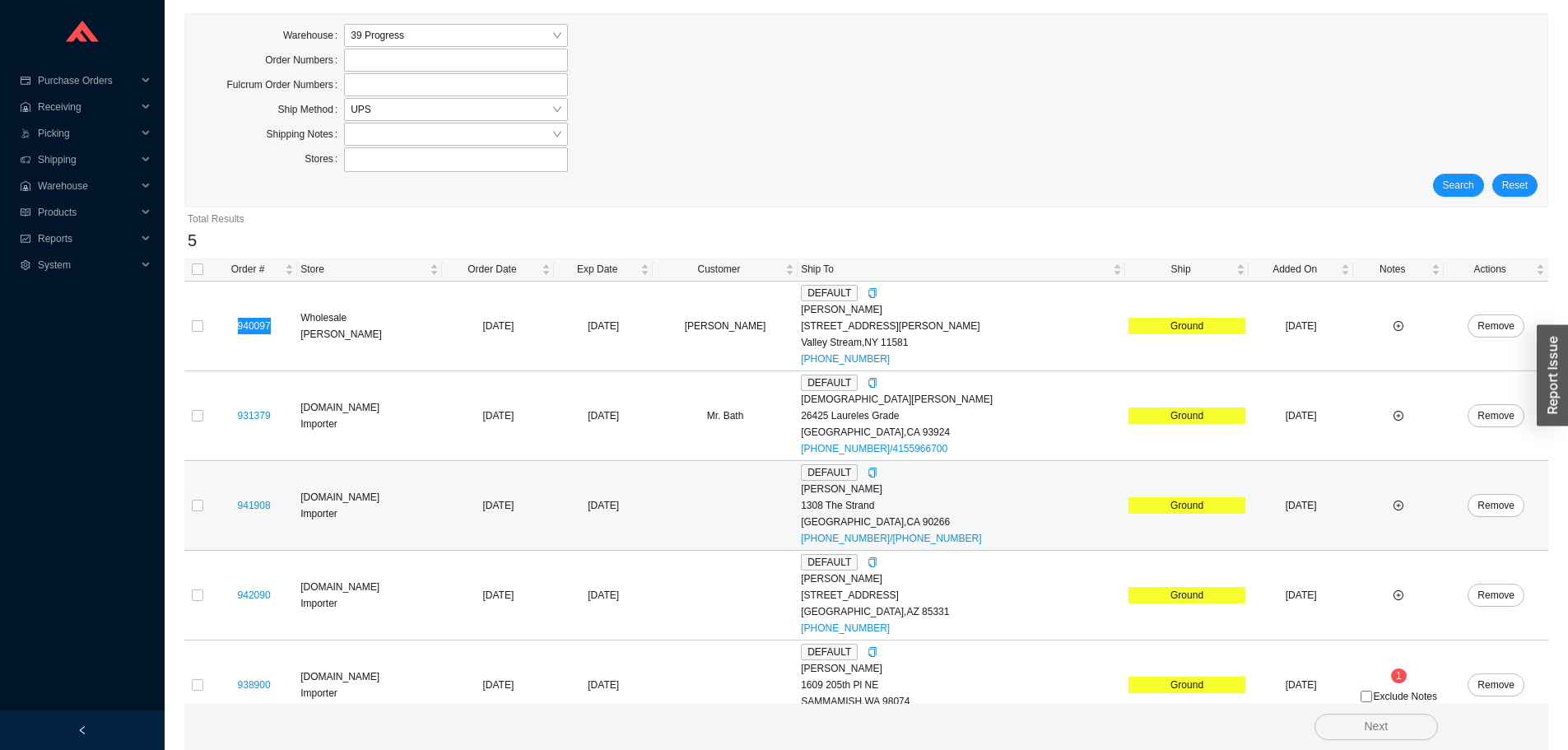
scroll to position [74, 0]
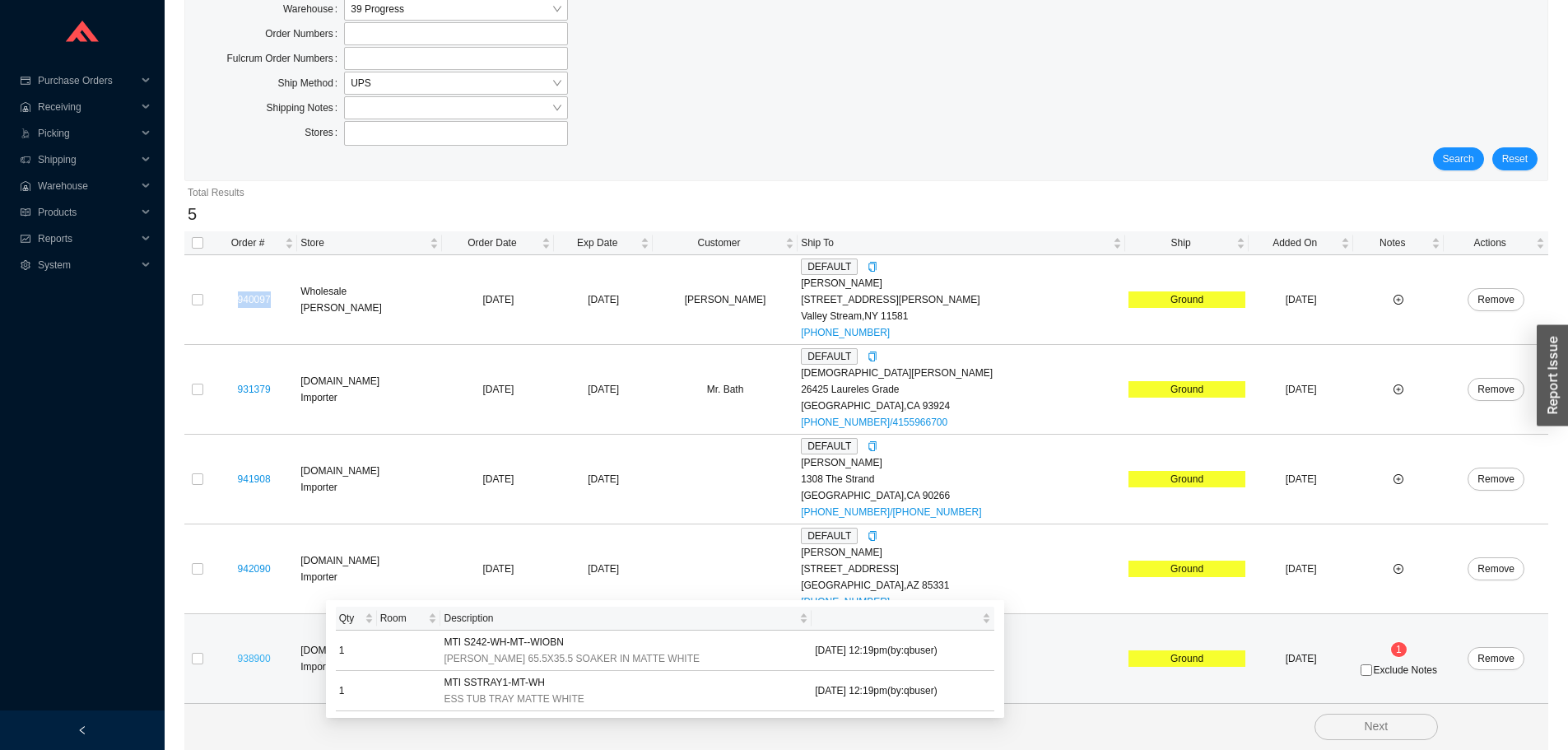
click at [265, 662] on link "938900" at bounding box center [255, 658] width 33 height 12
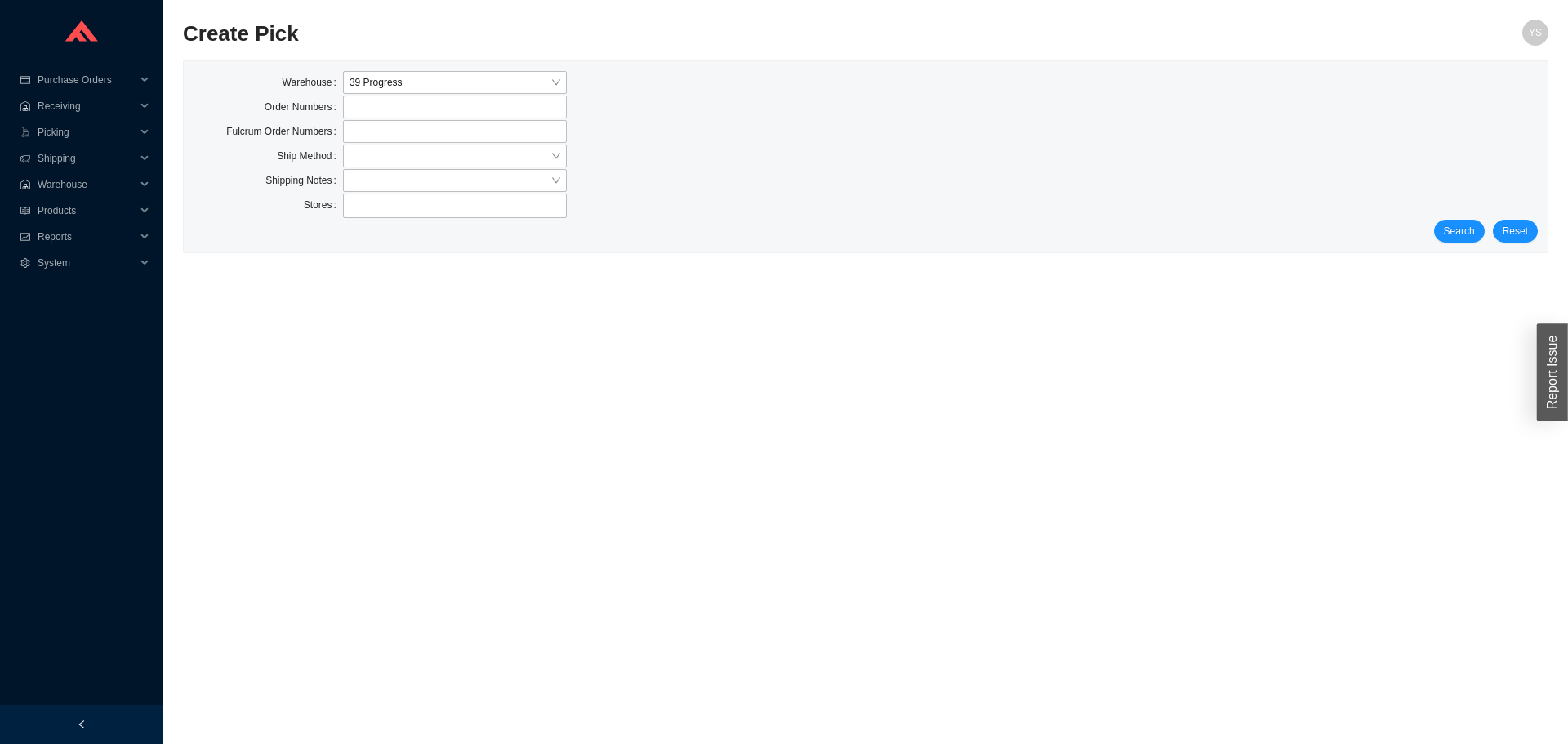
click at [1472, 245] on div "Warehouse 39 Progress Order Numbers Fulcrum Order Numbers Ship Method Shipping …" at bounding box center [866, 157] width 1364 height 192
click at [1457, 225] on span "Search" at bounding box center [1460, 230] width 31 height 16
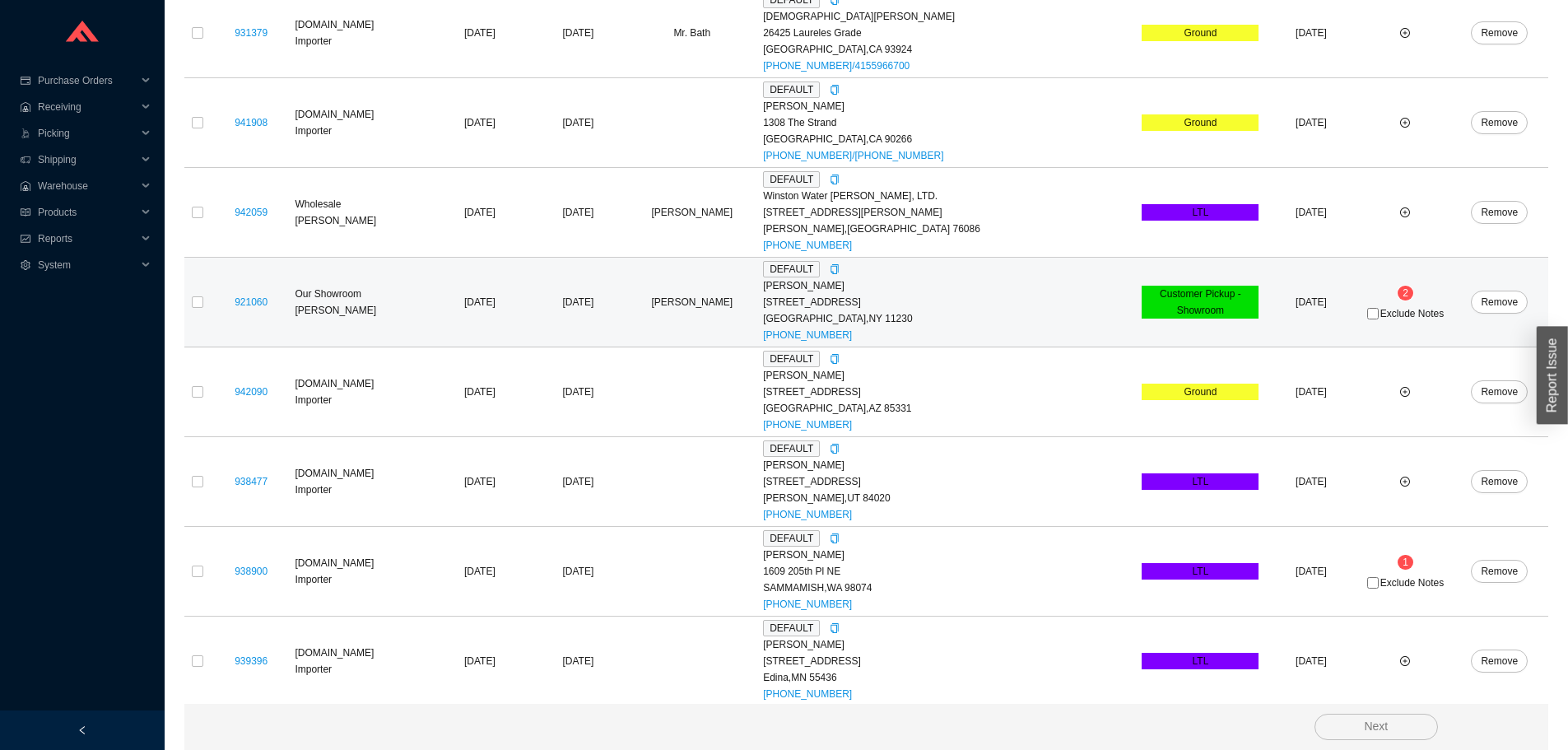
scroll to position [433, 0]
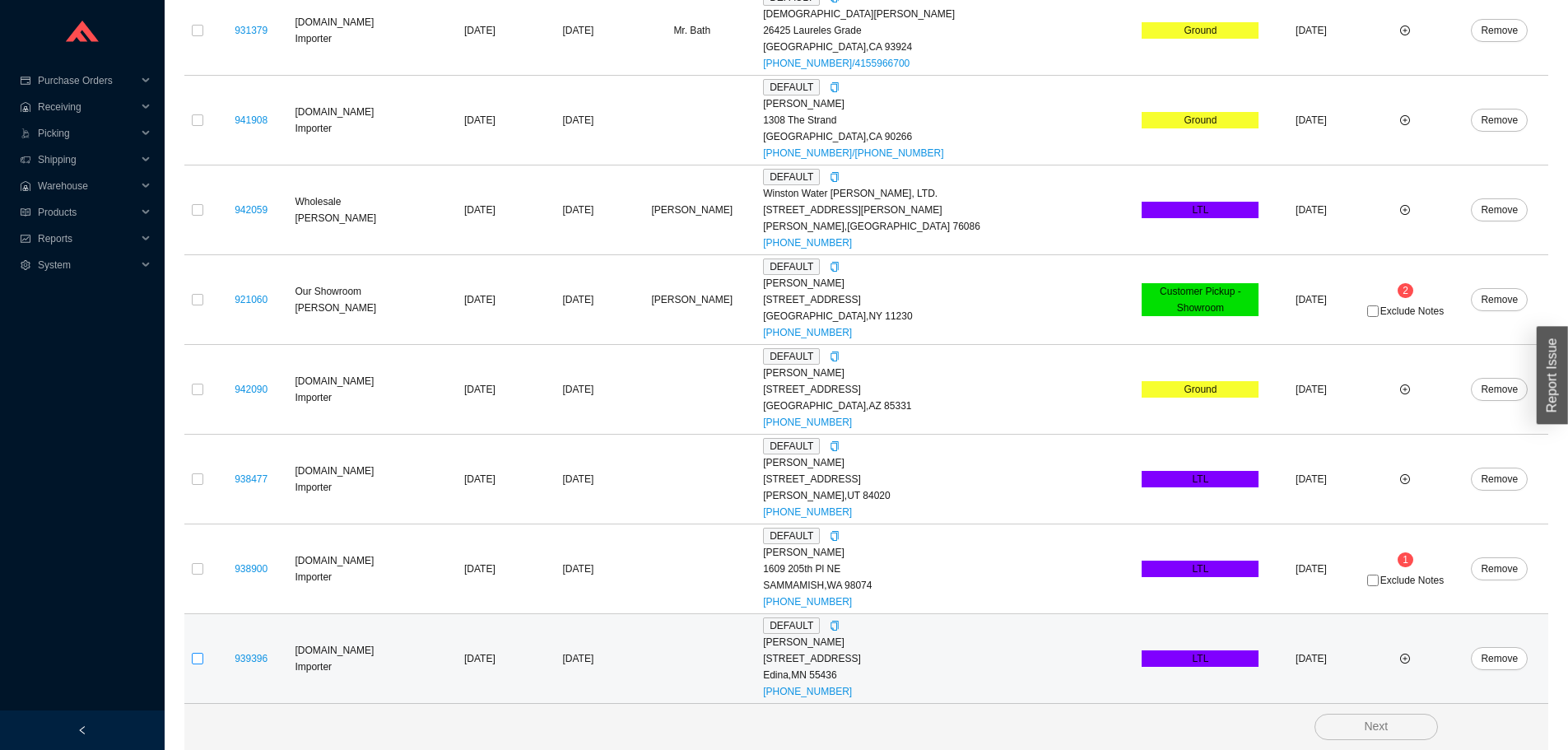
click at [194, 658] on input "checkbox" at bounding box center [198, 658] width 12 height 12
checkbox input "true"
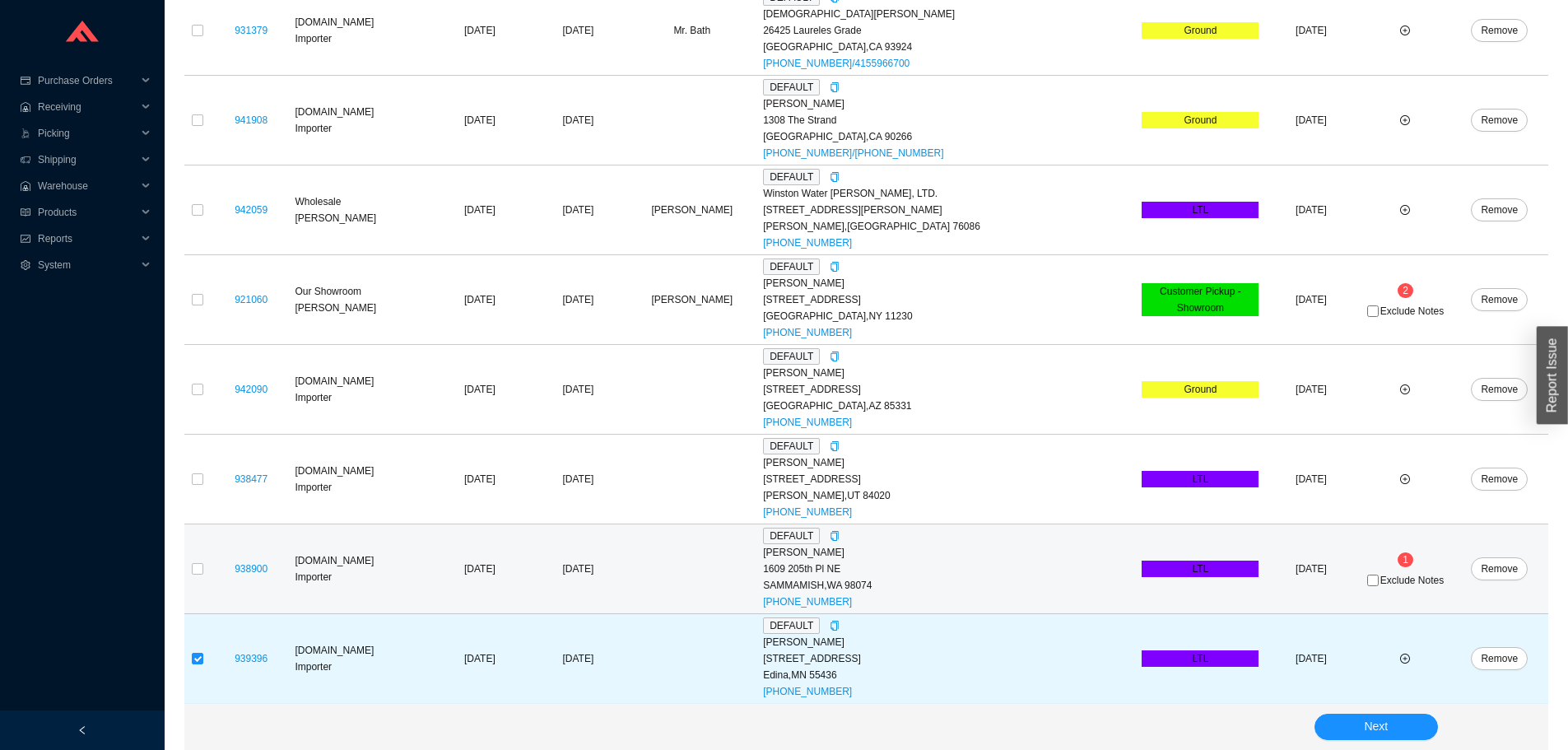
click at [204, 565] on td at bounding box center [197, 570] width 26 height 90
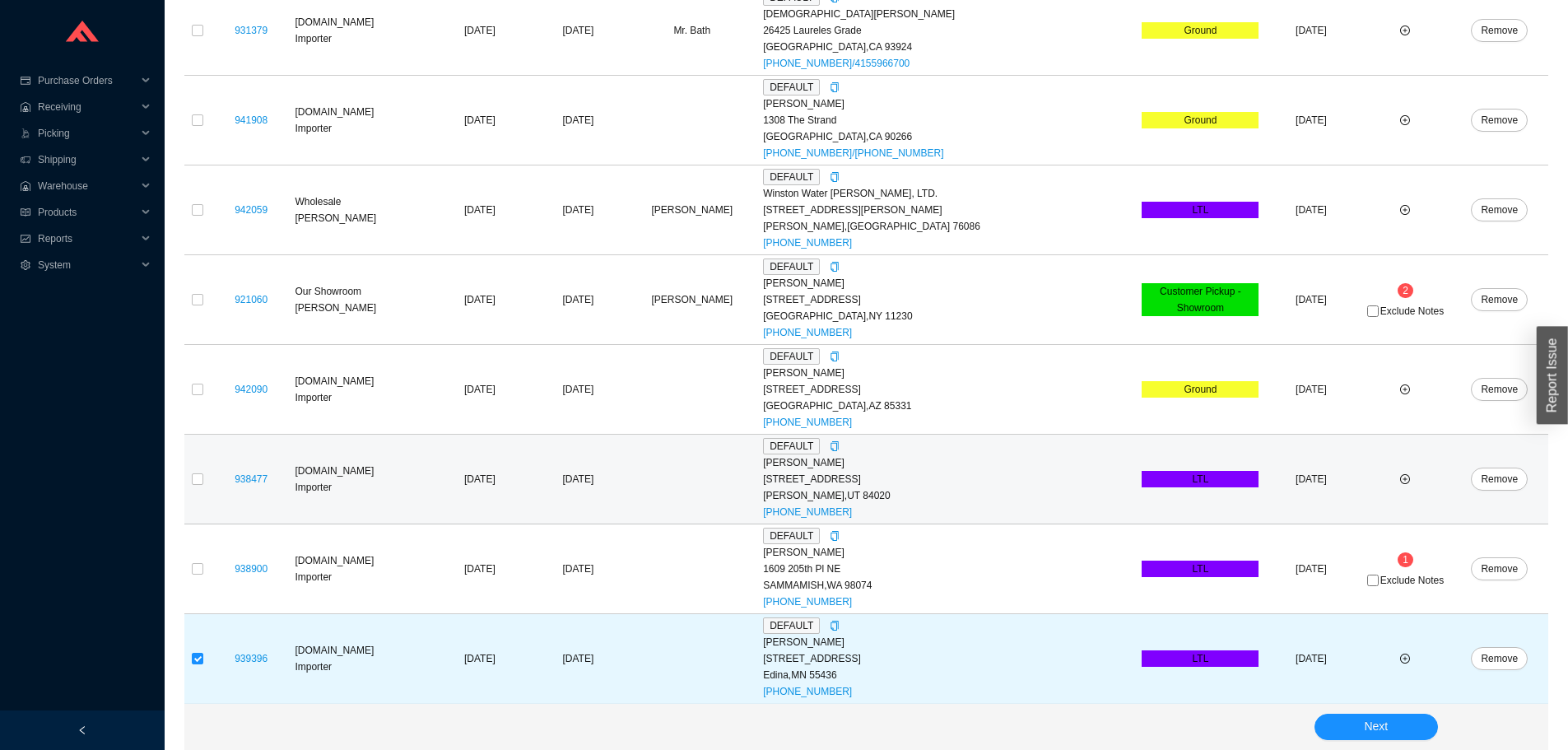
click at [210, 473] on td at bounding box center [197, 480] width 26 height 90
click at [202, 479] on input "checkbox" at bounding box center [198, 479] width 12 height 12
checkbox input "true"
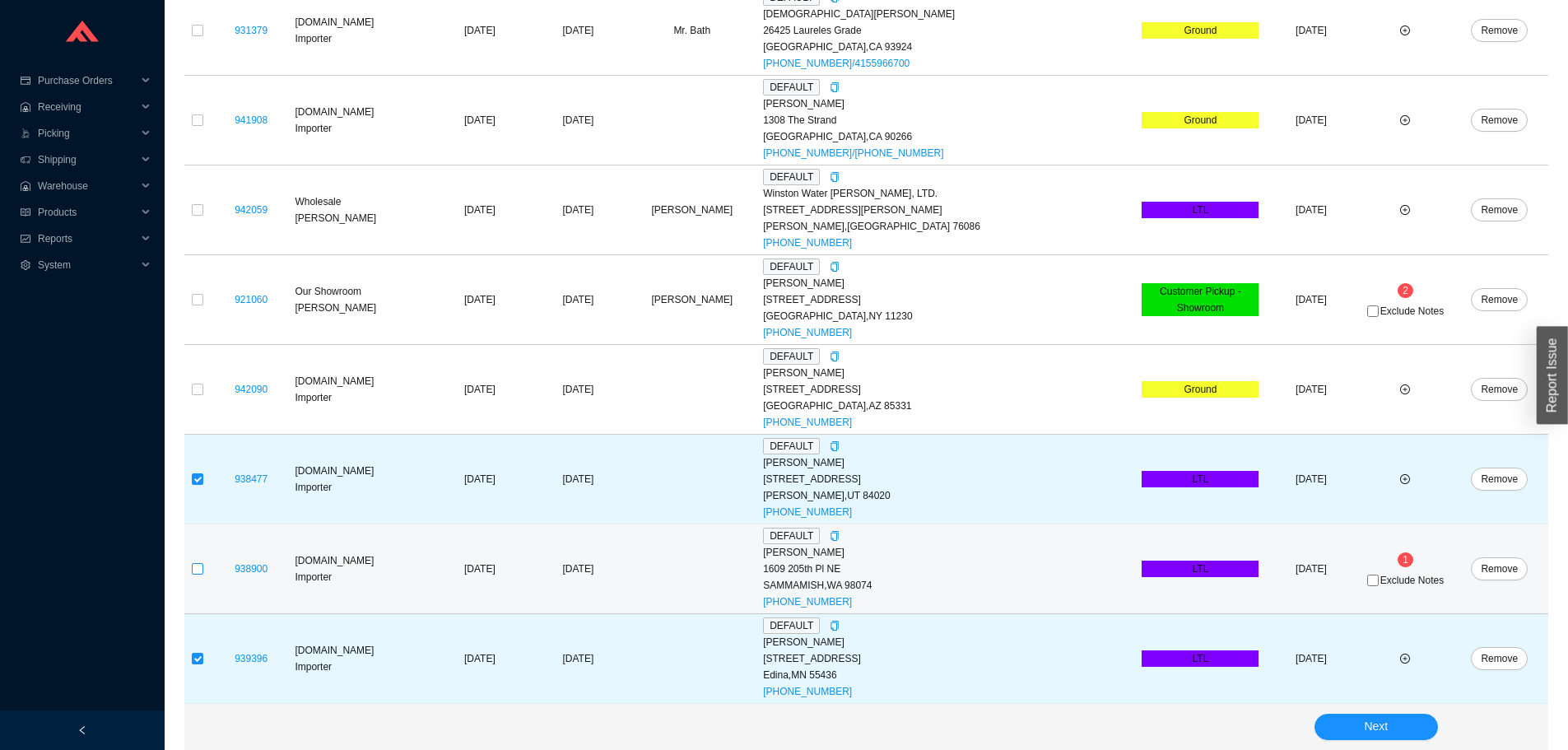
click at [193, 575] on label at bounding box center [198, 569] width 12 height 17
click at [193, 574] on input "checkbox" at bounding box center [198, 569] width 12 height 12
checkbox input "true"
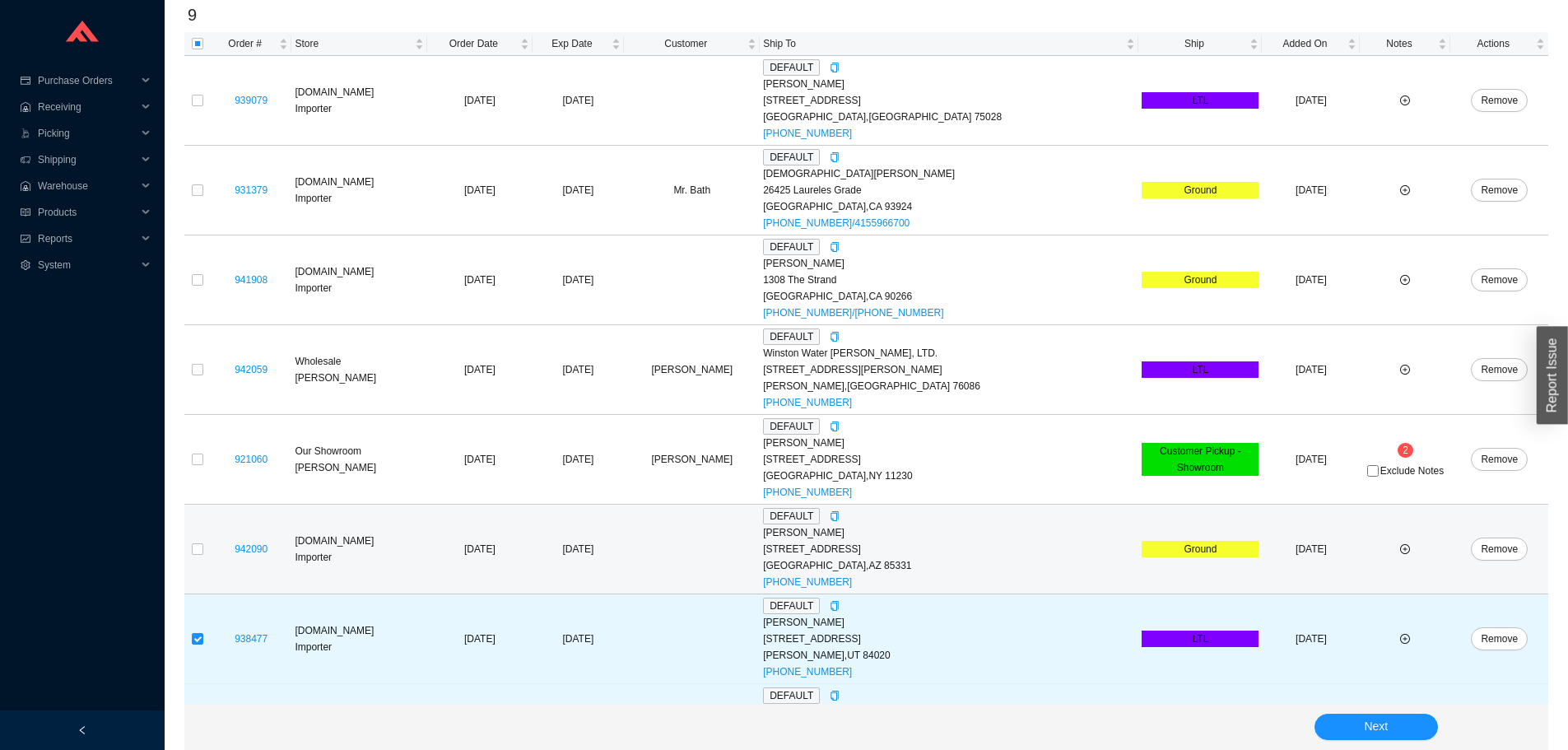
scroll to position [268, 0]
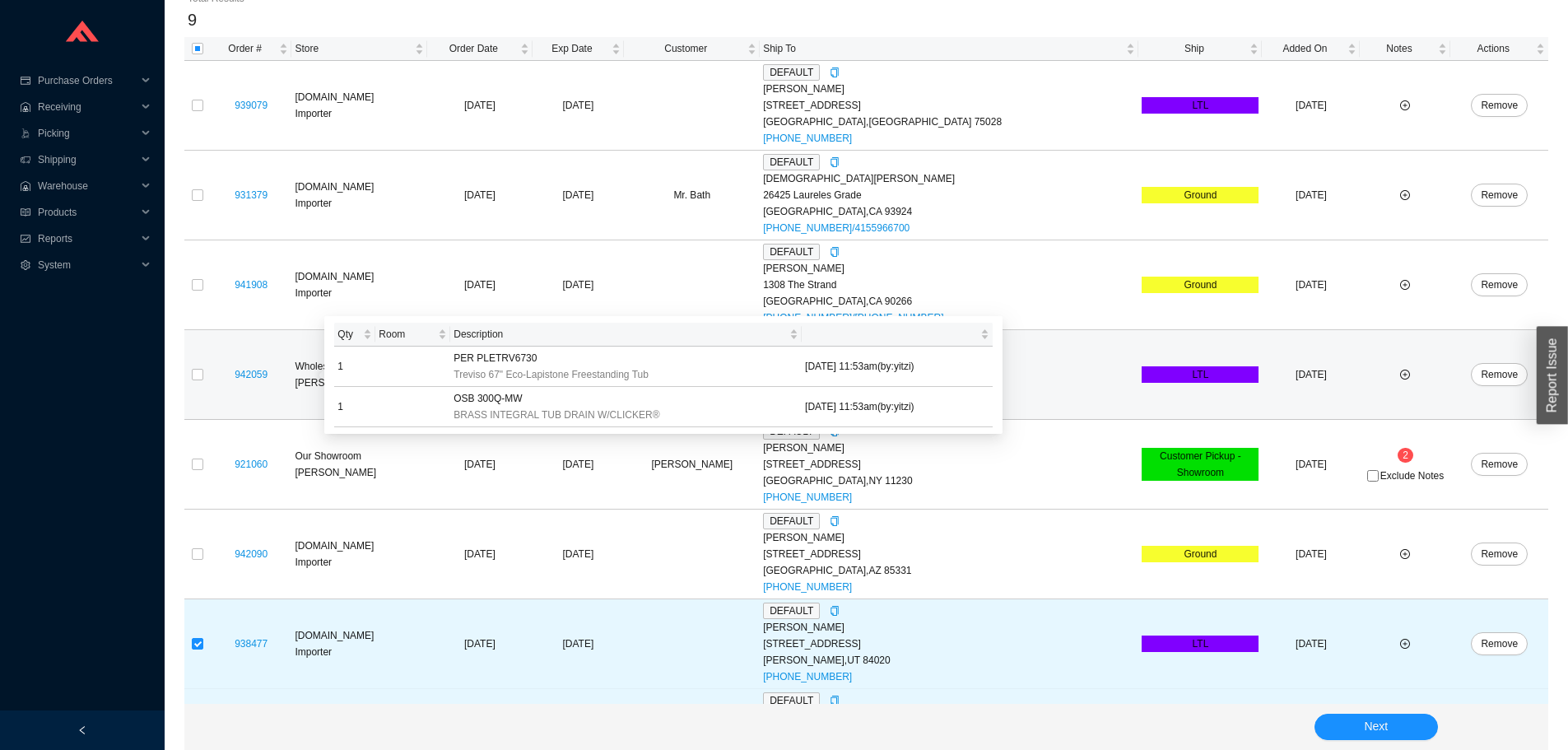
click at [212, 378] on td "942059" at bounding box center [251, 375] width 81 height 90
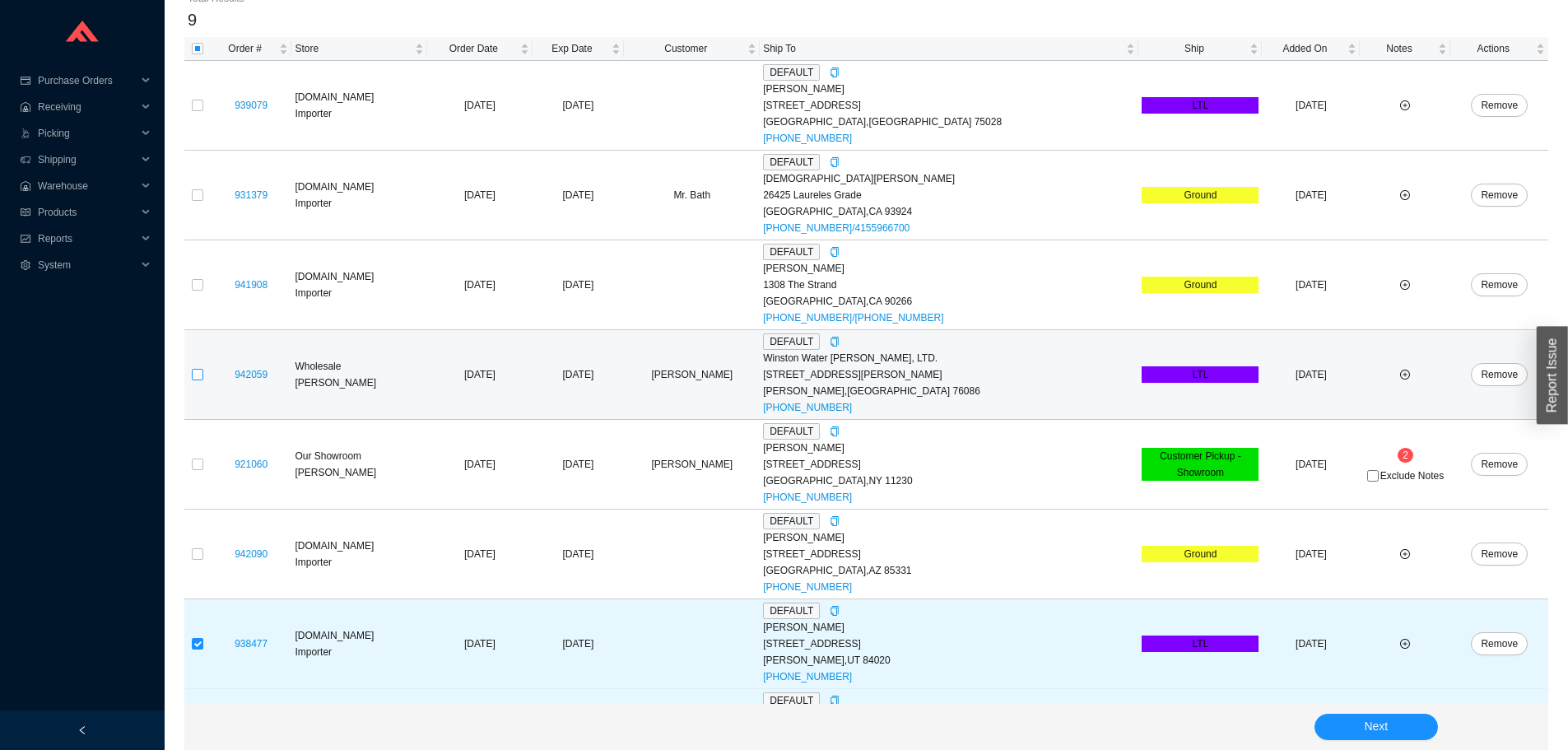
click at [199, 377] on input "checkbox" at bounding box center [198, 375] width 12 height 12
checkbox input "true"
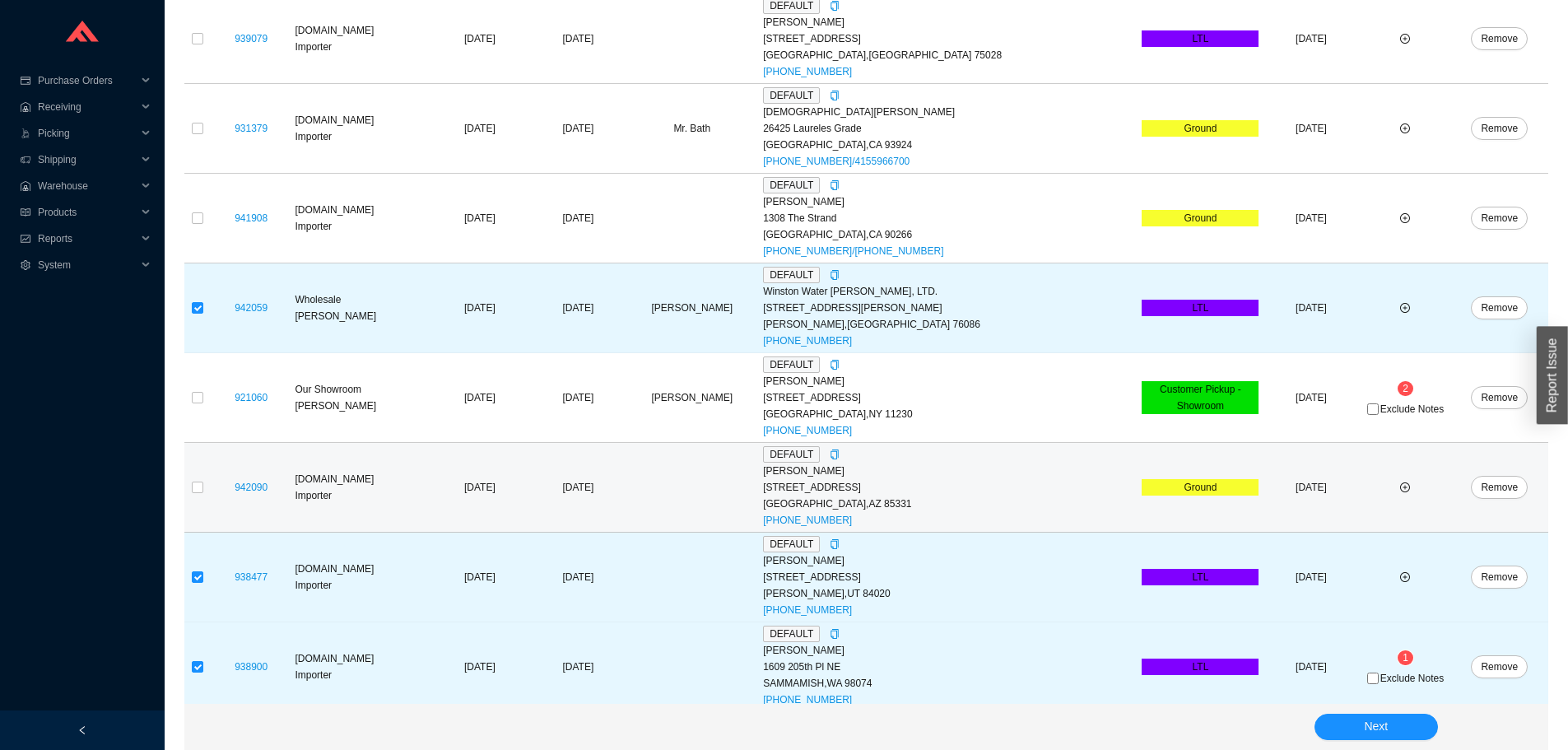
scroll to position [433, 0]
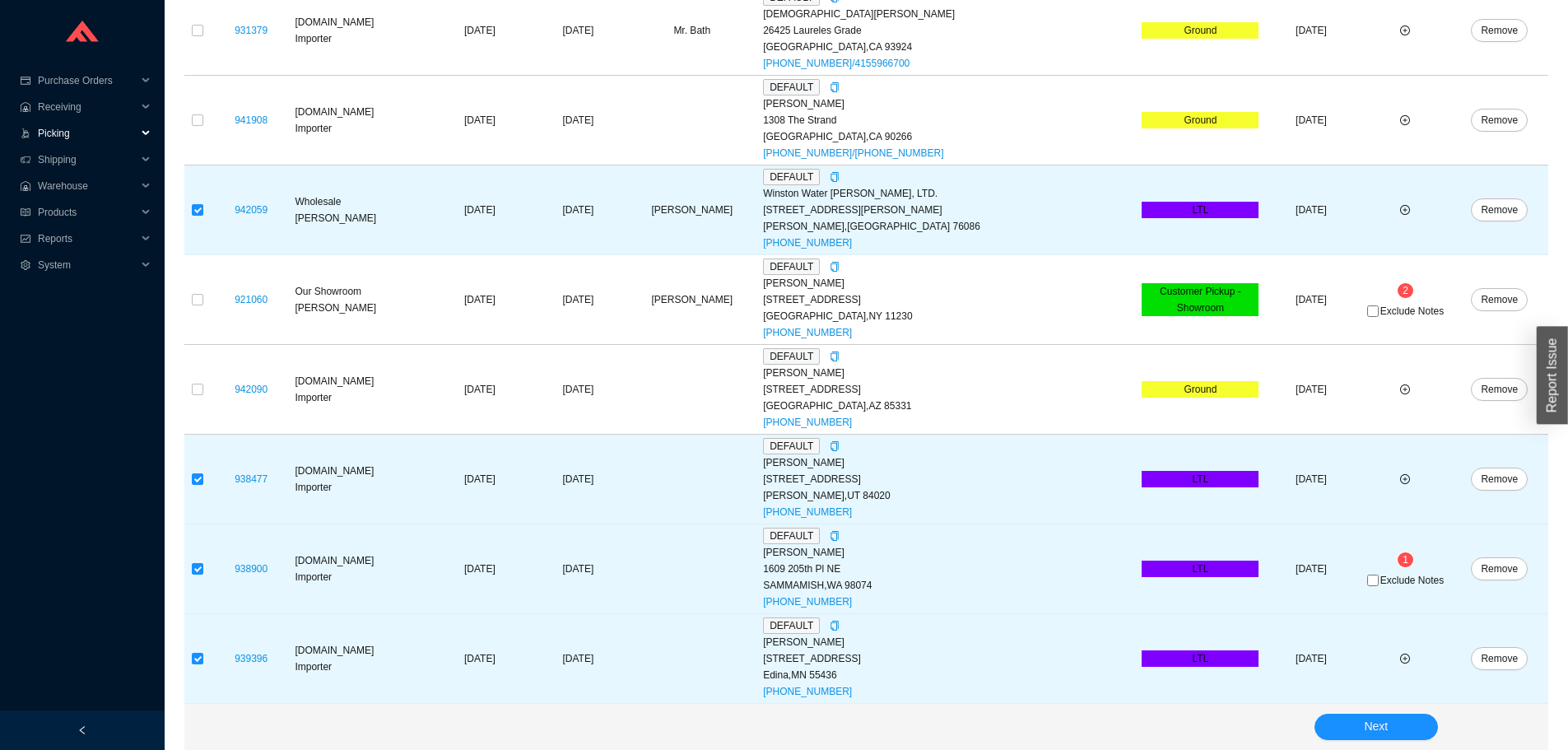
click at [81, 138] on span "Picking" at bounding box center [87, 133] width 98 height 26
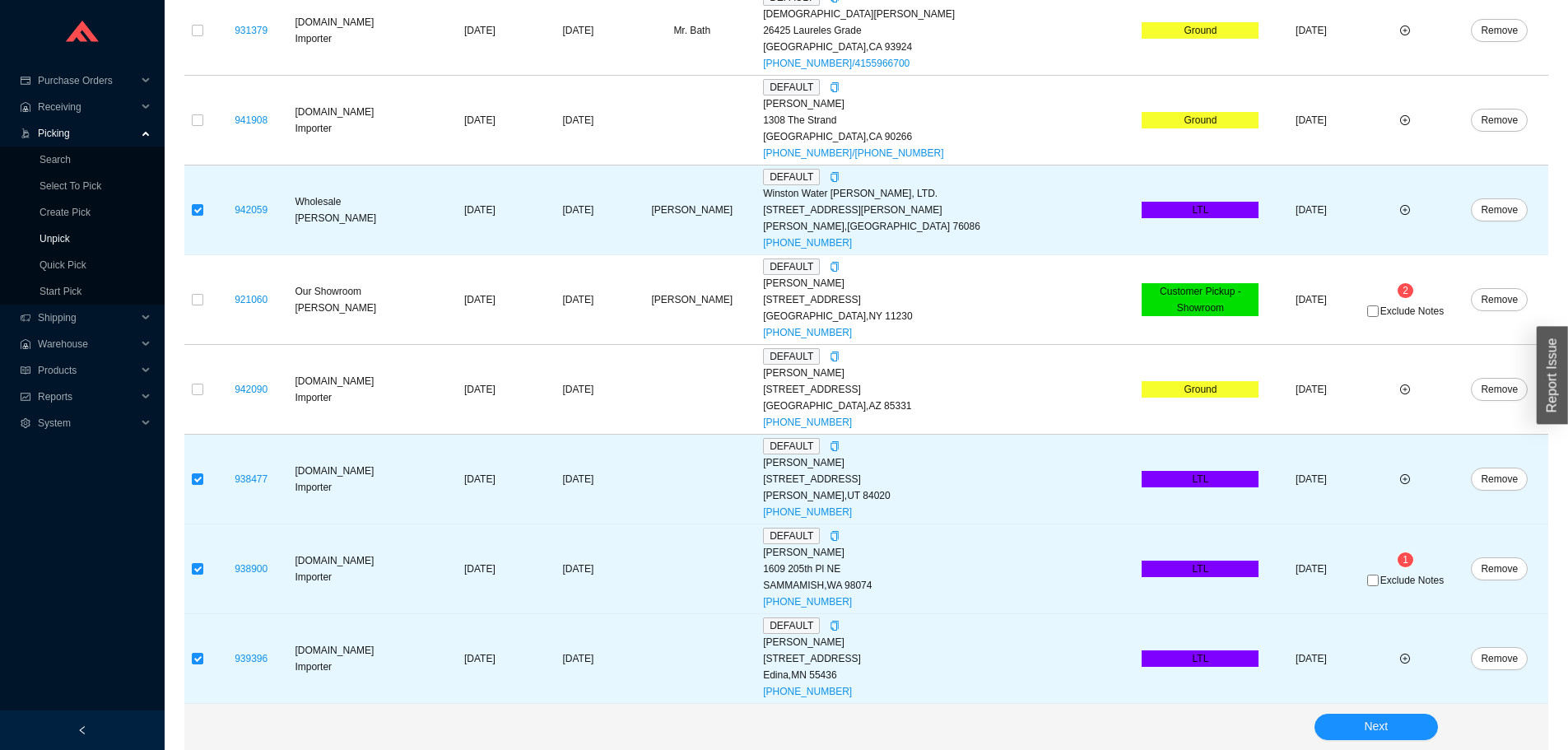
click at [70, 238] on link "Unpick" at bounding box center [55, 239] width 30 height 12
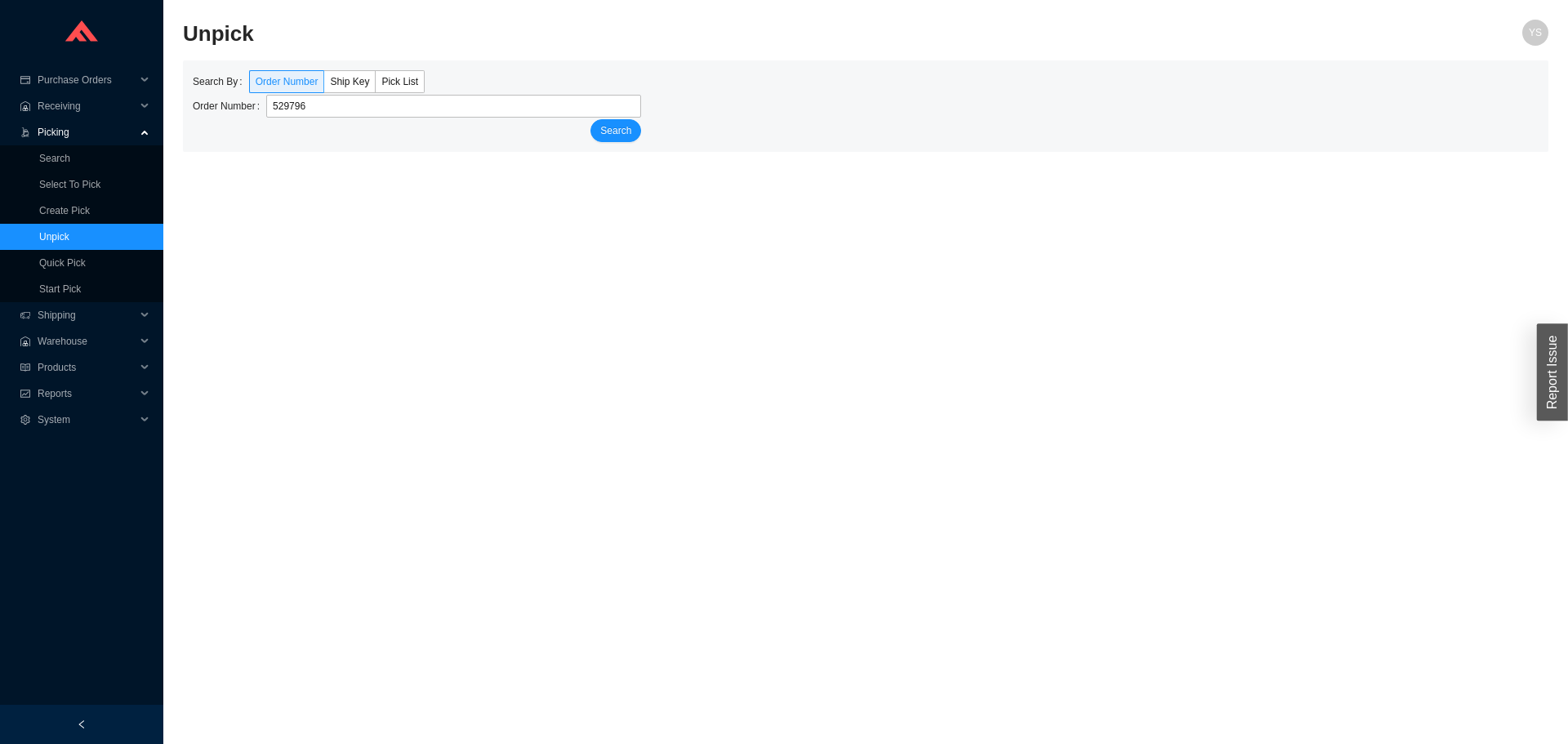
type input "529796"
click at [590, 119] on button "Search" at bounding box center [615, 131] width 50 height 23
click at [340, 85] on span "Ship Key" at bounding box center [349, 82] width 40 height 12
click at [324, 85] on input "Ship Key" at bounding box center [324, 85] width 0 height 0
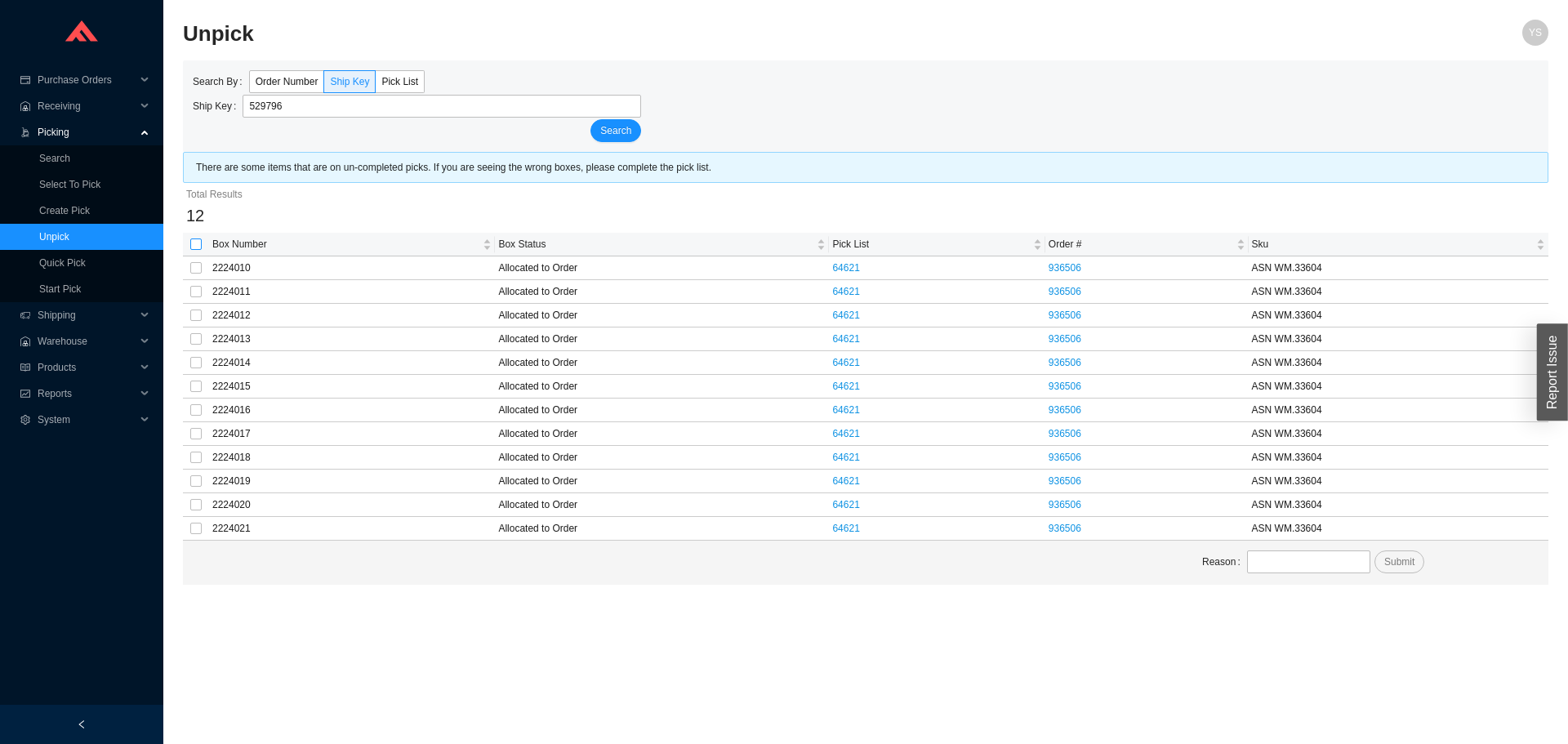
type input "529796"
click at [194, 245] on input "checkbox" at bounding box center [196, 245] width 12 height 12
checkbox input "true"
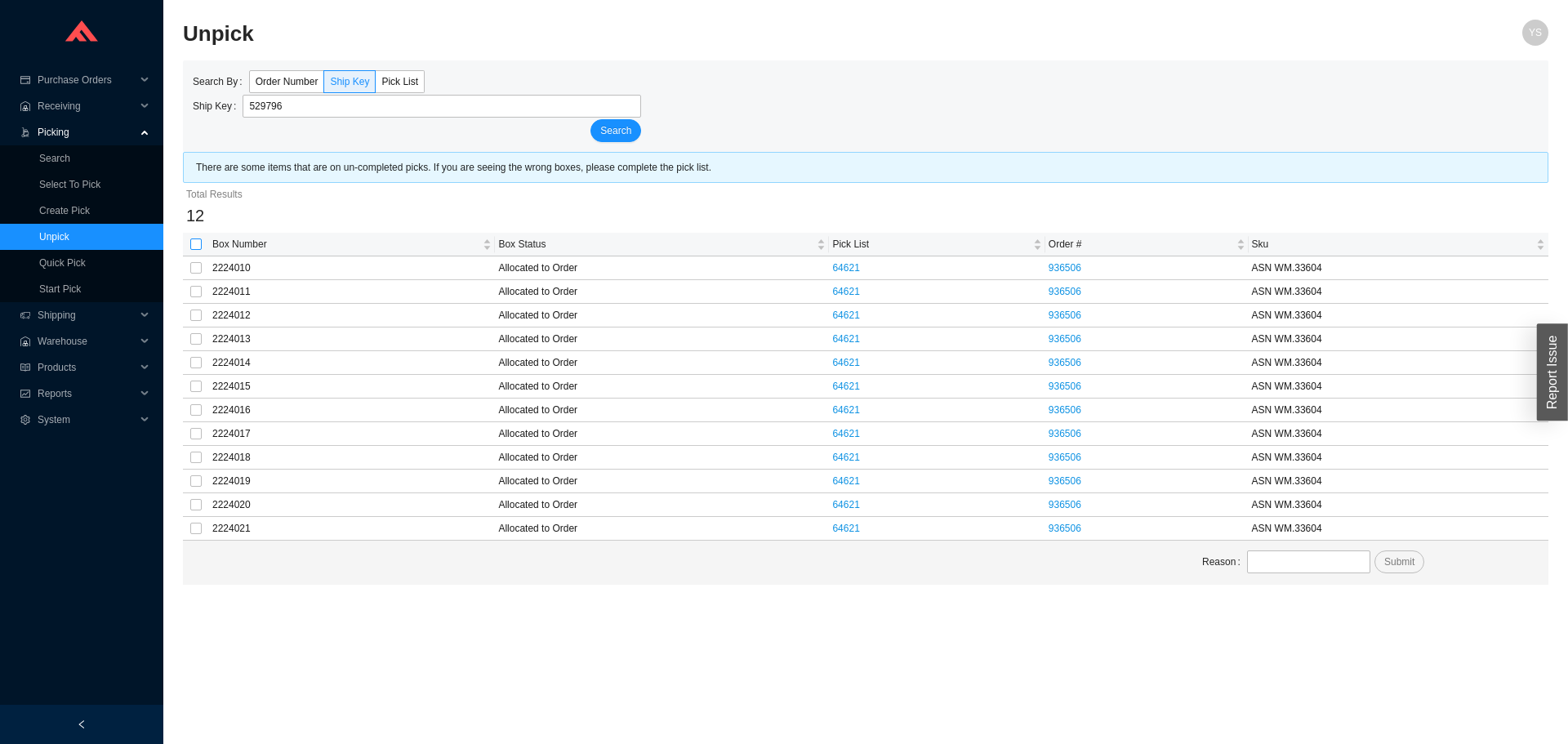
checkbox input "true"
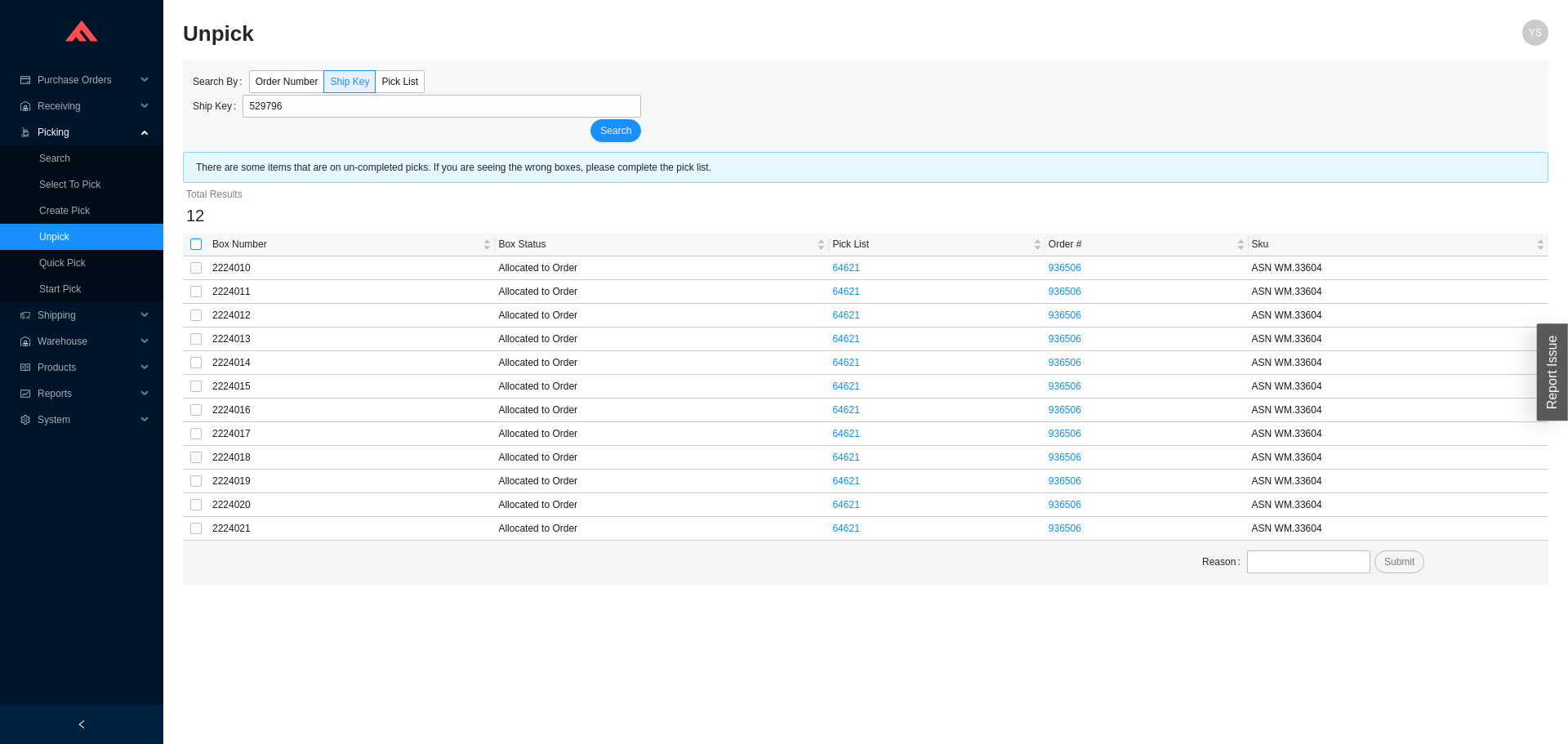
checkbox input "true"
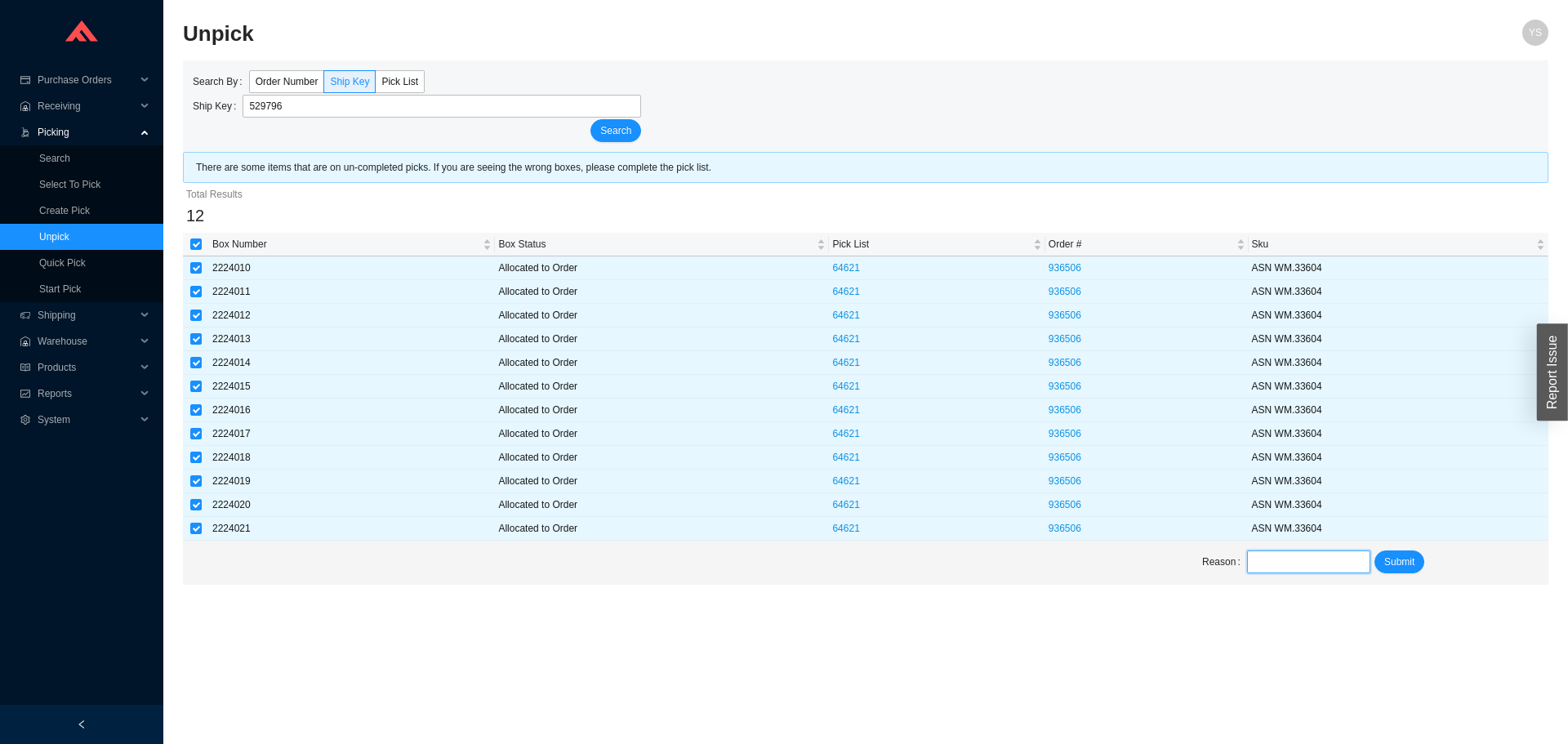
click at [1295, 554] on input "text" at bounding box center [1308, 562] width 123 height 23
type input "added to a vanity"
click at [1387, 567] on span "Submit" at bounding box center [1399, 561] width 30 height 16
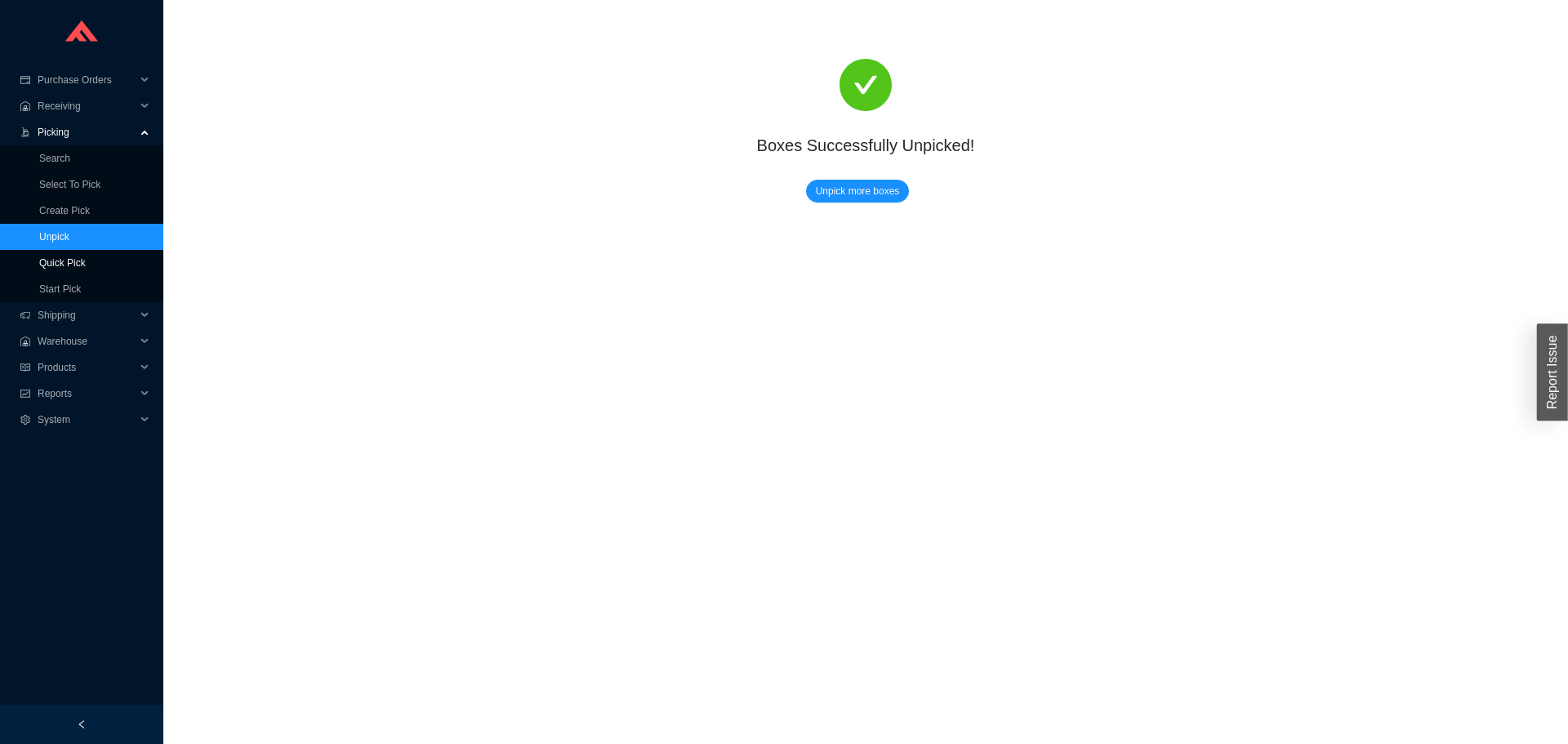
click at [41, 267] on link "Quick Pick" at bounding box center [63, 263] width 46 height 12
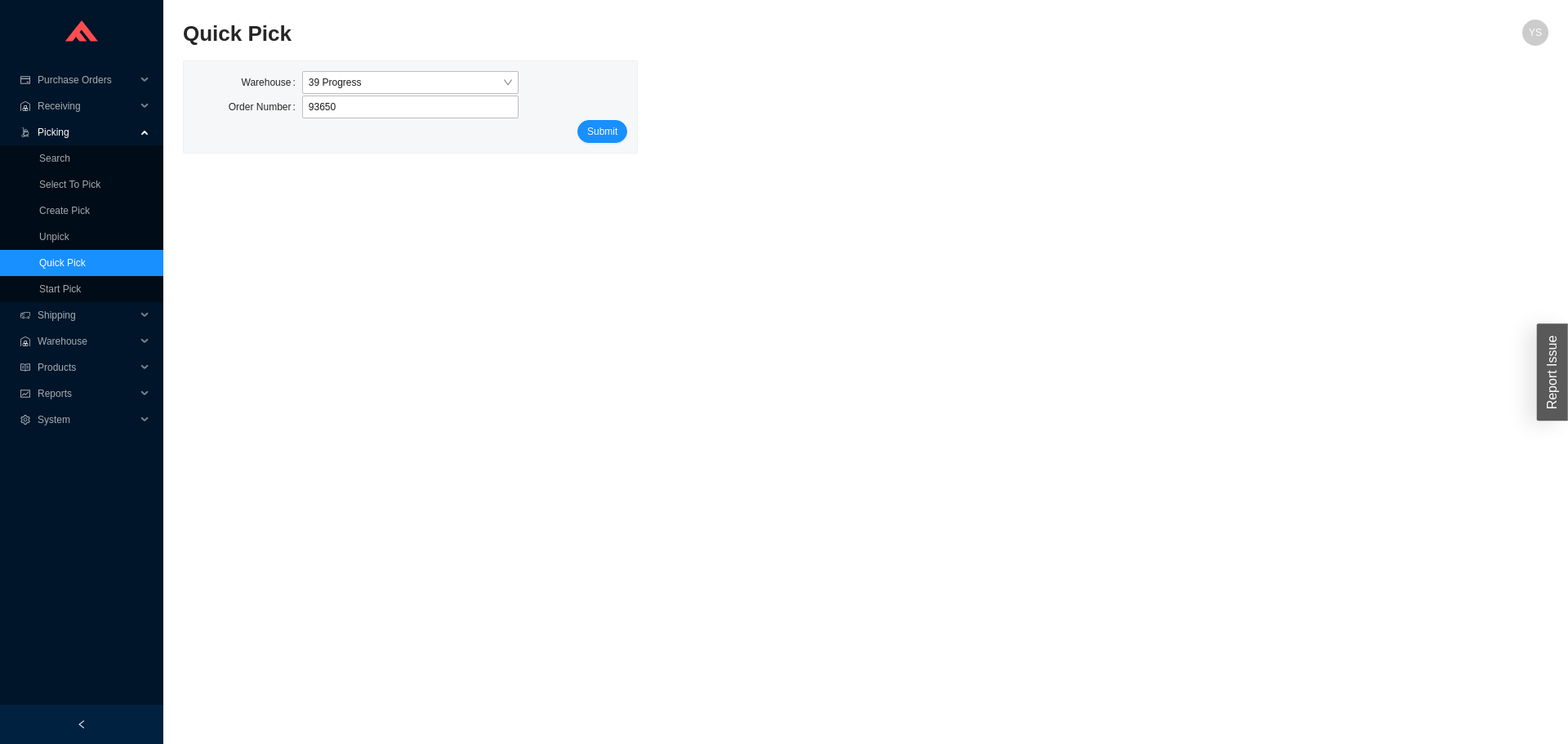
type input "936506"
click button "Submit" at bounding box center [602, 132] width 49 height 23
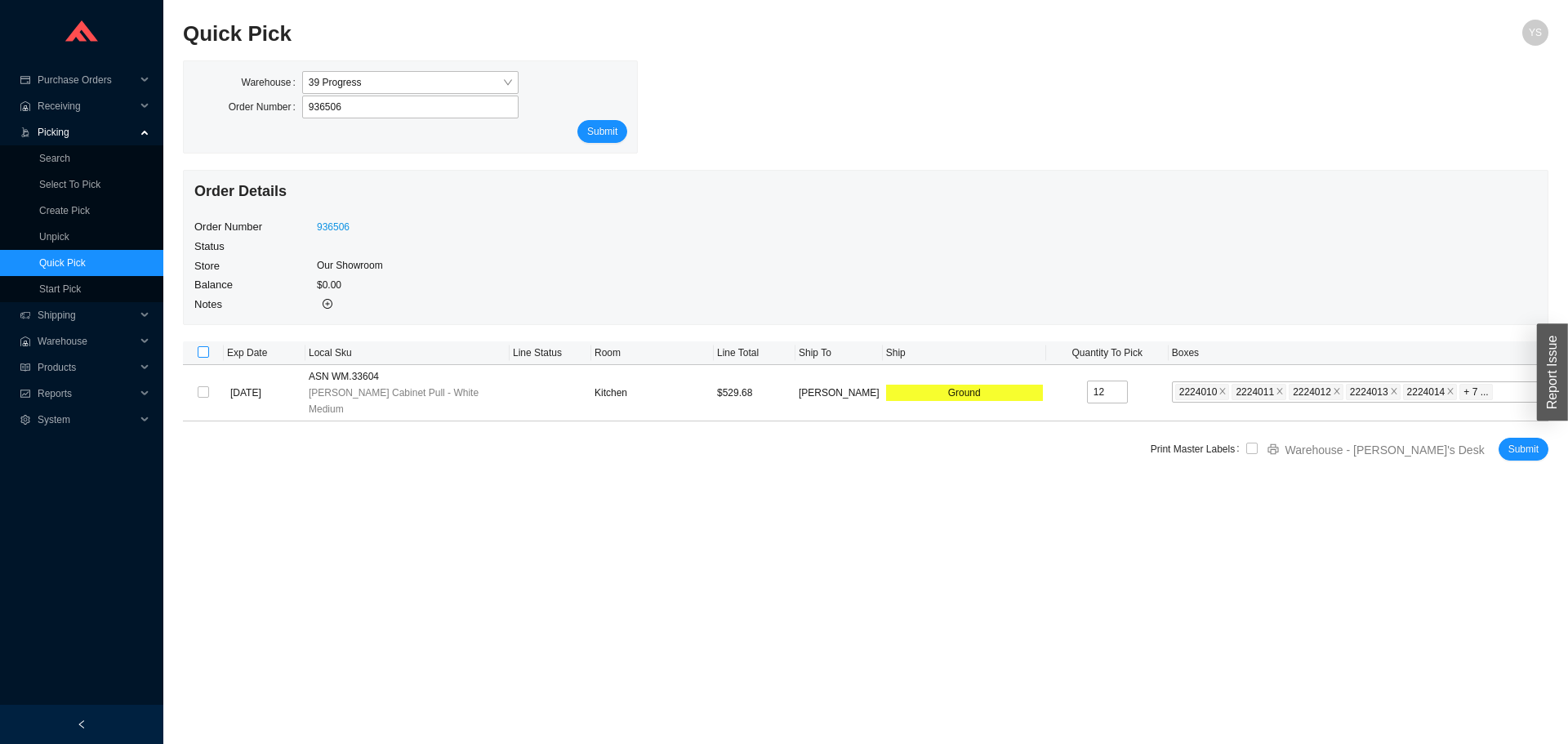
click at [202, 348] on input "checkbox" at bounding box center [203, 352] width 12 height 12
checkbox input "true"
click at [1257, 443] on input "checkbox" at bounding box center [1252, 449] width 12 height 12
checkbox input "true"
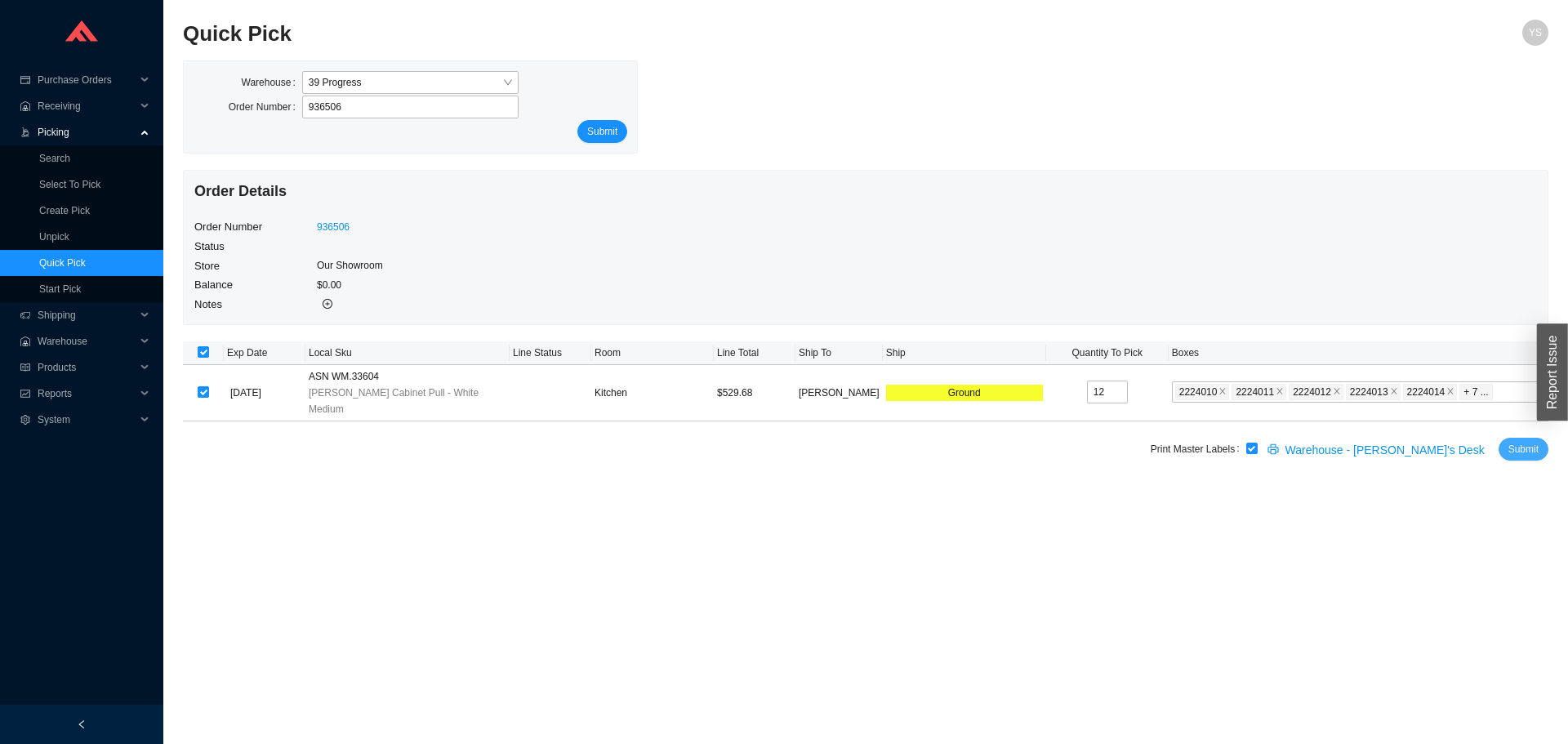
click at [1498, 438] on button "Submit" at bounding box center [1523, 450] width 49 height 23
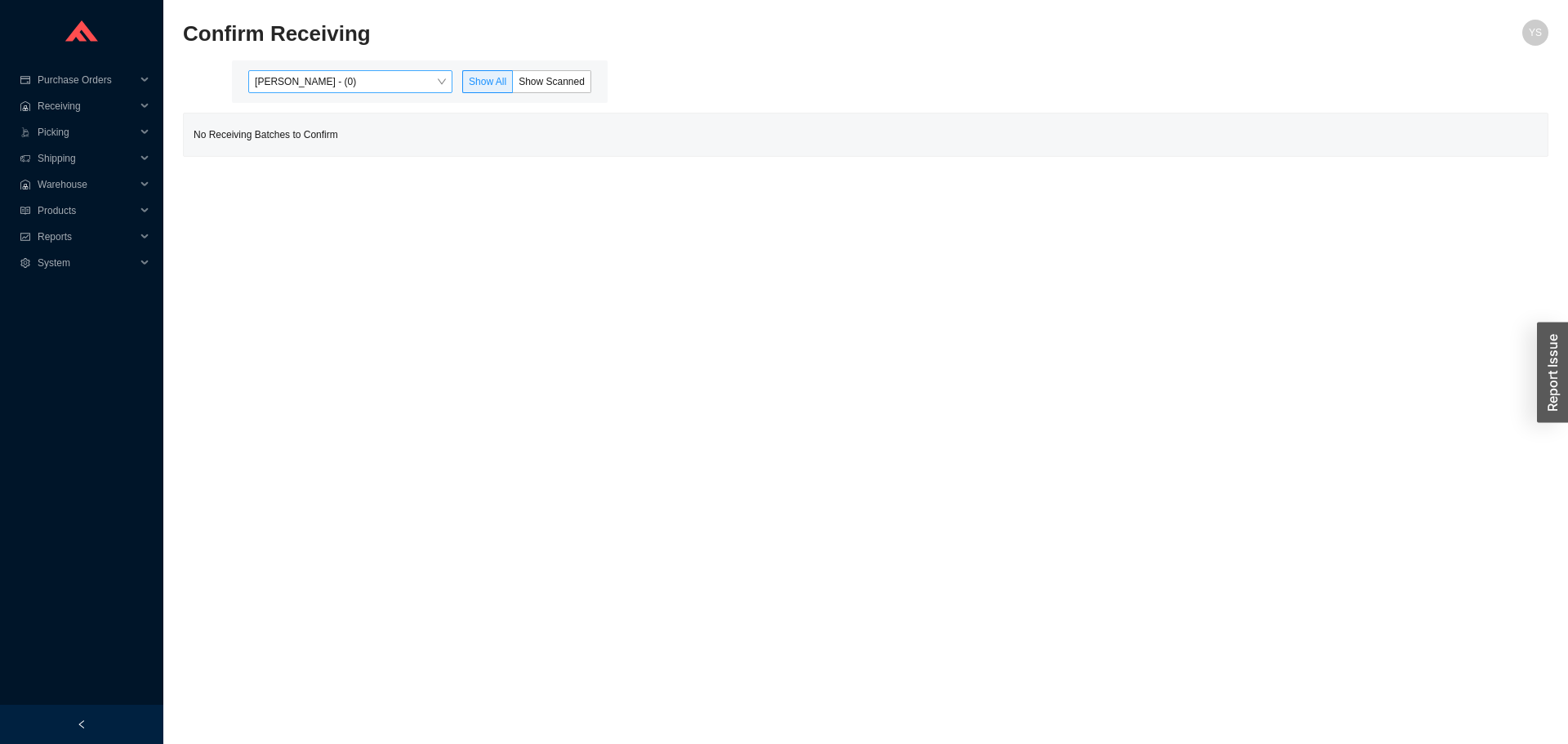
click at [281, 74] on span "Yossi Siff - (0)" at bounding box center [350, 81] width 192 height 21
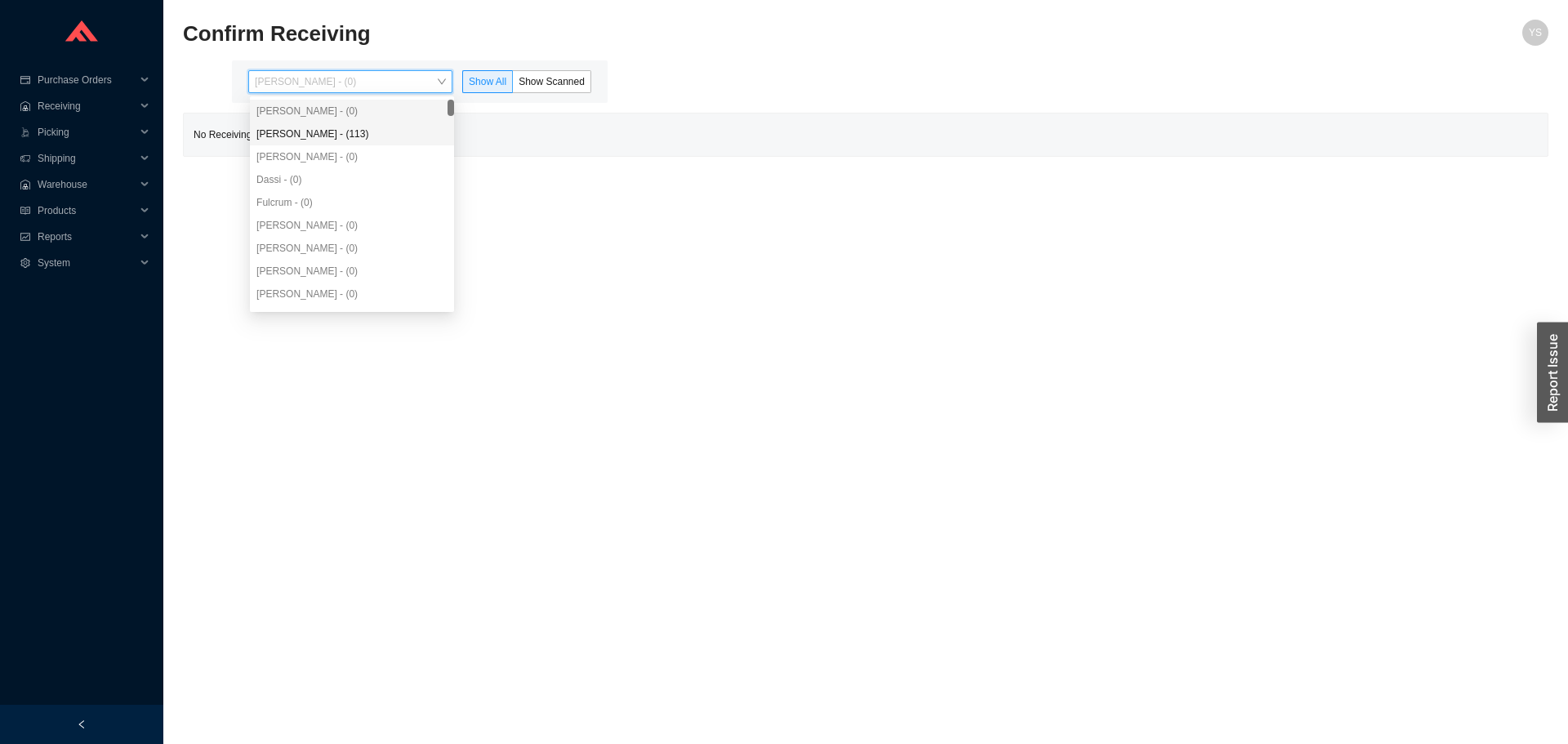
click at [293, 134] on div "Angel Negron - (113)" at bounding box center [352, 134] width 192 height 15
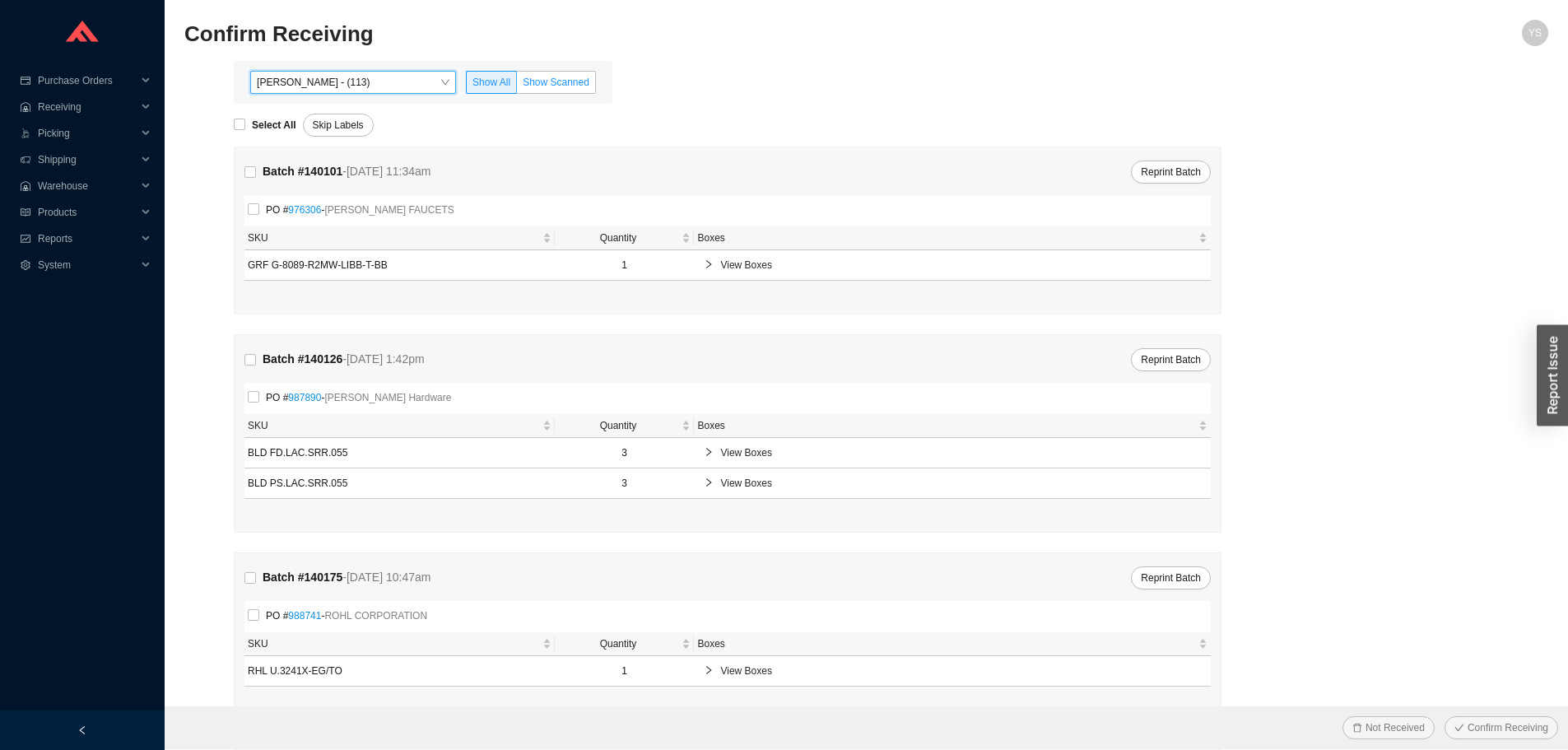
click at [541, 74] on label "Show Scanned" at bounding box center [556, 83] width 79 height 23
click at [517, 86] on input "Show Scanned" at bounding box center [517, 86] width 0 height 0
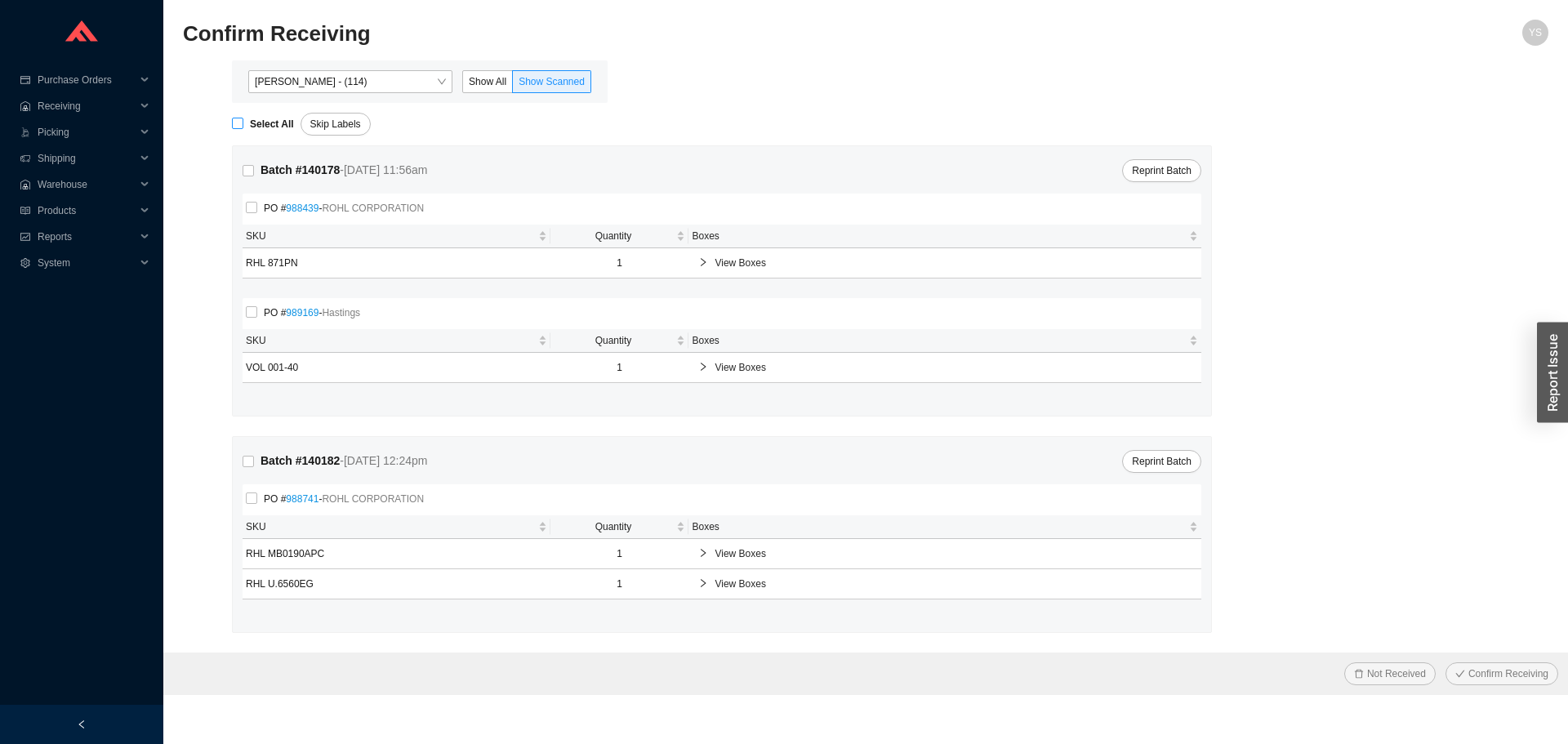
click at [252, 120] on strong "Select All" at bounding box center [272, 124] width 44 height 12
click at [272, 124] on strong "Select All" at bounding box center [272, 124] width 44 height 12
click at [244, 124] on input "Select All" at bounding box center [238, 124] width 12 height 12
checkbox input "true"
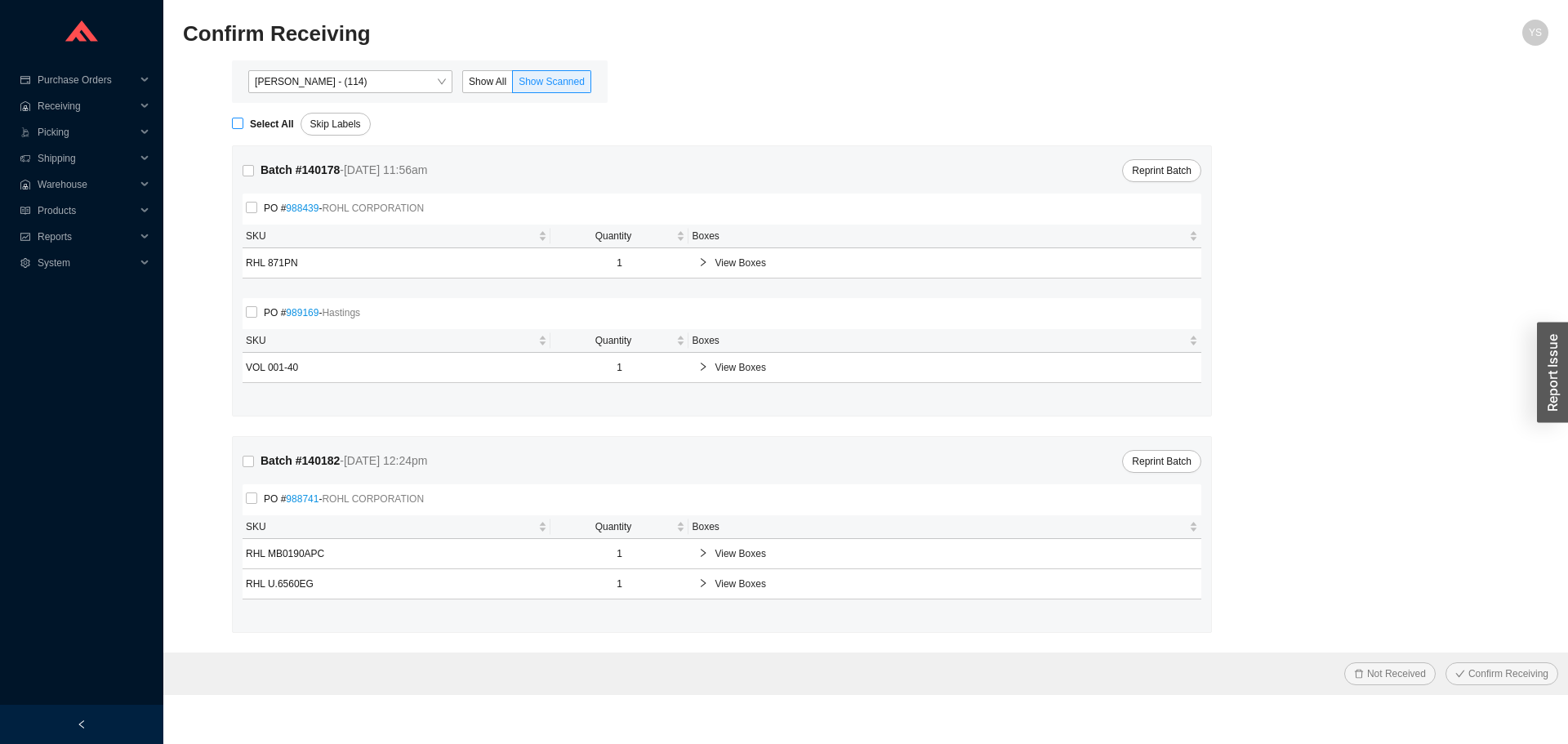
checkbox input "true"
click at [1471, 682] on span "Confirm Receiving" at bounding box center [1508, 673] width 80 height 16
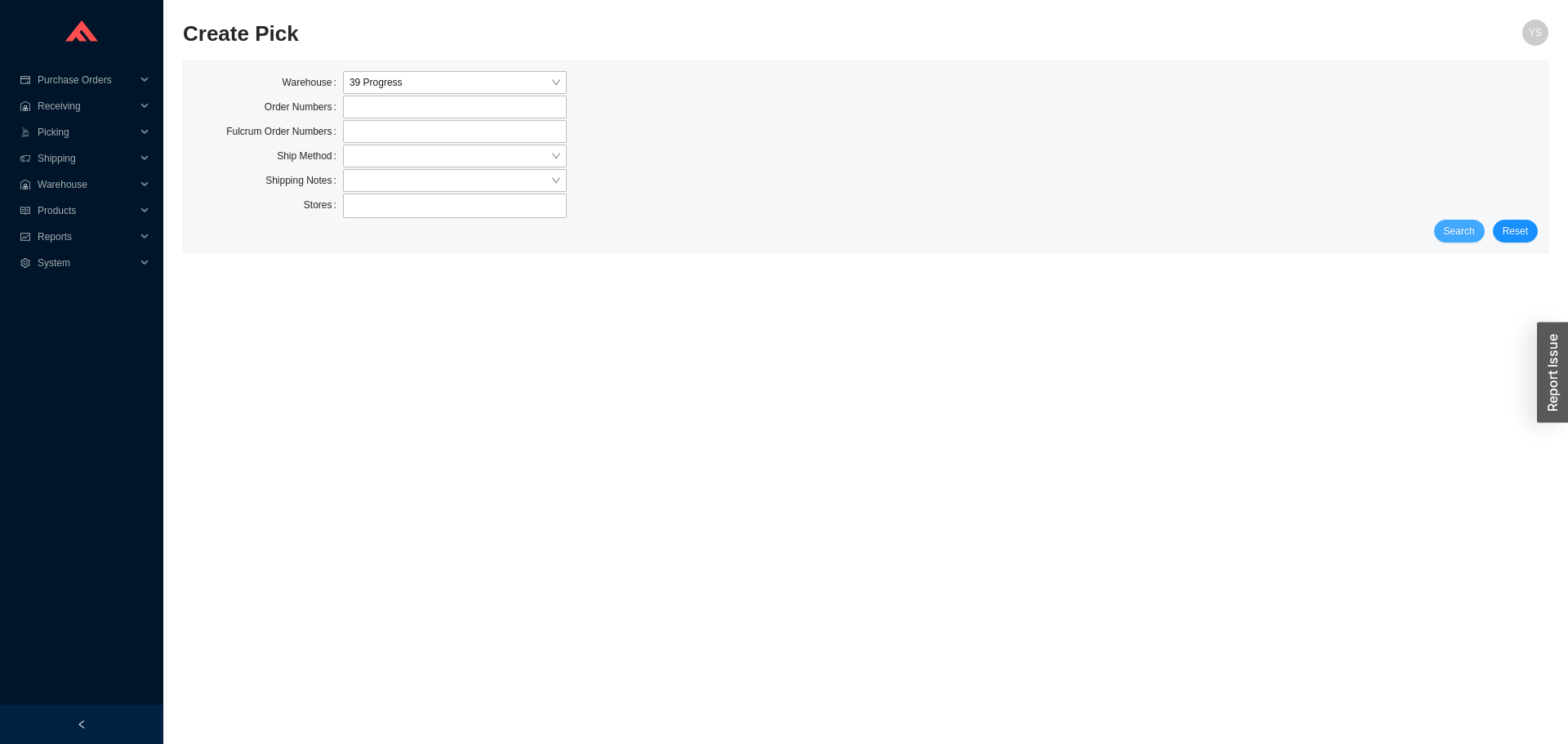
click at [1463, 236] on span "Search" at bounding box center [1460, 230] width 31 height 16
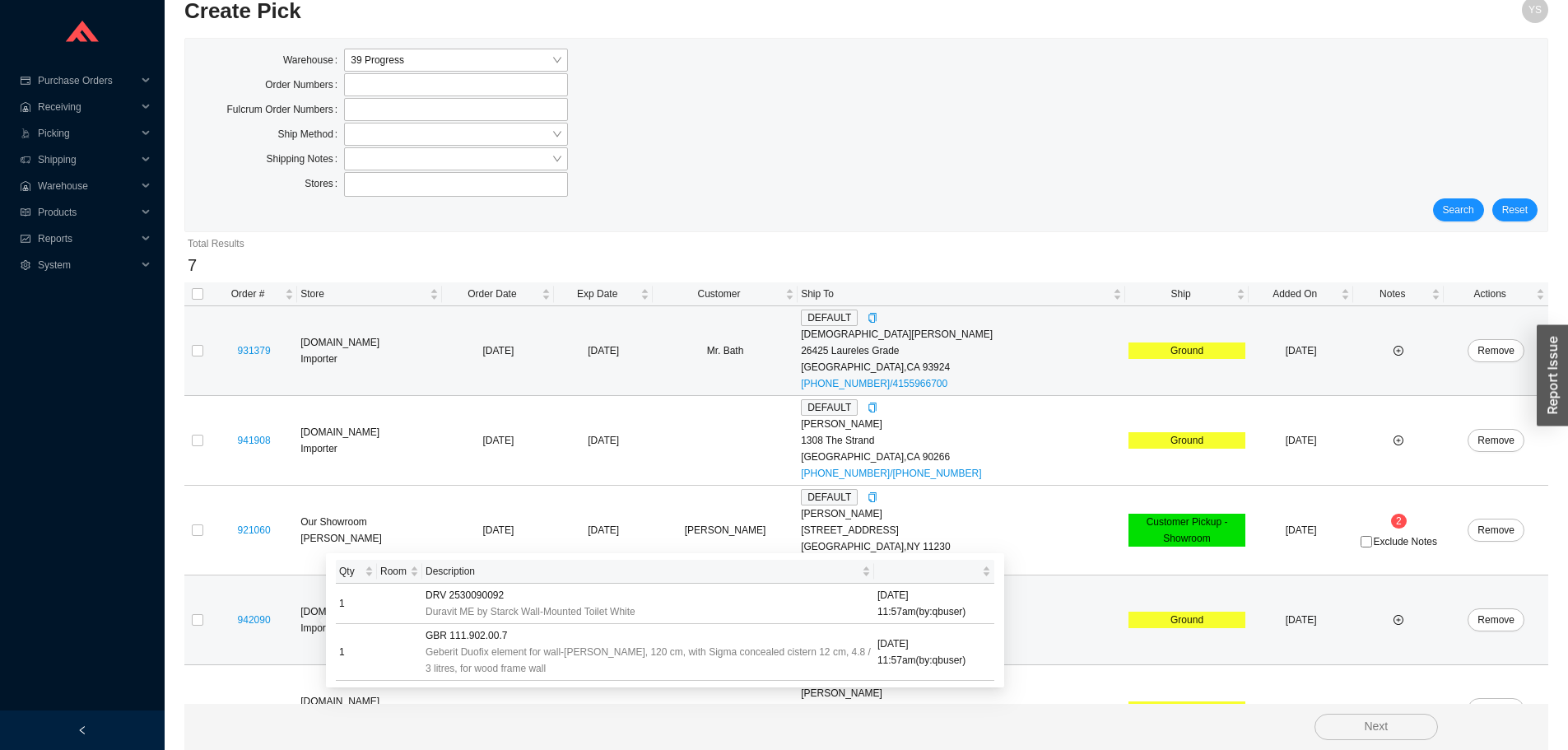
scroll to position [7, 0]
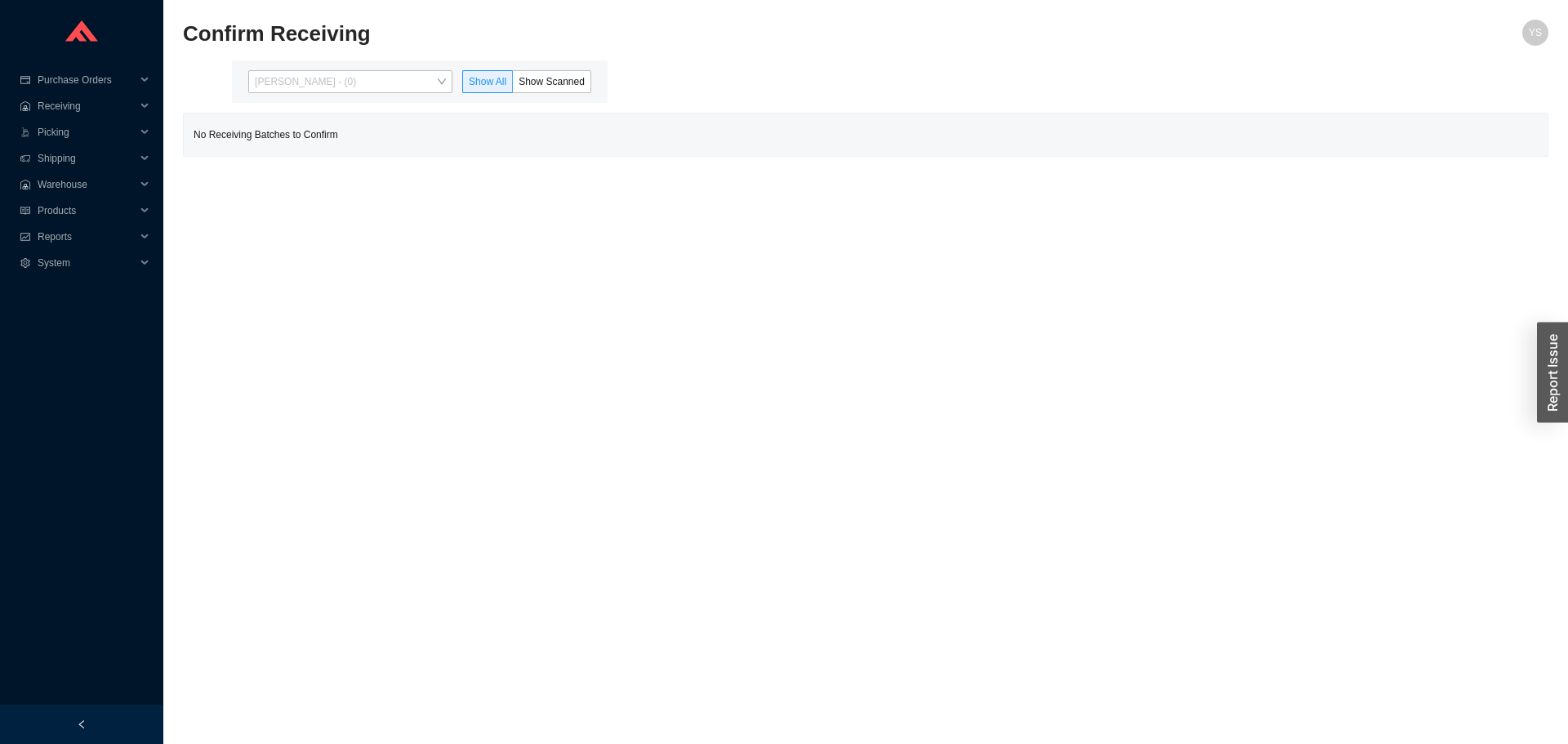
click at [269, 73] on span "[PERSON_NAME] - (0)" at bounding box center [350, 81] width 192 height 21
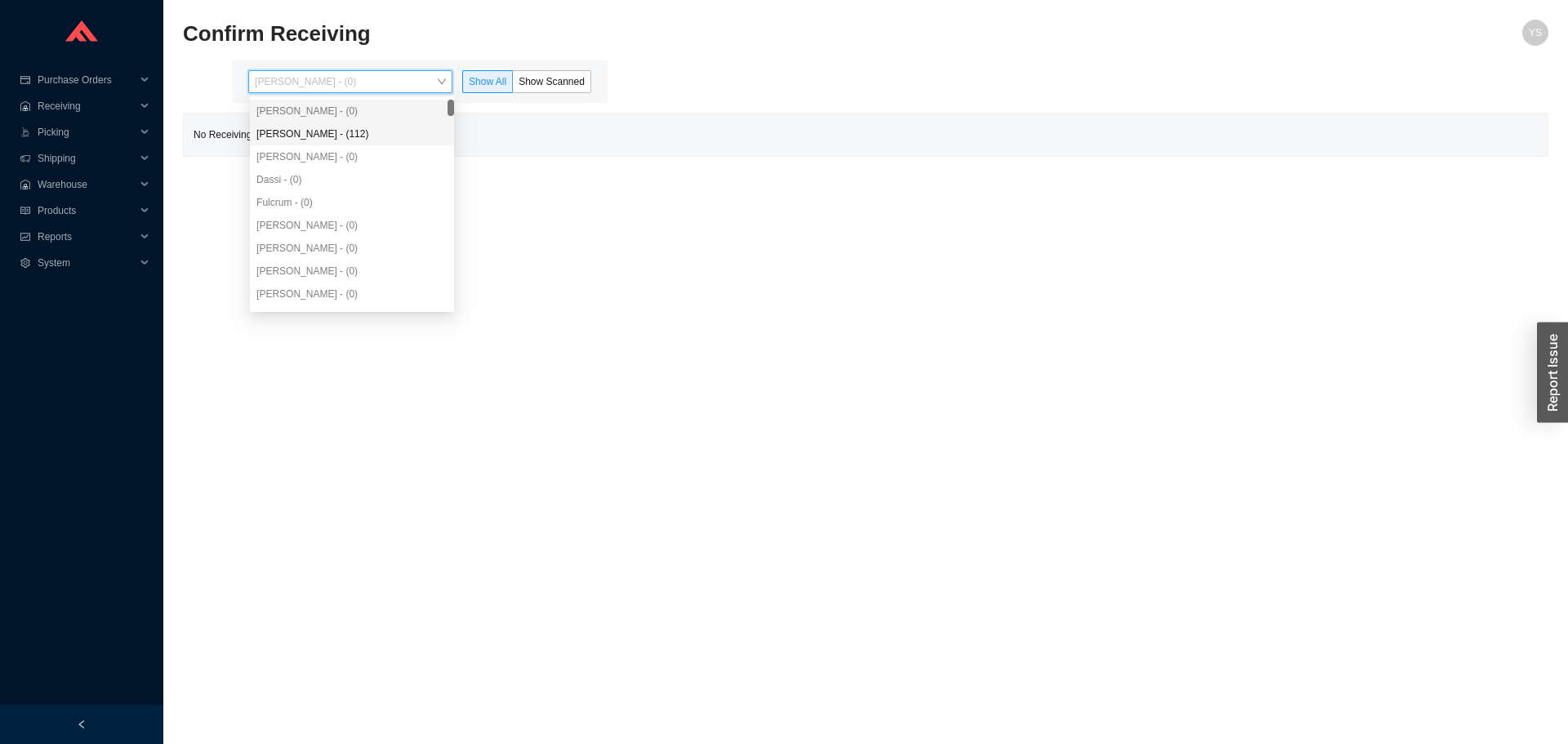
click at [277, 129] on div "[PERSON_NAME] - (112)" at bounding box center [352, 134] width 192 height 15
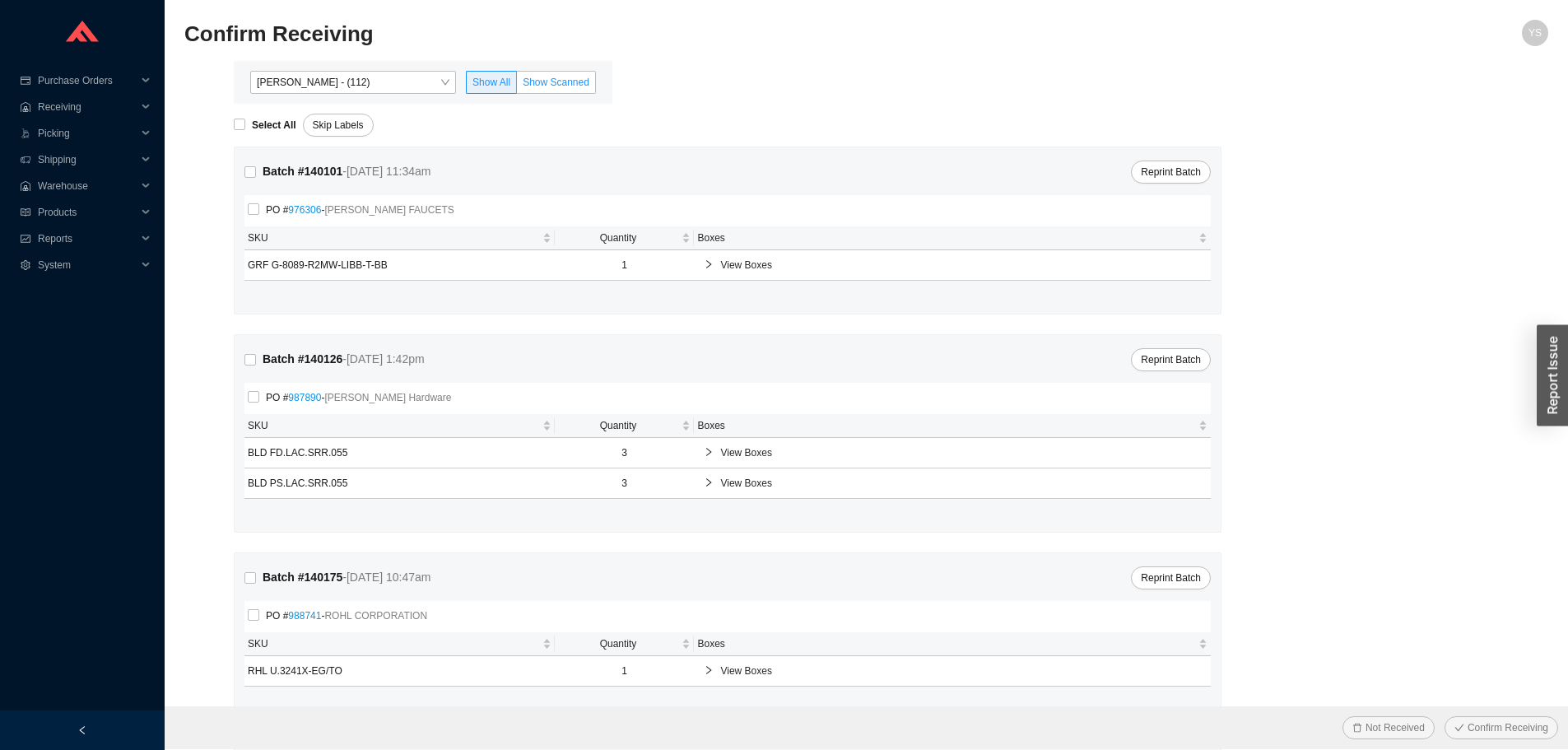
click at [547, 82] on span "Show Scanned" at bounding box center [556, 83] width 66 height 12
click at [517, 86] on input "Show Scanned" at bounding box center [517, 86] width 0 height 0
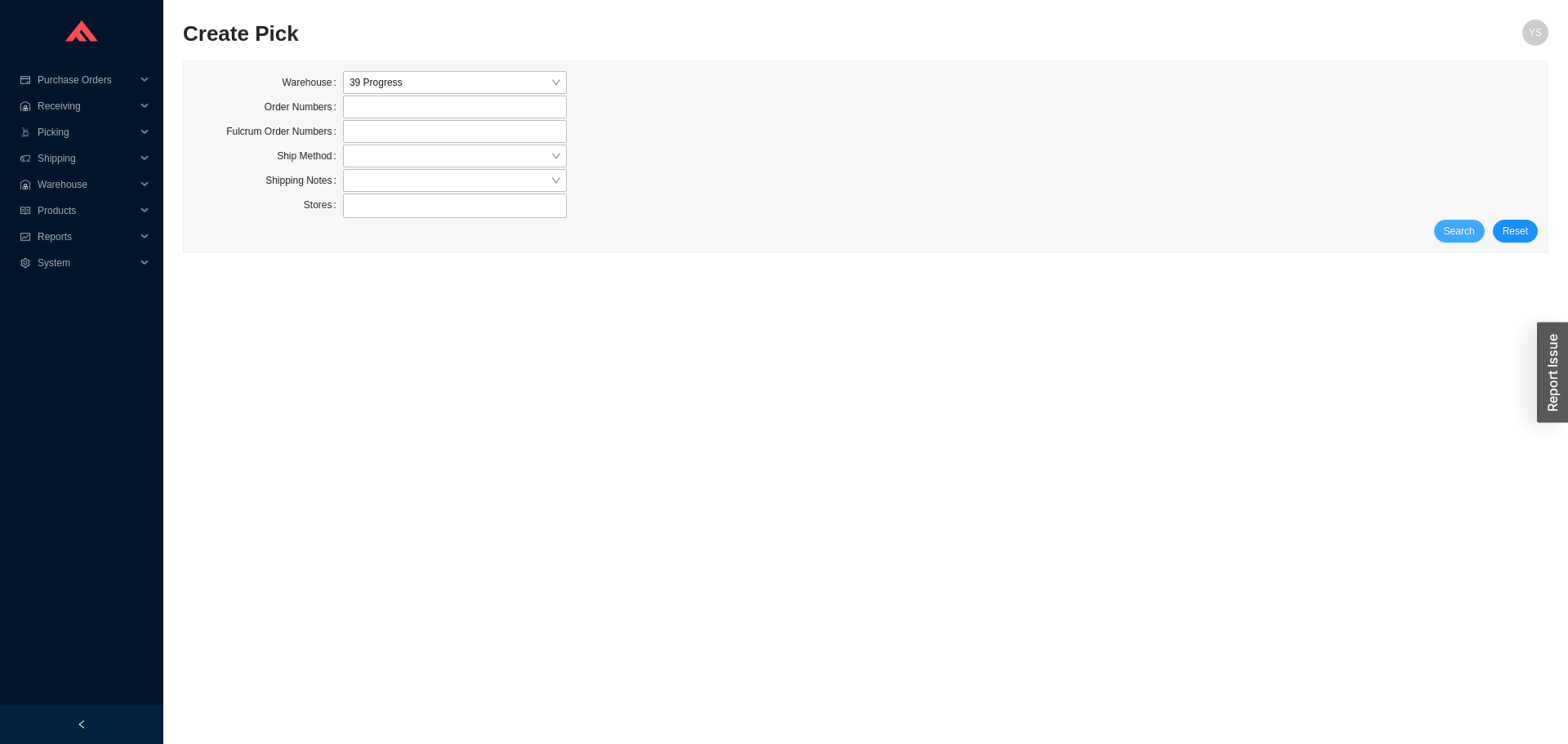
click at [1457, 230] on span "Search" at bounding box center [1460, 230] width 31 height 16
